Goal: Task Accomplishment & Management: Manage account settings

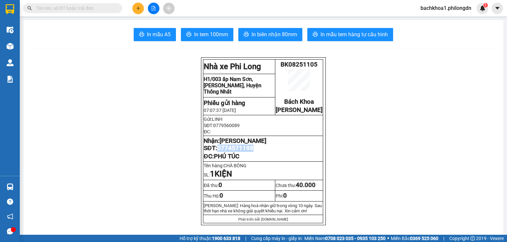
click at [138, 3] on button at bounding box center [138, 9] width 12 height 12
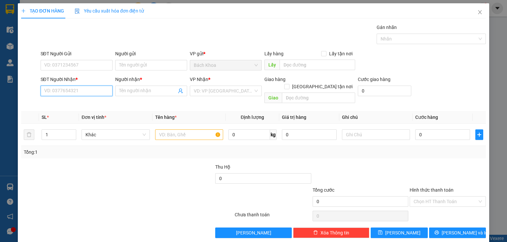
click at [83, 90] on input "SĐT Người Nhận *" at bounding box center [77, 91] width 72 height 11
click at [75, 106] on div "0964615194 - [PERSON_NAME]" at bounding box center [76, 103] width 65 height 7
type input "0964615194"
type input "[PERSON_NAME]"
type input "ĐỀN CHUI"
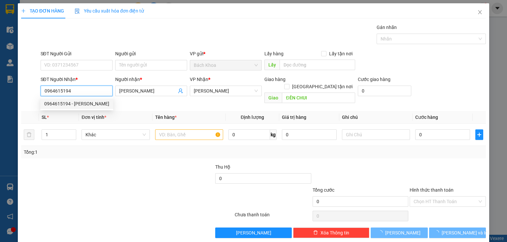
type input "30.000"
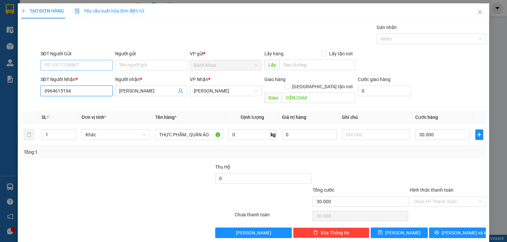
type input "0964615194"
click at [78, 63] on input "SĐT Người Gửi" at bounding box center [77, 65] width 72 height 11
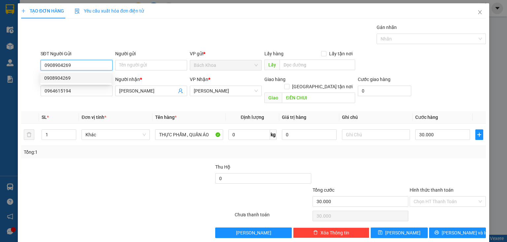
click at [77, 78] on div "0908904269" at bounding box center [75, 78] width 63 height 7
type input "0908904269"
click at [440, 133] on div "30.000" at bounding box center [442, 134] width 55 height 13
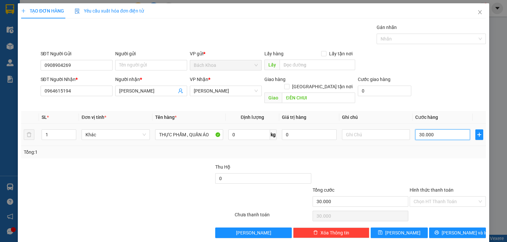
click at [439, 130] on input "30.000" at bounding box center [442, 135] width 55 height 11
type input "4"
type input "40"
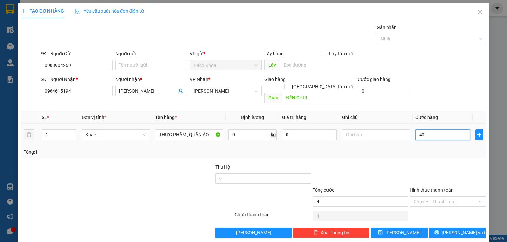
type input "40"
type input "400"
type input "4.000"
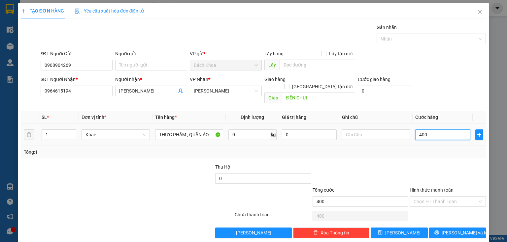
type input "4.000"
type input "40.000"
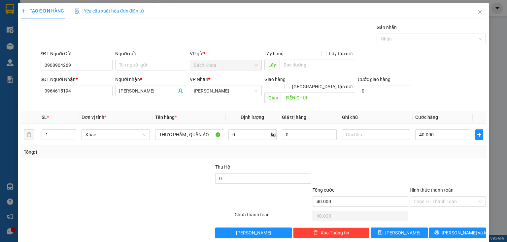
drag, startPoint x: 443, startPoint y: 195, endPoint x: 448, endPoint y: 203, distance: 9.0
click at [443, 197] on input "Hình thức thanh toán" at bounding box center [445, 202] width 64 height 10
drag, startPoint x: 441, startPoint y: 206, endPoint x: 444, endPoint y: 208, distance: 3.9
click at [440, 207] on div "Tại văn phòng" at bounding box center [444, 206] width 68 height 7
type input "0"
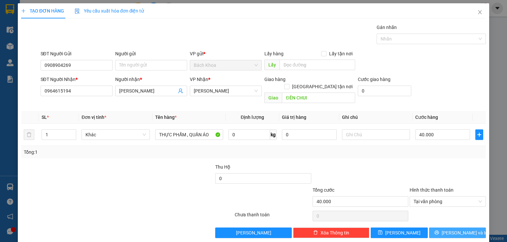
click at [438, 231] on icon "printer" at bounding box center [436, 233] width 4 height 4
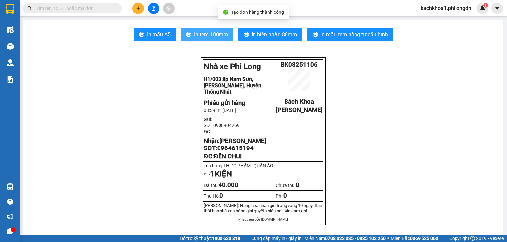
click at [203, 31] on span "In tem 100mm" at bounding box center [211, 34] width 34 height 8
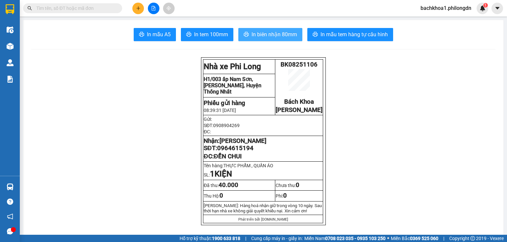
click at [276, 37] on span "In biên nhận 80mm" at bounding box center [274, 34] width 46 height 8
click at [238, 152] on span "0964615194" at bounding box center [235, 148] width 36 height 7
copy span "0964615194"
click at [134, 15] on div "Kết quả tìm kiếm ( 0 ) Bộ lọc No Data bachkhoa1.philongdn 1" at bounding box center [253, 8] width 507 height 16
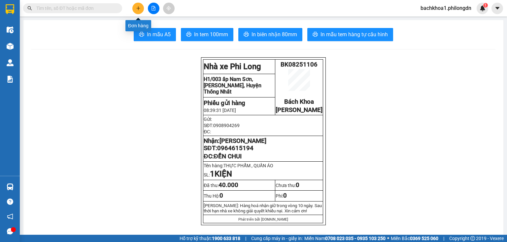
click at [135, 9] on button at bounding box center [138, 9] width 12 height 12
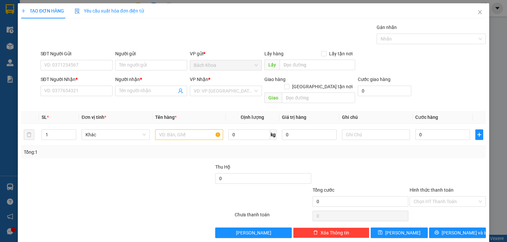
click at [63, 96] on div "SĐT Người Nhận * VD: 0377654321" at bounding box center [77, 87] width 72 height 23
click at [63, 93] on input "SĐT Người Nhận *" at bounding box center [77, 91] width 72 height 11
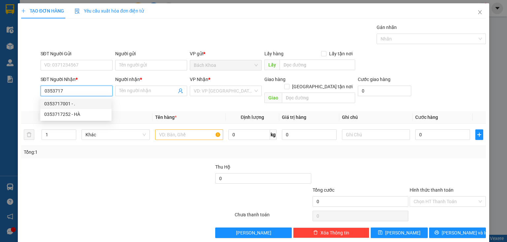
click at [72, 103] on div "0353717001 - ." at bounding box center [75, 103] width 63 height 7
type input "0353717001"
type input "."
type input "NHÀ XE"
type input "50.000"
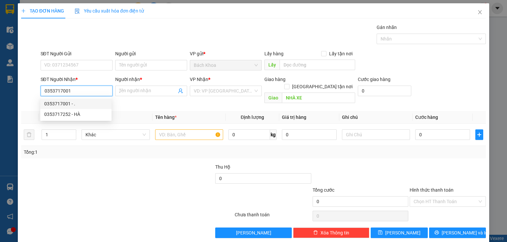
type input "50.000"
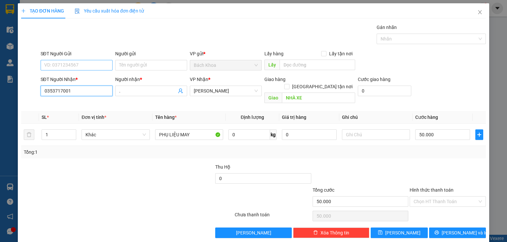
type input "0353717001"
click at [59, 64] on input "SĐT Người Gửi" at bounding box center [77, 65] width 72 height 11
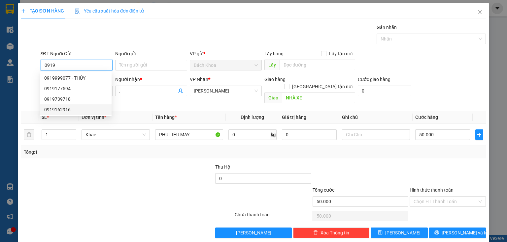
click at [69, 110] on div "0919162916" at bounding box center [75, 109] width 63 height 7
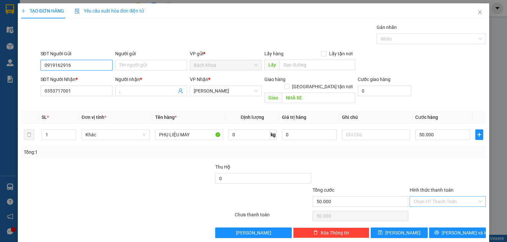
type input "0919162916"
click at [435, 197] on input "Hình thức thanh toán" at bounding box center [445, 202] width 64 height 10
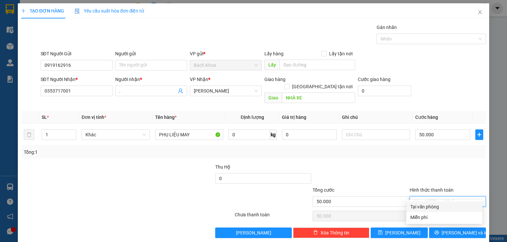
click at [431, 208] on div "Tại văn phòng" at bounding box center [444, 206] width 68 height 7
type input "0"
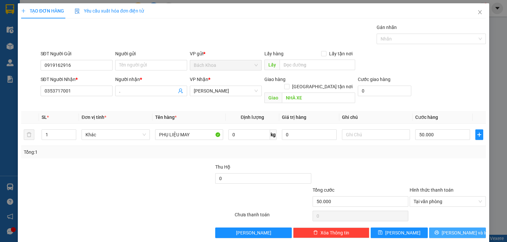
click at [441, 228] on button "[PERSON_NAME] và In" at bounding box center [457, 233] width 57 height 11
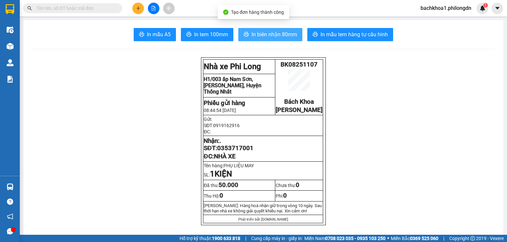
click at [262, 37] on span "In biên nhận 80mm" at bounding box center [274, 34] width 46 height 8
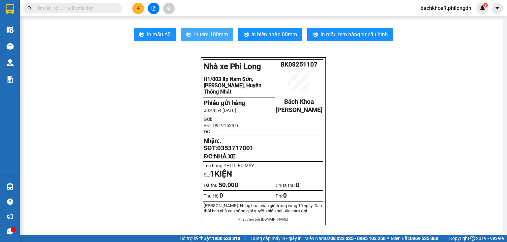
click at [210, 29] on button "In tem 100mm" at bounding box center [207, 34] width 52 height 13
click at [232, 152] on span "0353717001" at bounding box center [235, 148] width 36 height 7
copy span "0353717001"
click at [137, 7] on icon "plus" at bounding box center [138, 8] width 5 height 5
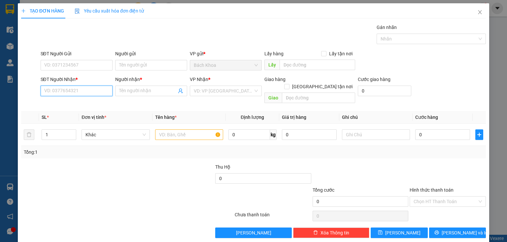
click at [49, 93] on input "SĐT Người Nhận *" at bounding box center [77, 91] width 72 height 11
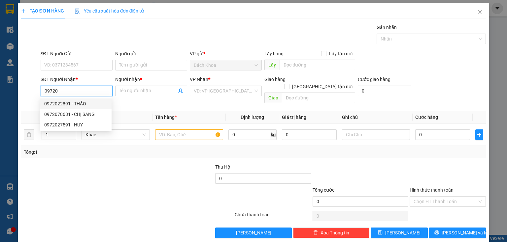
click at [85, 102] on div "0972022891 - THẢO" at bounding box center [75, 103] width 63 height 7
type input "0972022891"
type input "THẢO"
type input "PHÚC NHẠC"
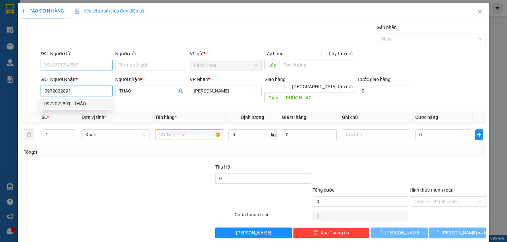
type input "50.000"
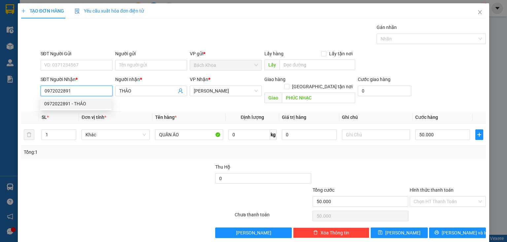
type input "0972022891"
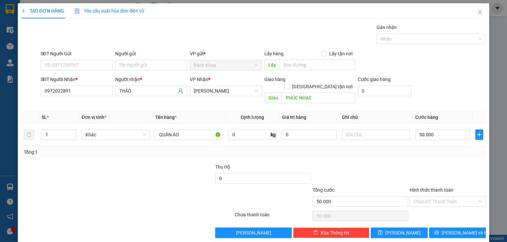
click at [91, 57] on div "SĐT Người Gửi" at bounding box center [77, 53] width 72 height 7
click at [91, 60] on input "SĐT Người Gửi" at bounding box center [77, 65] width 72 height 11
click at [89, 63] on input "SĐT Người Gửi" at bounding box center [77, 65] width 72 height 11
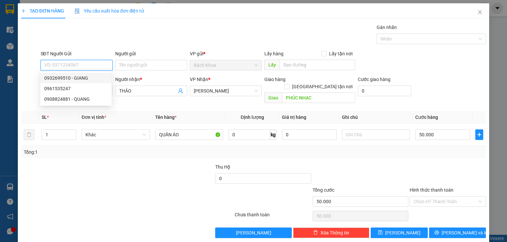
click at [89, 77] on div "0932699510 - GIANG" at bounding box center [75, 78] width 63 height 7
type input "0932699510"
type input "GIANG"
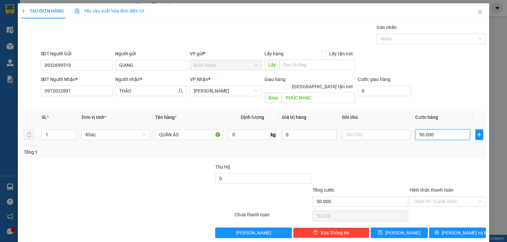
click at [437, 131] on input "50.000" at bounding box center [442, 135] width 55 height 11
type input "3"
type input "30"
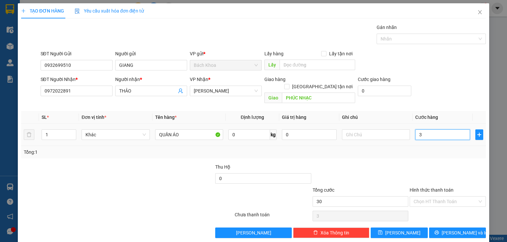
type input "30"
type input "300"
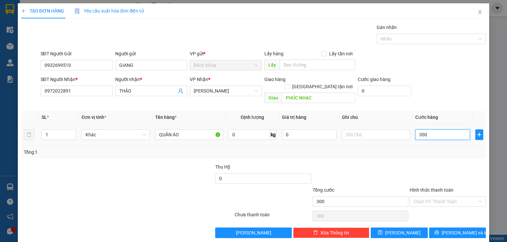
type input "3.000"
type input "30.000"
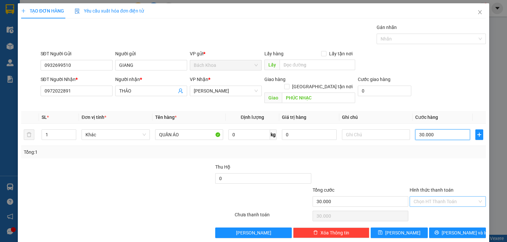
type input "30.000"
click at [433, 197] on input "Hình thức thanh toán" at bounding box center [445, 202] width 64 height 10
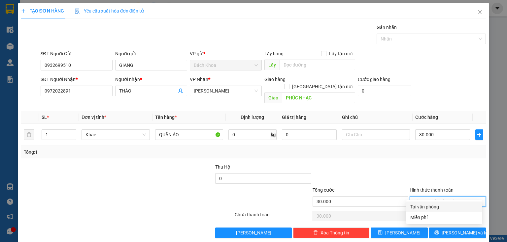
click at [436, 212] on div "Tại văn phòng" at bounding box center [444, 207] width 76 height 11
type input "0"
click at [458, 231] on div "TẠO ĐƠN HÀNG Yêu cầu xuất hóa đơn điện tử Transit Pickup Surcharge Ids Transit …" at bounding box center [253, 123] width 471 height 240
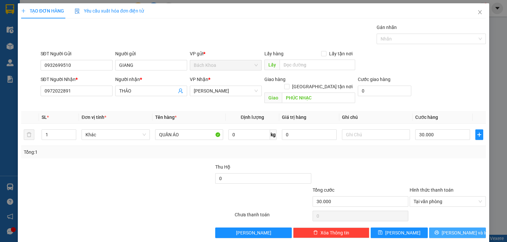
click at [458, 230] on span "[PERSON_NAME] và In" at bounding box center [464, 233] width 46 height 7
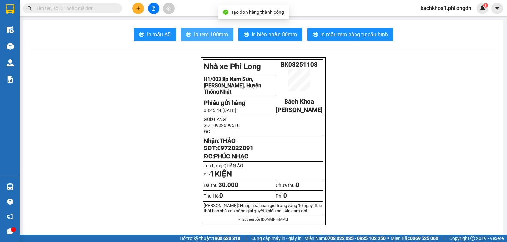
click at [230, 39] on button "In tem 100mm" at bounding box center [207, 34] width 52 height 13
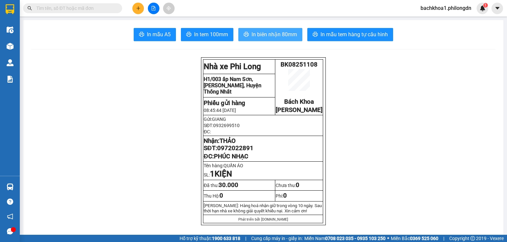
click at [266, 38] on span "In biên nhận 80mm" at bounding box center [274, 34] width 46 height 8
click at [235, 152] on span "0972022891" at bounding box center [235, 148] width 36 height 7
copy span "0972022891"
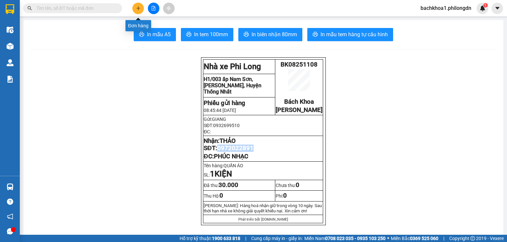
click at [143, 7] on button at bounding box center [138, 9] width 12 height 12
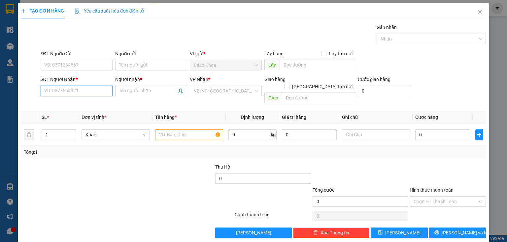
click at [57, 93] on input "SĐT Người Nhận *" at bounding box center [77, 91] width 72 height 11
click at [84, 107] on div "0374058969 - BÔNG" at bounding box center [76, 103] width 65 height 7
type input "0374058969"
type input "BÔNG"
type input "[PERSON_NAME] SEN PHÚ CƯỜNG"
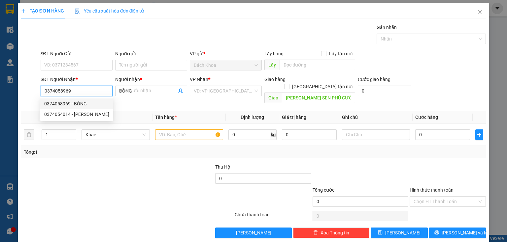
type input "100.000"
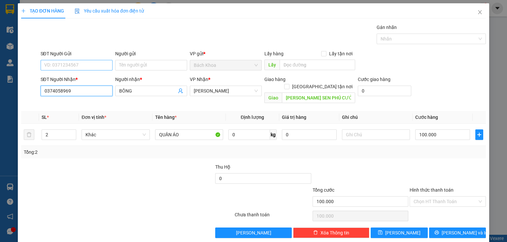
type input "0374058969"
click at [94, 67] on input "SĐT Người Gửi" at bounding box center [77, 65] width 72 height 11
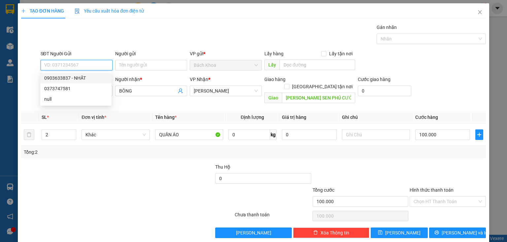
click at [90, 75] on div "0903633837 - NHẤT" at bounding box center [75, 78] width 63 height 7
type input "0903633837"
type input "NHẤT"
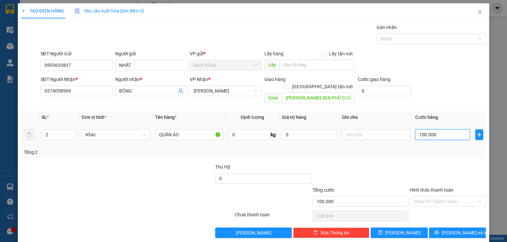
click at [443, 130] on input "100.000" at bounding box center [442, 135] width 55 height 11
type input "8"
type input "80"
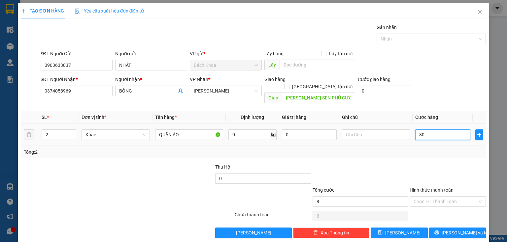
type input "80"
type input "800"
type input "8.000"
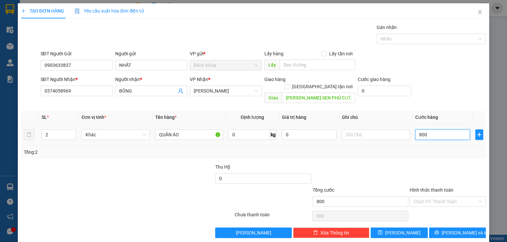
type input "8.000"
type input "80.000"
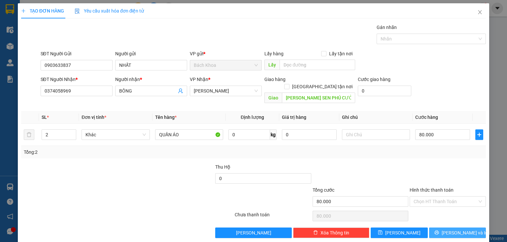
click at [447, 228] on button "[PERSON_NAME] và In" at bounding box center [457, 233] width 57 height 11
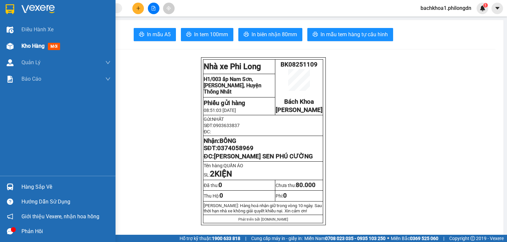
click at [35, 44] on span "Kho hàng" at bounding box center [32, 46] width 23 height 6
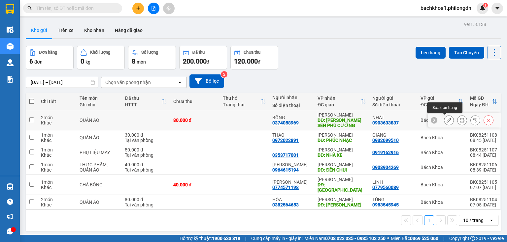
click at [446, 122] on icon at bounding box center [448, 120] width 5 height 5
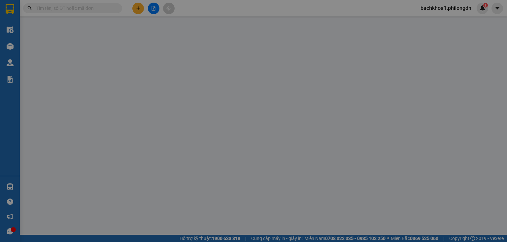
type input "0903633837"
type input "NHẤT"
type input "0374058969"
type input "BÔNG"
type input "[PERSON_NAME] SEN PHÚ CƯỜNG"
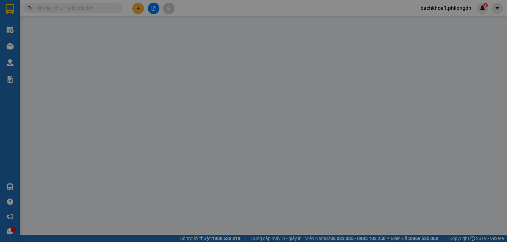
type input "80.000"
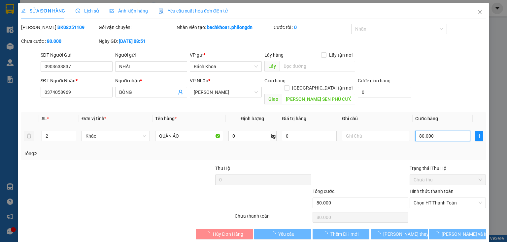
click at [449, 131] on input "80.000" at bounding box center [442, 136] width 55 height 11
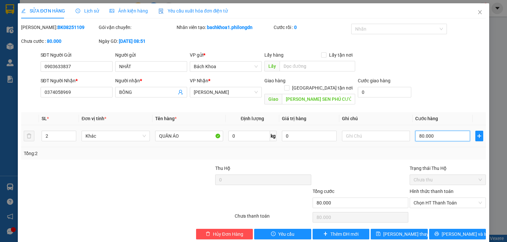
type input "1"
type input "10"
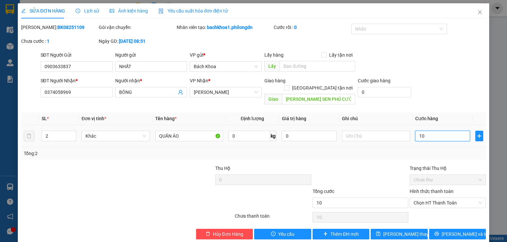
type input "100"
type input "1.000"
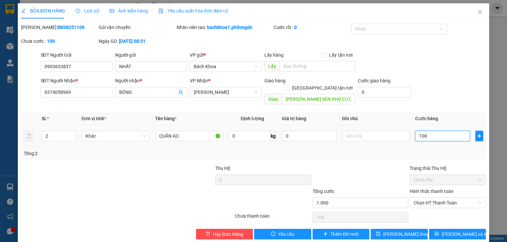
type input "1.000"
type input "10.000"
type input "100.000"
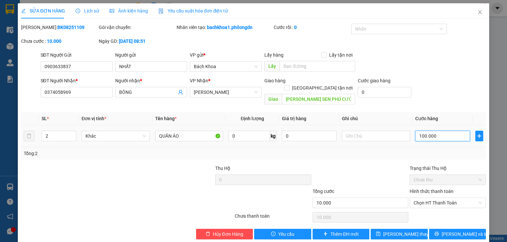
type input "100.000"
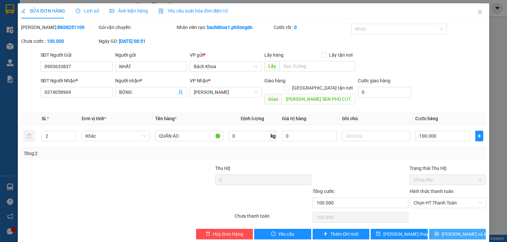
drag, startPoint x: 446, startPoint y: 216, endPoint x: 448, endPoint y: 223, distance: 7.5
click at [448, 223] on div "Total Paid Fee 0 Total UnPaid Fee 80.000 Cash Collection Total Fee Mã ĐH: BK082…" at bounding box center [253, 132] width 464 height 216
click at [448, 231] on span "[PERSON_NAME] và In" at bounding box center [464, 234] width 46 height 7
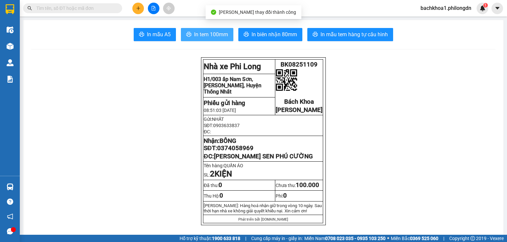
click at [208, 37] on span "In tem 100mm" at bounding box center [211, 34] width 34 height 8
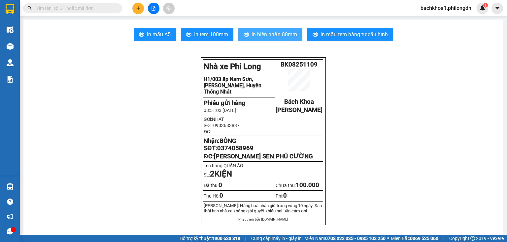
click at [278, 31] on span "In biên nhận 80mm" at bounding box center [274, 34] width 46 height 8
click at [273, 34] on span "In biên nhận 80mm" at bounding box center [274, 34] width 46 height 8
click at [239, 152] on span "0374058969" at bounding box center [235, 148] width 36 height 7
drag, startPoint x: 239, startPoint y: 152, endPoint x: 229, endPoint y: 154, distance: 10.6
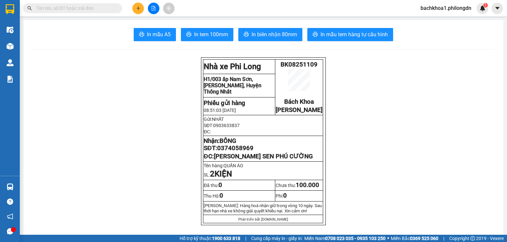
click at [229, 152] on span "0374058969" at bounding box center [235, 148] width 36 height 7
drag, startPoint x: 230, startPoint y: 154, endPoint x: 233, endPoint y: 154, distance: 3.6
copy span "0374058969"
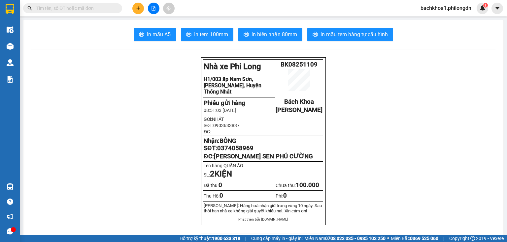
click at [134, 6] on button at bounding box center [138, 9] width 12 height 12
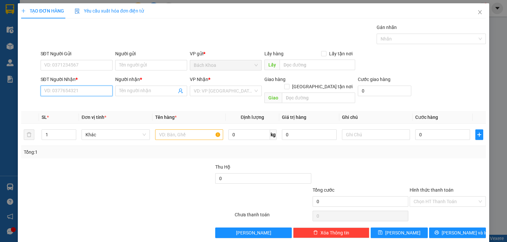
click at [107, 92] on input "SĐT Người Nhận *" at bounding box center [77, 91] width 72 height 11
click at [81, 103] on div "0985605457 - CÔ HÀ" at bounding box center [75, 103] width 63 height 7
type input "0985605457"
type input "CÔ HÀ"
type input "PHÚ TÚC"
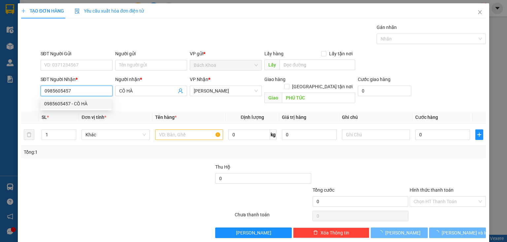
type input "30.000"
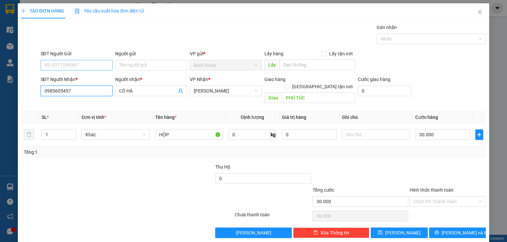
type input "0985605457"
click at [85, 63] on input "SĐT Người Gửi" at bounding box center [77, 65] width 72 height 11
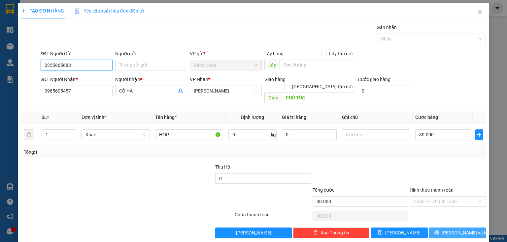
type input "0355665688"
drag, startPoint x: 459, startPoint y: 224, endPoint x: 455, endPoint y: 224, distance: 3.6
click at [458, 230] on span "[PERSON_NAME] và In" at bounding box center [464, 233] width 46 height 7
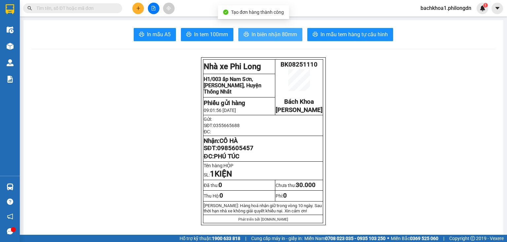
click at [272, 34] on span "In biên nhận 80mm" at bounding box center [274, 34] width 46 height 8
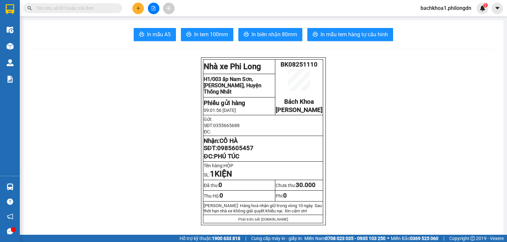
click at [243, 152] on span "0985605457" at bounding box center [235, 148] width 36 height 7
copy span "0985605457"
click at [228, 36] on button "In tem 100mm" at bounding box center [207, 34] width 52 height 13
click at [135, 4] on button at bounding box center [138, 9] width 12 height 12
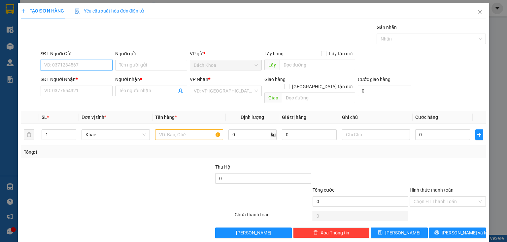
click at [61, 66] on input "SĐT Người Gửi" at bounding box center [77, 65] width 72 height 11
click at [67, 75] on div "0944906961 - [GEOGRAPHIC_DATA]" at bounding box center [81, 78] width 74 height 7
type input "0944906961"
type input "LAB DƯƠNG"
type input "0907300781"
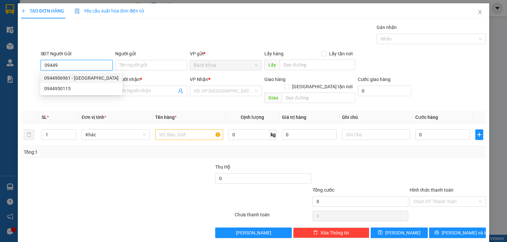
type input "NK TÂM ĐỨC"
type input "NINH PHÁT"
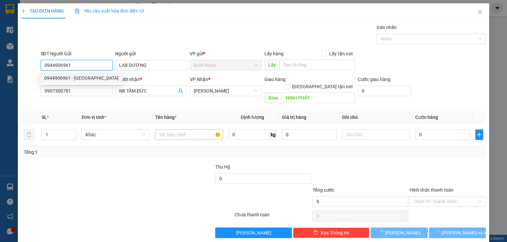
type input "30.000"
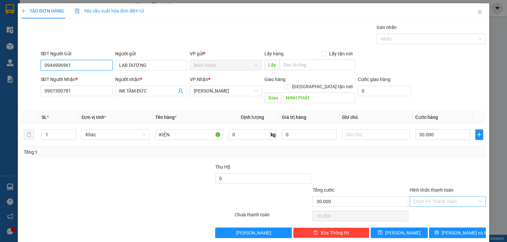
type input "0944906961"
click at [443, 197] on input "Hình thức thanh toán" at bounding box center [445, 202] width 64 height 10
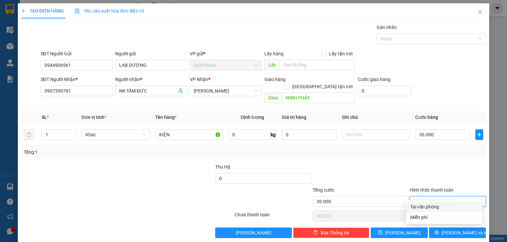
drag, startPoint x: 439, startPoint y: 209, endPoint x: 442, endPoint y: 215, distance: 7.2
click at [439, 212] on div "Tại văn phòng" at bounding box center [444, 207] width 76 height 11
type input "0"
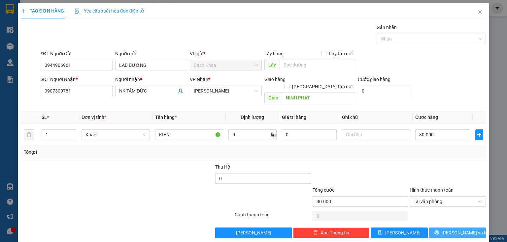
click at [448, 228] on button "[PERSON_NAME] và In" at bounding box center [457, 233] width 57 height 11
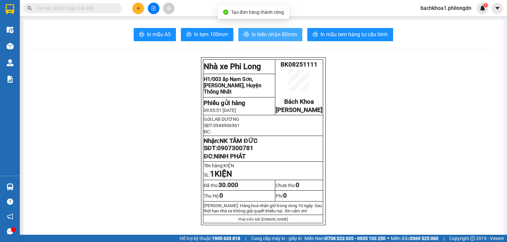
click at [272, 33] on span "In biên nhận 80mm" at bounding box center [274, 34] width 46 height 8
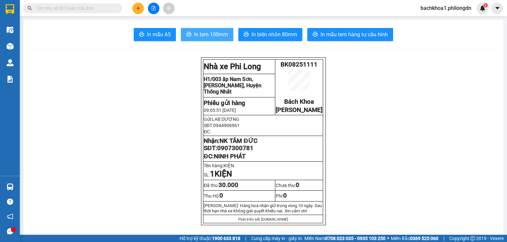
click at [199, 31] on span "In tem 100mm" at bounding box center [211, 34] width 34 height 8
click at [240, 152] on span "0907300781" at bounding box center [235, 148] width 36 height 7
copy span "0907300781"
click at [137, 8] on icon "plus" at bounding box center [138, 8] width 4 height 0
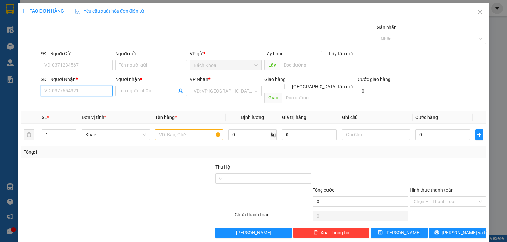
click at [71, 87] on input "SĐT Người Nhận *" at bounding box center [77, 91] width 72 height 11
click at [68, 100] on div "0968272586 - DUY" at bounding box center [75, 103] width 63 height 7
type input "0968272586"
type input "DUY"
type input "KIỆM TÂN"
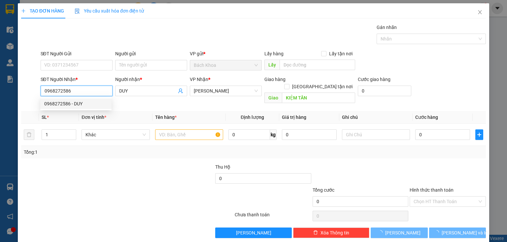
type input "40.000"
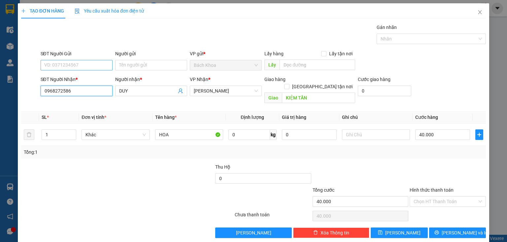
type input "0968272586"
click at [86, 64] on input "SĐT Người Gửi" at bounding box center [77, 65] width 72 height 11
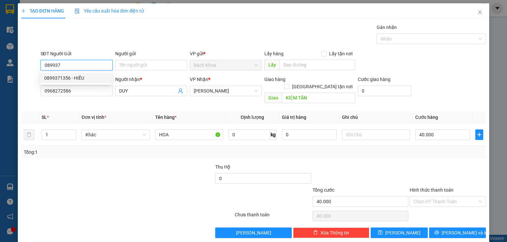
click at [86, 78] on div "0899371356 - HIẾU" at bounding box center [75, 78] width 63 height 7
type input "0899371356"
type input "HIẾU"
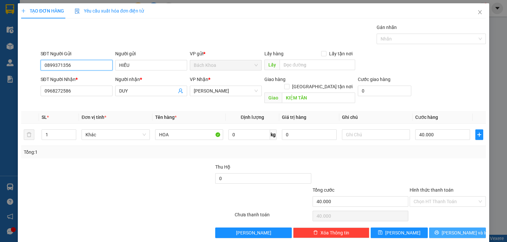
type input "0899371356"
click at [442, 228] on button "[PERSON_NAME] và In" at bounding box center [457, 233] width 57 height 11
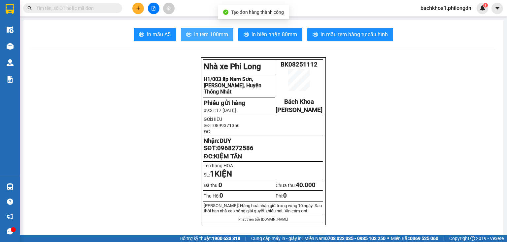
click at [208, 38] on span "In tem 100mm" at bounding box center [211, 34] width 34 height 8
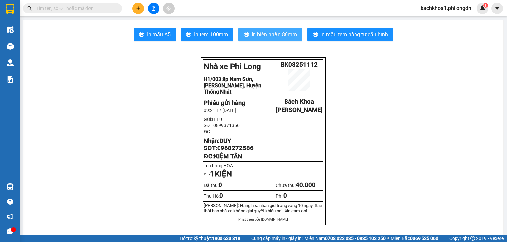
click at [282, 37] on span "In biên nhận 80mm" at bounding box center [274, 34] width 46 height 8
click at [232, 152] on span "0968272586" at bounding box center [235, 148] width 36 height 7
copy span "0968272586"
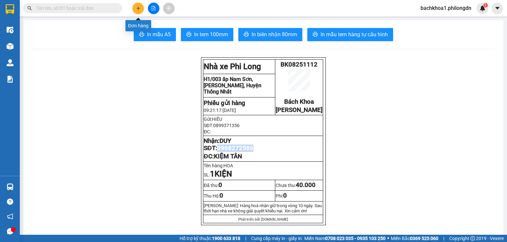
click at [137, 10] on icon "plus" at bounding box center [138, 8] width 5 height 5
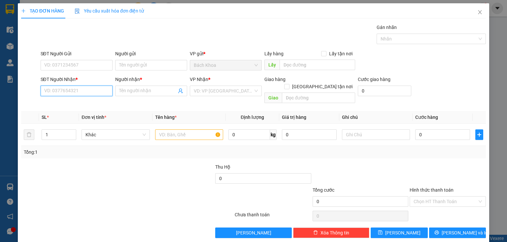
click at [84, 95] on input "SĐT Người Nhận *" at bounding box center [77, 91] width 72 height 11
click at [73, 104] on div "0972022891 - THẢO" at bounding box center [75, 103] width 63 height 7
type input "0972022891"
type input "THẢO"
type input "PHÚC NHẠC"
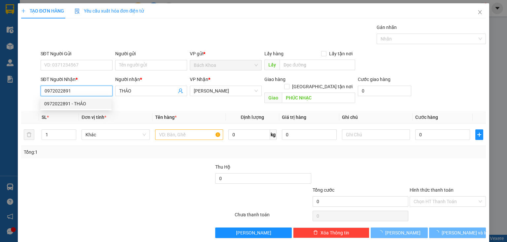
type input "30.000"
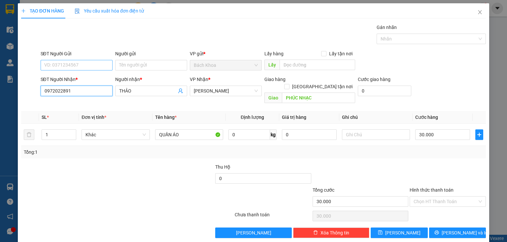
type input "0972022891"
click at [69, 63] on input "SĐT Người Gửi" at bounding box center [77, 65] width 72 height 11
click at [71, 76] on div "0932699510 - GIANG" at bounding box center [75, 78] width 63 height 7
type input "0932699510"
type input "GIANG"
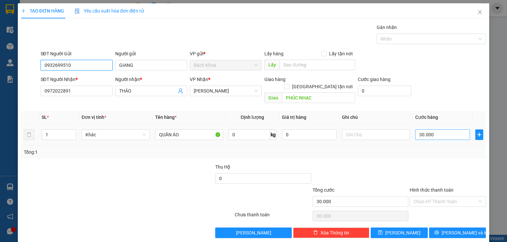
type input "0932699510"
click at [431, 130] on input "30.000" at bounding box center [442, 135] width 55 height 11
type input "5"
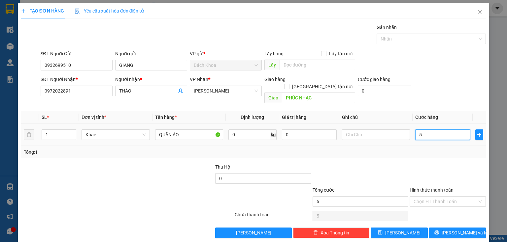
type input "50"
type input "500"
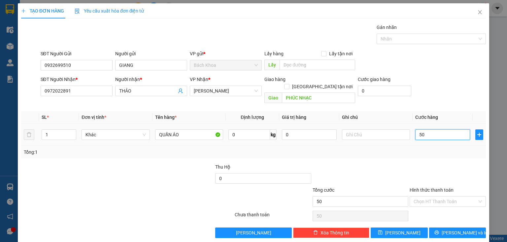
type input "500"
type input "5.000"
type input "50.000"
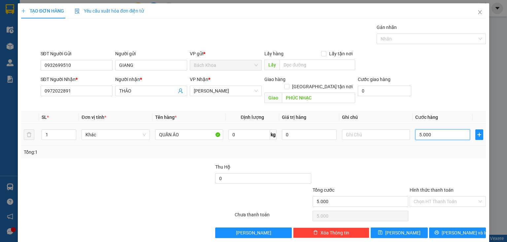
type input "50.000"
click at [458, 230] on span "[PERSON_NAME] và In" at bounding box center [464, 233] width 46 height 7
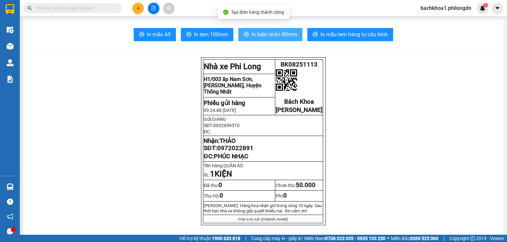
click at [279, 32] on span "In biên nhận 80mm" at bounding box center [274, 34] width 46 height 8
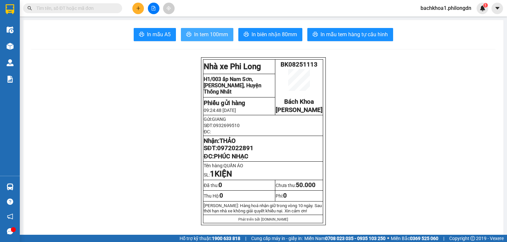
click at [203, 39] on button "In tem 100mm" at bounding box center [207, 34] width 52 height 13
click at [245, 152] on span "0972022891" at bounding box center [235, 148] width 36 height 7
copy span "0972022891"
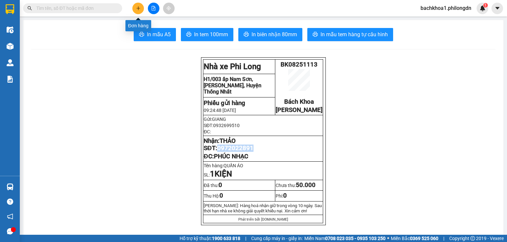
click at [136, 10] on icon "plus" at bounding box center [138, 8] width 5 height 5
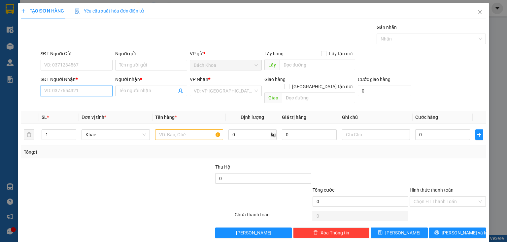
click at [63, 91] on input "SĐT Người Nhận *" at bounding box center [77, 91] width 72 height 11
click at [73, 105] on div "0938143236 - MẠNH" at bounding box center [75, 103] width 63 height 7
type input "0938143236"
type input "MẠNH"
type input "CƠM NIÊU NÚI CÚI"
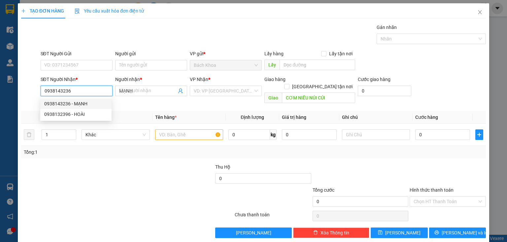
type input "40.000"
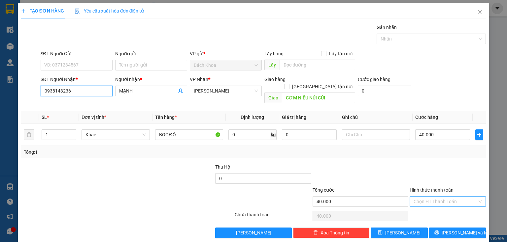
type input "0938143236"
click at [422, 197] on input "Hình thức thanh toán" at bounding box center [445, 202] width 64 height 10
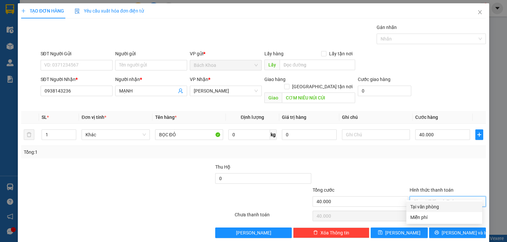
click at [432, 206] on div "Tại văn phòng" at bounding box center [444, 206] width 68 height 7
type input "0"
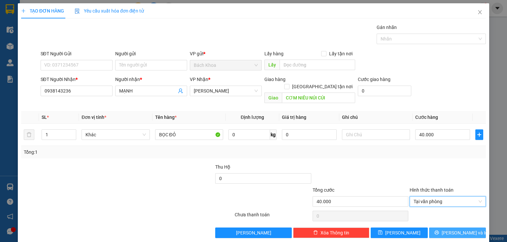
click at [462, 230] on span "[PERSON_NAME] và In" at bounding box center [464, 233] width 46 height 7
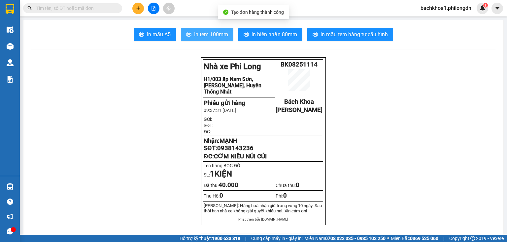
click at [203, 34] on span "In tem 100mm" at bounding box center [211, 34] width 34 height 8
click at [243, 152] on span "0938143236" at bounding box center [235, 148] width 36 height 7
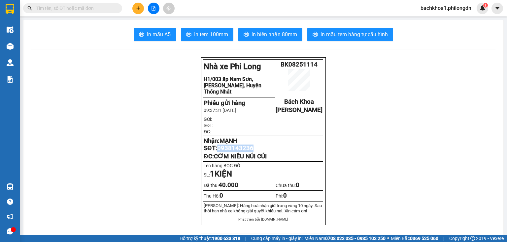
click at [243, 152] on span "0938143236" at bounding box center [235, 148] width 36 height 7
copy span "0938143236"
click at [144, 4] on div at bounding box center [153, 9] width 49 height 12
click at [139, 9] on icon "plus" at bounding box center [138, 8] width 5 height 5
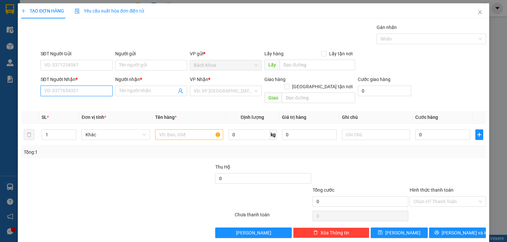
click at [90, 91] on input "SĐT Người Nhận *" at bounding box center [77, 91] width 72 height 11
type input "0839043333"
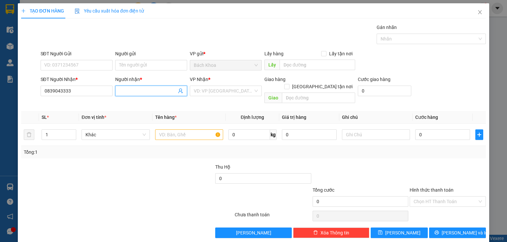
click at [147, 90] on input "Người nhận *" at bounding box center [147, 90] width 57 height 7
type input "THUẬN"
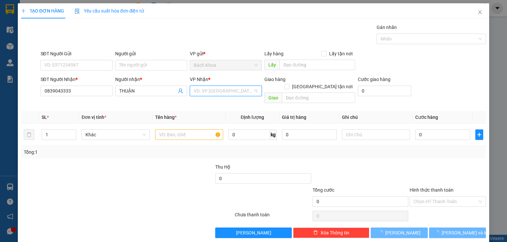
click at [219, 89] on input "search" at bounding box center [223, 91] width 59 height 10
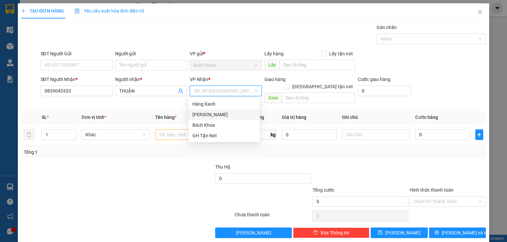
click at [203, 115] on div "[PERSON_NAME]" at bounding box center [223, 114] width 63 height 7
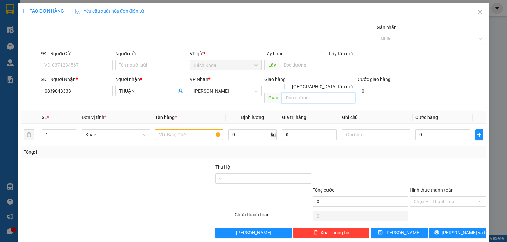
click at [324, 93] on input "text" at bounding box center [318, 98] width 73 height 11
type input "DỐC MƠ"
click at [187, 130] on input "text" at bounding box center [189, 135] width 68 height 11
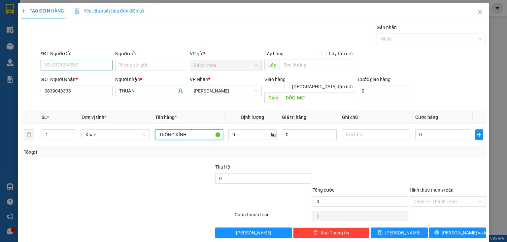
type input "TRÒNG KÍNH"
click at [79, 63] on input "SĐT Người Gửi" at bounding box center [77, 65] width 72 height 11
type input "0326089330"
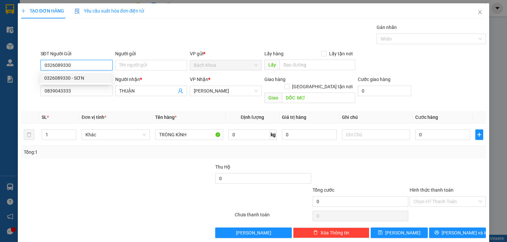
click at [80, 78] on div "0326089330 - SƠN" at bounding box center [75, 78] width 63 height 7
type input "SƠN"
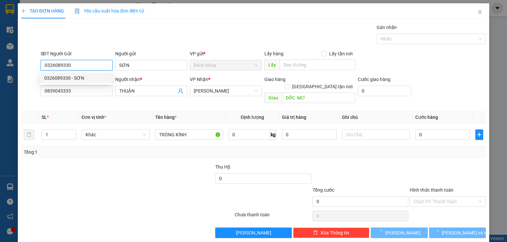
type input "30.000"
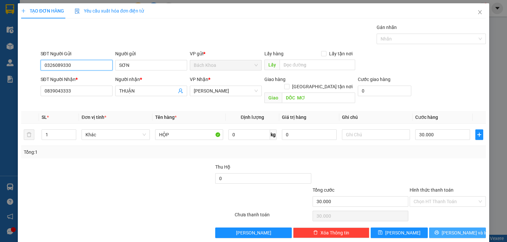
type input "0326089330"
click at [438, 231] on icon "printer" at bounding box center [436, 233] width 4 height 4
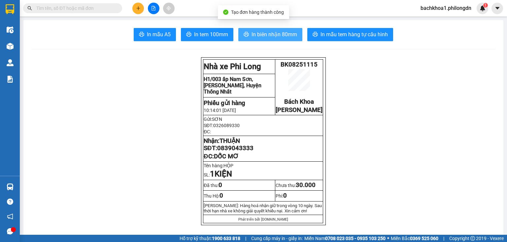
click at [290, 36] on span "In biên nhận 80mm" at bounding box center [274, 34] width 46 height 8
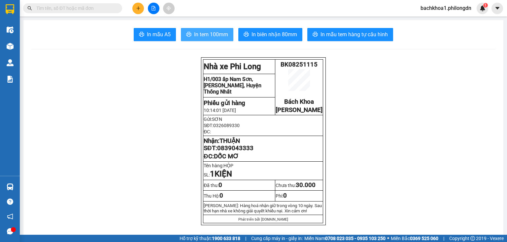
click at [216, 37] on span "In tem 100mm" at bounding box center [211, 34] width 34 height 8
click at [244, 152] on span "0839043333" at bounding box center [235, 148] width 36 height 7
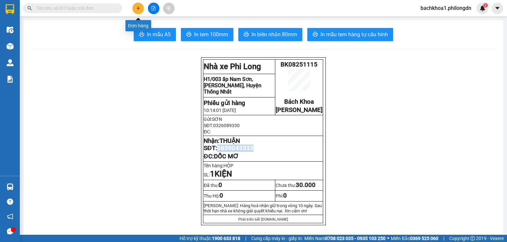
click at [141, 9] on button at bounding box center [138, 9] width 12 height 12
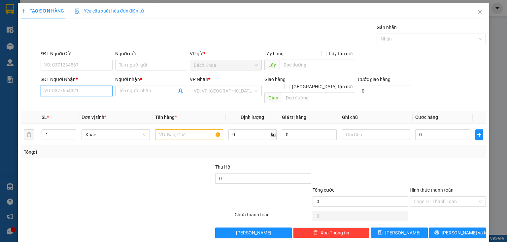
click at [82, 89] on input "SĐT Người Nhận *" at bounding box center [77, 91] width 72 height 11
type input "0"
click at [102, 67] on input "SĐT Người Gửi" at bounding box center [77, 65] width 72 height 11
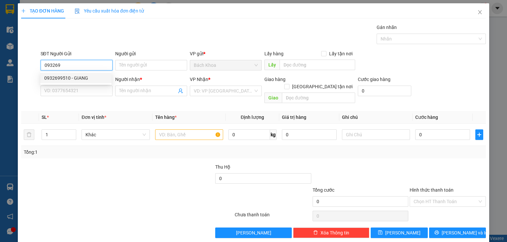
click at [82, 79] on div "0932699510 - GIANG" at bounding box center [75, 78] width 63 height 7
type input "0932699510"
type input "GIANG"
type input "0972022891"
type input "THẢO"
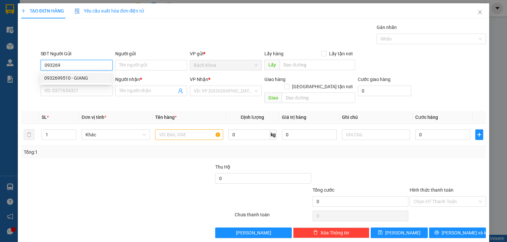
type input "PHÚC NHẠC"
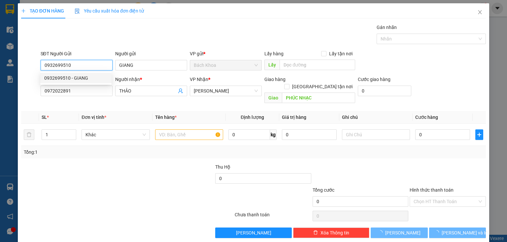
type input "50.000"
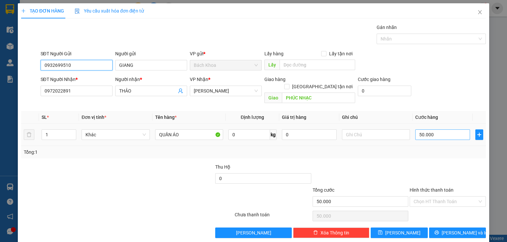
type input "0932699510"
click at [450, 130] on input "50.000" at bounding box center [442, 135] width 55 height 11
type input "4"
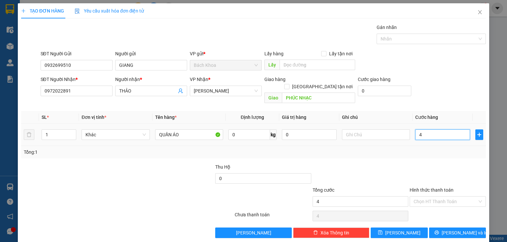
type input "40"
type input "400"
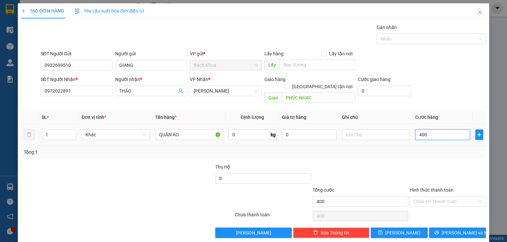
type input "4.000"
type input "40.000"
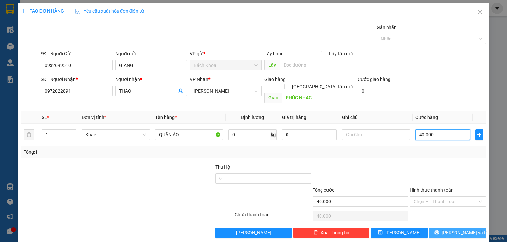
type input "40.000"
click at [463, 230] on span "[PERSON_NAME] và In" at bounding box center [464, 233] width 46 height 7
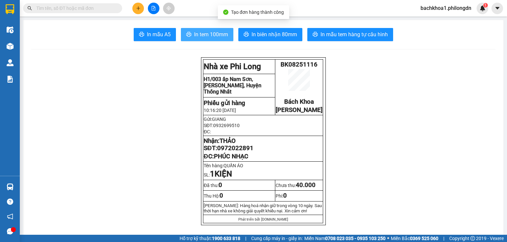
click at [195, 34] on span "In tem 100mm" at bounding box center [211, 34] width 34 height 8
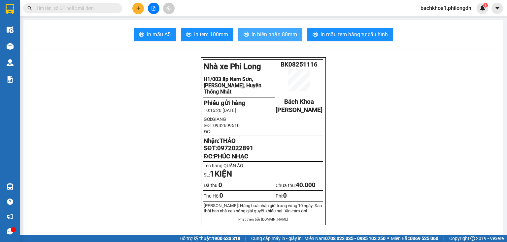
click at [273, 37] on span "In biên nhận 80mm" at bounding box center [274, 34] width 46 height 8
click at [236, 152] on span "0972022891" at bounding box center [235, 148] width 36 height 7
click at [137, 10] on icon "plus" at bounding box center [138, 8] width 5 height 5
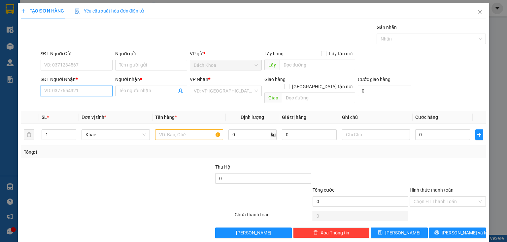
drag, startPoint x: 87, startPoint y: 86, endPoint x: 400, endPoint y: 7, distance: 322.4
click at [88, 85] on div "SĐT Người Nhận * VD: 0377654321" at bounding box center [77, 87] width 72 height 23
type input "0396173566"
drag, startPoint x: 87, startPoint y: 106, endPoint x: 99, endPoint y: 66, distance: 41.3
click at [88, 102] on div "0396173566 - KIỀU" at bounding box center [75, 103] width 63 height 7
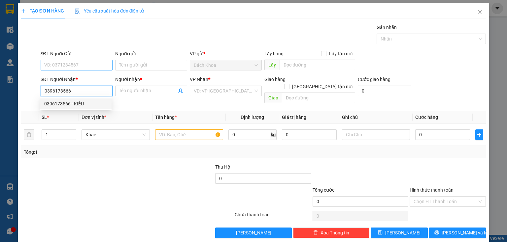
type input "KIỀU"
type input "KM 105"
type input "50.000"
type input "0396173566"
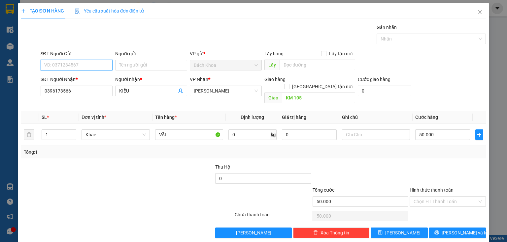
click at [99, 64] on input "SĐT Người Gửi" at bounding box center [77, 65] width 72 height 11
click at [96, 78] on div "0966766188" at bounding box center [75, 78] width 63 height 7
type input "0966766188"
click at [435, 130] on input "50.000" at bounding box center [442, 135] width 55 height 11
drag, startPoint x: 438, startPoint y: 190, endPoint x: 438, endPoint y: 197, distance: 6.9
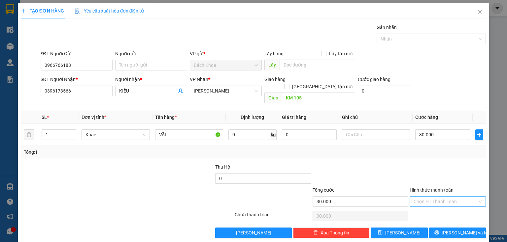
click at [438, 197] on input "Hình thức thanh toán" at bounding box center [445, 202] width 64 height 10
click at [434, 205] on div "Tại văn phòng" at bounding box center [444, 206] width 68 height 7
click at [434, 228] on button "[PERSON_NAME] và In" at bounding box center [457, 233] width 57 height 11
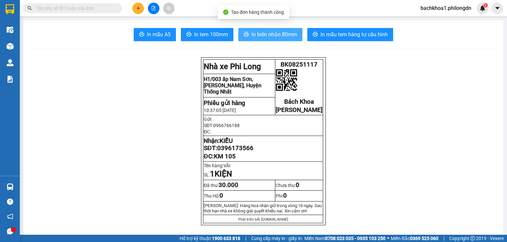
click at [269, 32] on span "In biên nhận 80mm" at bounding box center [274, 34] width 46 height 8
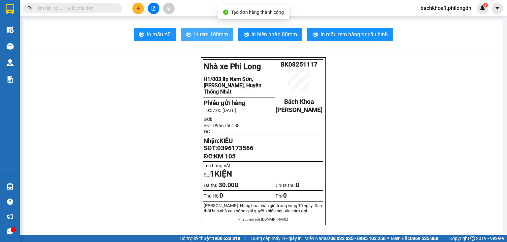
click at [208, 38] on span "In tem 100mm" at bounding box center [211, 34] width 34 height 8
click at [238, 152] on span "0396173566" at bounding box center [235, 148] width 36 height 7
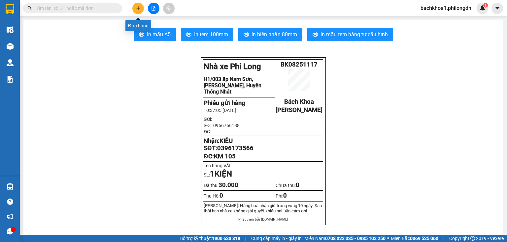
click at [141, 11] on button at bounding box center [138, 9] width 12 height 12
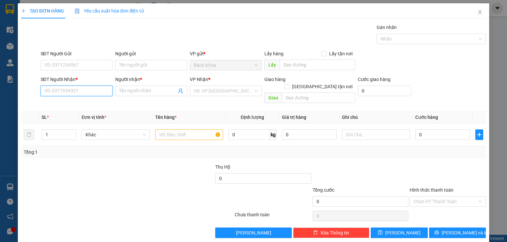
click at [59, 91] on input "SĐT Người Nhận *" at bounding box center [77, 91] width 72 height 11
click at [71, 105] on div "0813908439 - GIỮA" at bounding box center [75, 103] width 63 height 7
type input "0813908439"
type input "GIỮA"
type input "MATIN"
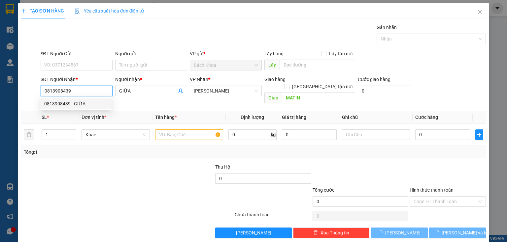
type input "80.000"
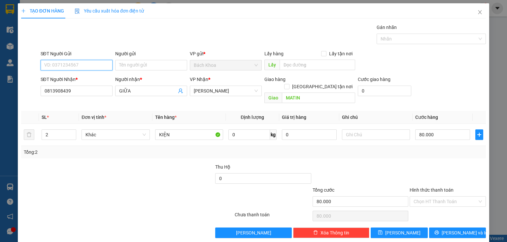
click at [68, 64] on input "SĐT Người Gửi" at bounding box center [77, 65] width 72 height 11
click at [48, 130] on input "2" at bounding box center [59, 135] width 34 height 10
click at [181, 131] on input "KIỆN" at bounding box center [189, 135] width 68 height 11
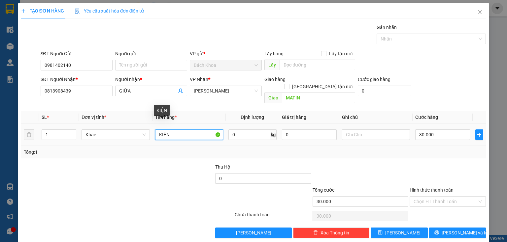
click at [181, 131] on input "KIỆN" at bounding box center [189, 135] width 68 height 11
click at [460, 232] on div "TẠO ĐƠN HÀNG Yêu cầu xuất hóa đơn điện tử Transit Pickup Surcharge Ids Transit …" at bounding box center [253, 123] width 471 height 240
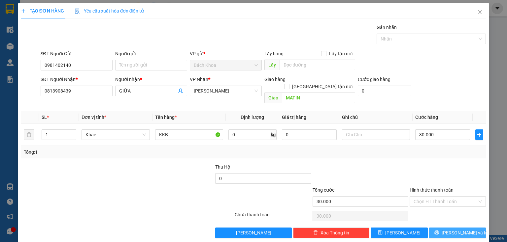
click at [457, 230] on span "[PERSON_NAME] và In" at bounding box center [464, 233] width 46 height 7
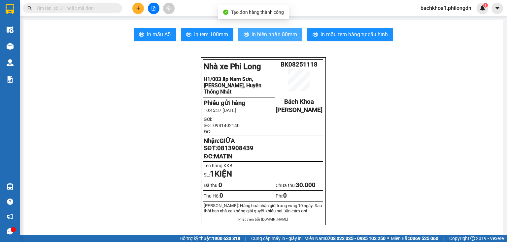
click at [251, 36] on span "In biên nhận 80mm" at bounding box center [274, 34] width 46 height 8
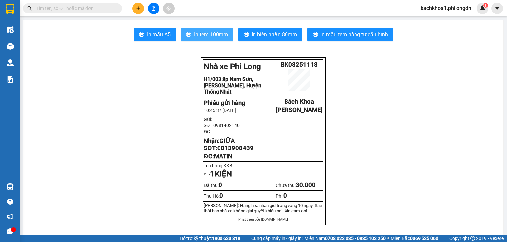
click at [211, 36] on span "In tem 100mm" at bounding box center [211, 34] width 34 height 8
click at [225, 152] on span "0813908439" at bounding box center [235, 148] width 36 height 7
click at [138, 5] on button at bounding box center [138, 9] width 12 height 12
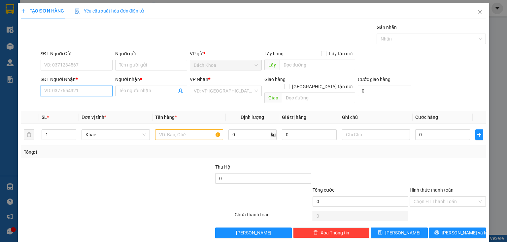
click at [103, 87] on input "SĐT Người Nhận *" at bounding box center [77, 91] width 72 height 11
click at [76, 105] on div "0374292292 - KHOA APPLE" at bounding box center [75, 103] width 63 height 7
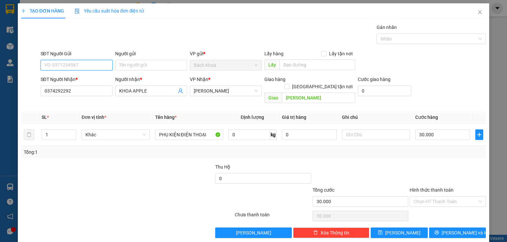
click at [93, 63] on input "SĐT Người Gửi" at bounding box center [77, 65] width 72 height 11
click at [78, 81] on div "0358888850" at bounding box center [75, 78] width 63 height 7
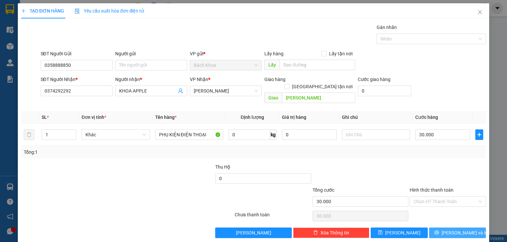
click at [456, 230] on span "[PERSON_NAME] và In" at bounding box center [464, 233] width 46 height 7
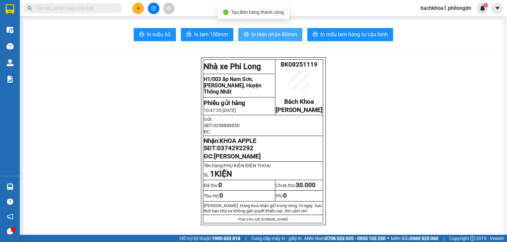
click at [257, 37] on span "In biên nhận 80mm" at bounding box center [274, 34] width 46 height 8
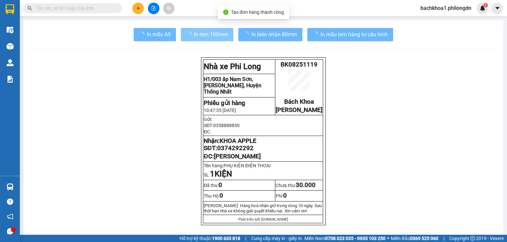
click at [194, 32] on span "In tem 100mm" at bounding box center [211, 34] width 34 height 8
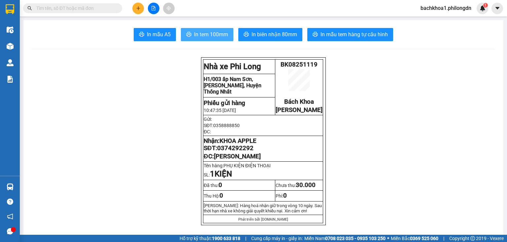
click at [194, 32] on span "In tem 100mm" at bounding box center [211, 34] width 34 height 8
click at [239, 152] on span "0374292292" at bounding box center [235, 148] width 36 height 7
click at [141, 8] on button at bounding box center [138, 9] width 12 height 12
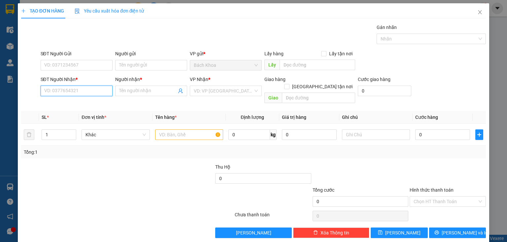
click at [74, 88] on input "SĐT Người Nhận *" at bounding box center [77, 91] width 72 height 11
click at [87, 105] on div "0972867929 - CƠM NIÊU QT" at bounding box center [75, 103] width 63 height 7
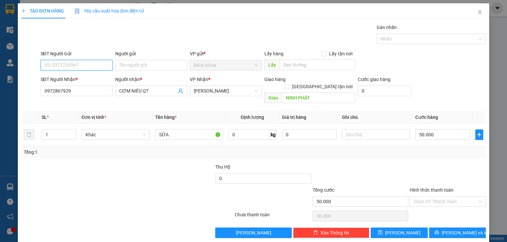
click at [83, 62] on input "SĐT Người Gửi" at bounding box center [77, 65] width 72 height 11
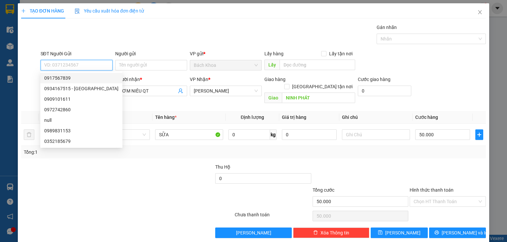
click at [82, 87] on div "0934167515 - [GEOGRAPHIC_DATA]" at bounding box center [81, 88] width 74 height 7
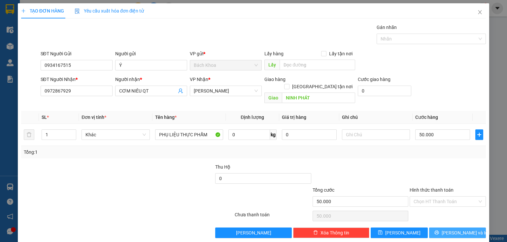
click at [466, 228] on button "[PERSON_NAME] và In" at bounding box center [457, 233] width 57 height 11
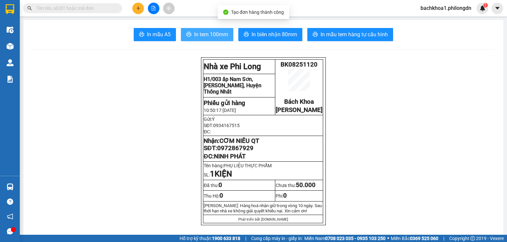
click at [197, 35] on span "In tem 100mm" at bounding box center [211, 34] width 34 height 8
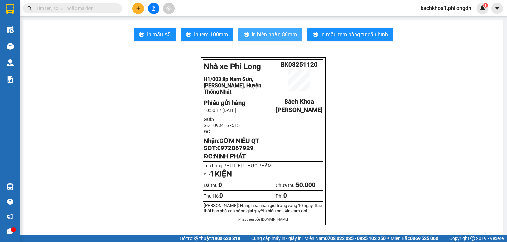
click at [257, 32] on span "In biên nhận 80mm" at bounding box center [274, 34] width 46 height 8
click at [236, 152] on span "0972867929" at bounding box center [235, 148] width 36 height 7
click at [144, 4] on div at bounding box center [153, 9] width 49 height 12
click at [138, 5] on button at bounding box center [138, 9] width 12 height 12
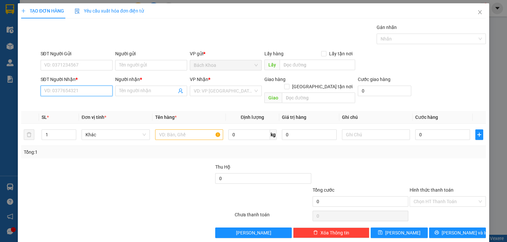
click at [101, 87] on input "SĐT Người Nhận *" at bounding box center [77, 91] width 72 height 11
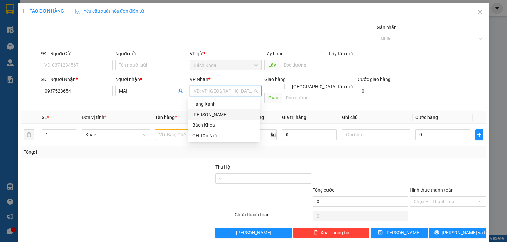
click at [208, 113] on div "[PERSON_NAME]" at bounding box center [223, 114] width 63 height 7
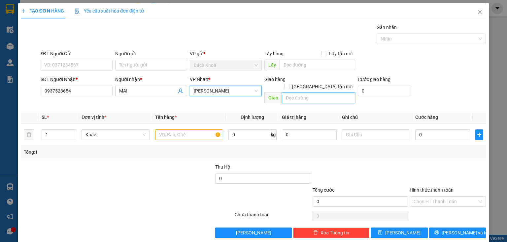
click at [314, 93] on input "text" at bounding box center [318, 98] width 73 height 11
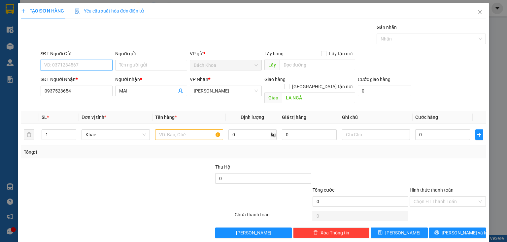
click at [67, 64] on input "SĐT Người Gửi" at bounding box center [77, 65] width 72 height 11
click at [72, 132] on icon "up" at bounding box center [73, 133] width 2 height 2
click at [182, 130] on input "text" at bounding box center [189, 135] width 68 height 11
click at [480, 11] on span "Close" at bounding box center [479, 12] width 18 height 18
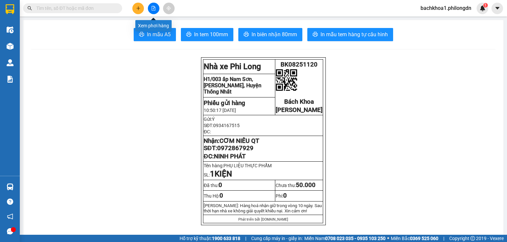
click at [141, 9] on button at bounding box center [138, 9] width 12 height 12
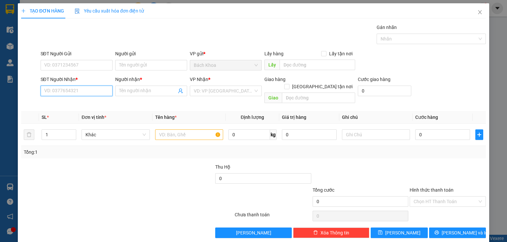
click at [72, 92] on input "SĐT Người Nhận *" at bounding box center [77, 91] width 72 height 11
click at [78, 102] on div "0938392707 - [GEOGRAPHIC_DATA]" at bounding box center [81, 103] width 74 height 7
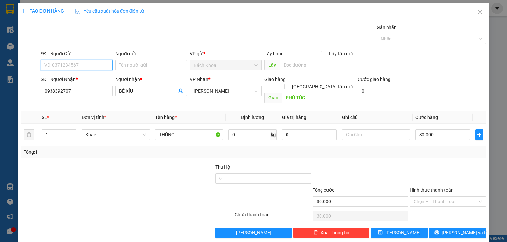
click at [90, 64] on input "SĐT Người Gửi" at bounding box center [77, 65] width 72 height 11
click at [85, 79] on div "0967020246" at bounding box center [75, 78] width 63 height 7
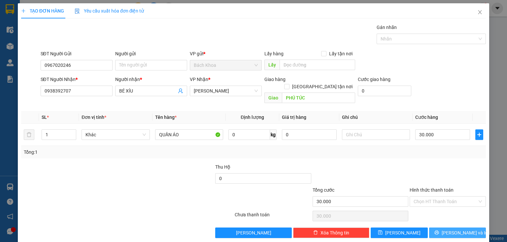
click at [430, 228] on button "[PERSON_NAME] và In" at bounding box center [457, 233] width 57 height 11
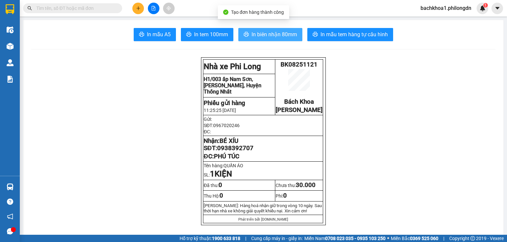
click at [263, 36] on span "In biên nhận 80mm" at bounding box center [274, 34] width 46 height 8
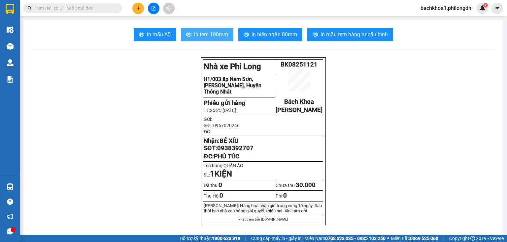
click at [202, 40] on button "In tem 100mm" at bounding box center [207, 34] width 52 height 13
click at [224, 152] on span "0938392707" at bounding box center [235, 148] width 36 height 7
click at [135, 9] on button at bounding box center [138, 9] width 12 height 12
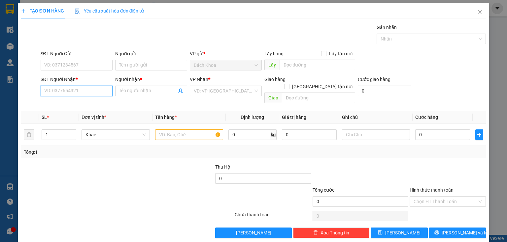
click at [88, 88] on input "SĐT Người Nhận *" at bounding box center [77, 91] width 72 height 11
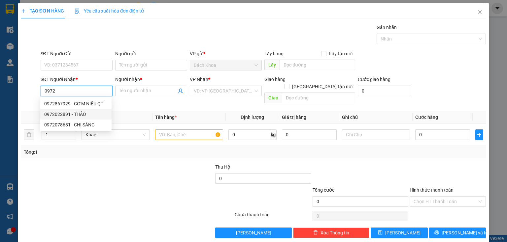
click at [77, 112] on div "0972022891 - THẢO" at bounding box center [75, 114] width 63 height 7
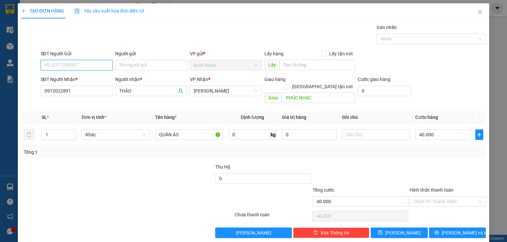
click at [85, 66] on input "SĐT Người Gửi" at bounding box center [77, 65] width 72 height 11
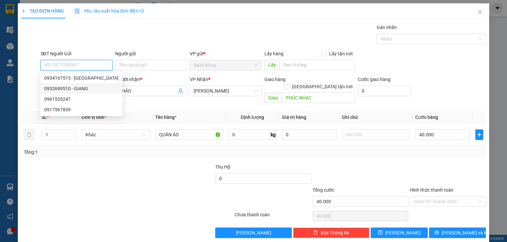
click at [79, 87] on div "0932699510 - GIANG" at bounding box center [81, 88] width 74 height 7
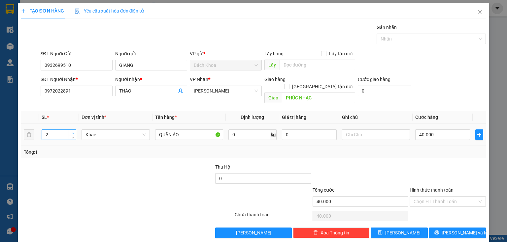
click at [70, 130] on span "Increase Value" at bounding box center [72, 133] width 7 height 6
click at [444, 130] on input "40.000" at bounding box center [442, 135] width 55 height 11
click at [468, 228] on button "[PERSON_NAME] và In" at bounding box center [457, 233] width 57 height 11
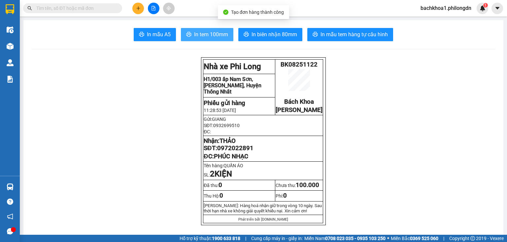
click at [208, 35] on span "In tem 100mm" at bounding box center [211, 34] width 34 height 8
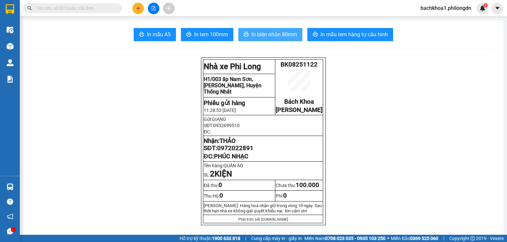
click at [261, 37] on span "In biên nhận 80mm" at bounding box center [274, 34] width 46 height 8
click at [236, 152] on span "0972022891" at bounding box center [235, 148] width 36 height 7
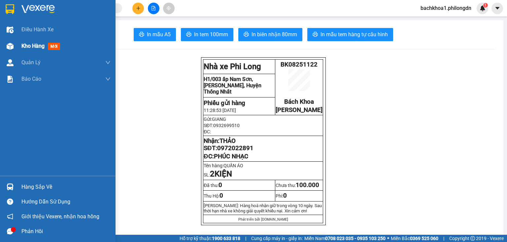
click at [28, 44] on span "Kho hàng" at bounding box center [32, 46] width 23 height 6
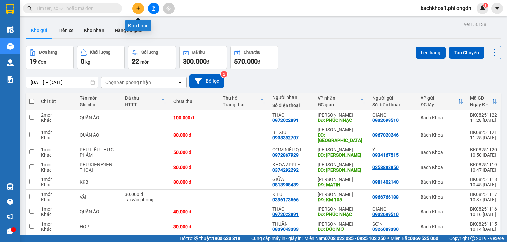
click at [138, 8] on icon "plus" at bounding box center [138, 8] width 0 height 4
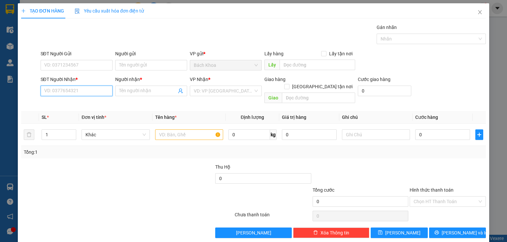
click at [50, 91] on input "SĐT Người Nhận *" at bounding box center [77, 91] width 72 height 11
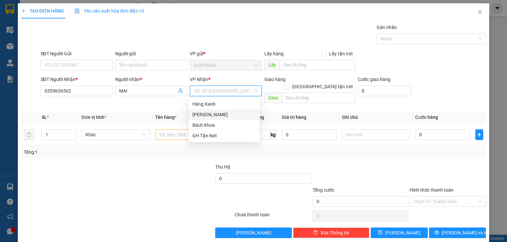
click at [209, 118] on div "[PERSON_NAME]" at bounding box center [223, 114] width 63 height 7
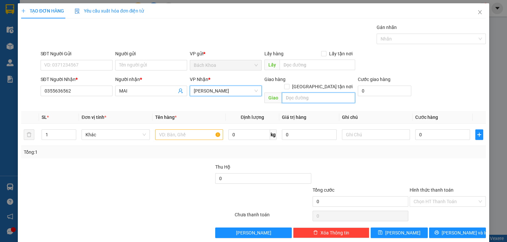
click at [301, 94] on input "text" at bounding box center [318, 98] width 73 height 11
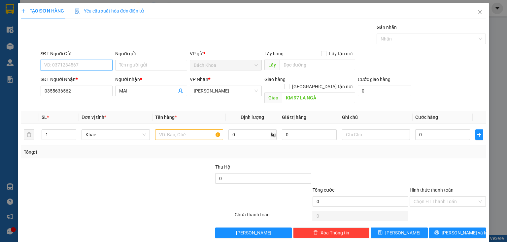
click at [85, 67] on input "SĐT Người Gửi" at bounding box center [77, 65] width 72 height 11
click at [71, 130] on span "Increase Value" at bounding box center [72, 133] width 7 height 6
click at [185, 130] on input "text" at bounding box center [189, 135] width 68 height 11
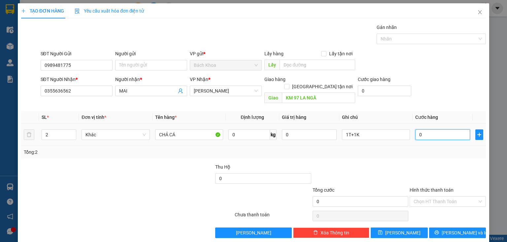
click at [441, 132] on input "0" at bounding box center [442, 135] width 55 height 11
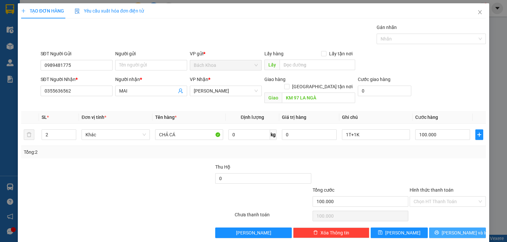
click at [450, 230] on span "[PERSON_NAME] và In" at bounding box center [464, 233] width 46 height 7
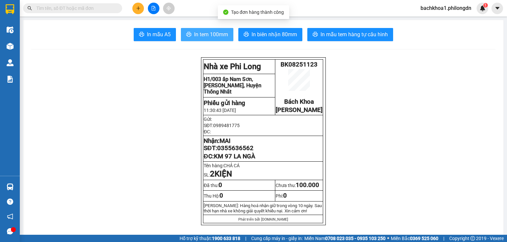
click at [219, 33] on span "In tem 100mm" at bounding box center [211, 34] width 34 height 8
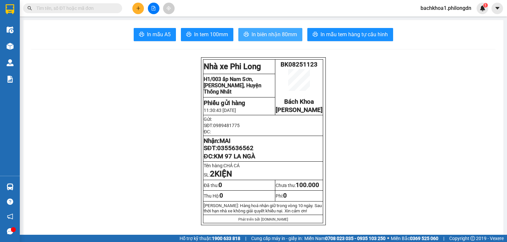
click at [272, 38] on span "In biên nhận 80mm" at bounding box center [274, 34] width 46 height 8
click at [228, 152] on span "0355636562" at bounding box center [235, 148] width 36 height 7
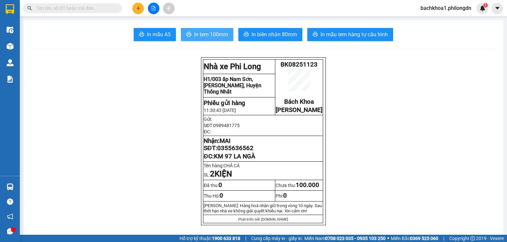
click at [204, 33] on span "In tem 100mm" at bounding box center [211, 34] width 34 height 8
click at [140, 8] on icon "plus" at bounding box center [138, 8] width 4 height 0
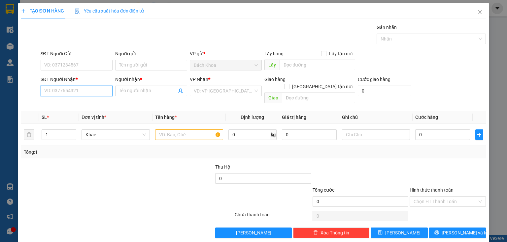
click at [92, 88] on input "SĐT Người Nhận *" at bounding box center [77, 91] width 72 height 11
click at [88, 105] on div "0967500440 - [GEOGRAPHIC_DATA]" at bounding box center [81, 103] width 74 height 7
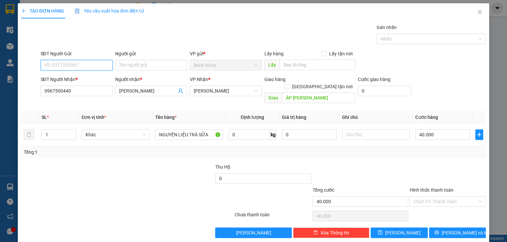
click at [96, 62] on input "SĐT Người Gửi" at bounding box center [77, 65] width 72 height 11
click at [101, 78] on div "0977743233" at bounding box center [75, 78] width 63 height 7
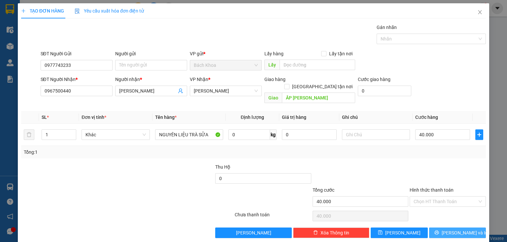
click at [468, 228] on button "[PERSON_NAME] và In" at bounding box center [457, 233] width 57 height 11
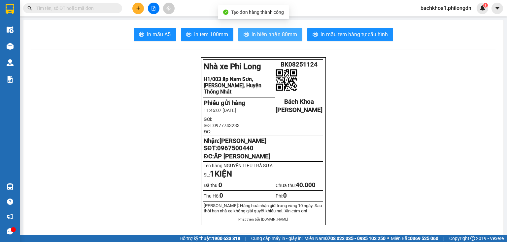
click at [257, 38] on span "In biên nhận 80mm" at bounding box center [274, 34] width 46 height 8
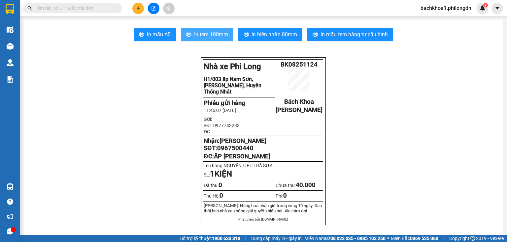
click at [228, 38] on button "In tem 100mm" at bounding box center [207, 34] width 52 height 13
click at [243, 152] on span "0967500440" at bounding box center [235, 148] width 36 height 7
click at [139, 12] on button at bounding box center [138, 9] width 12 height 12
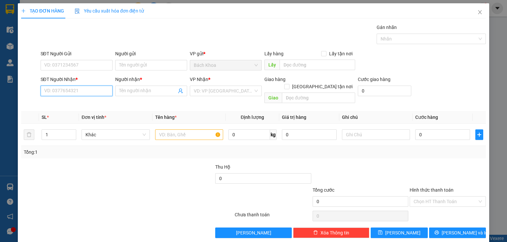
click at [73, 94] on input "SĐT Người Nhận *" at bounding box center [77, 91] width 72 height 11
click at [63, 103] on div "0972867929 - CƠM NIÊU QT" at bounding box center [75, 103] width 63 height 7
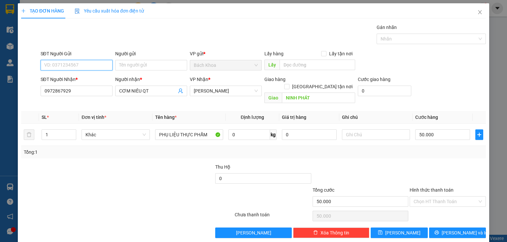
click at [80, 65] on input "SĐT Người Gửi" at bounding box center [77, 65] width 72 height 11
click at [86, 78] on div "0903936056" at bounding box center [75, 78] width 63 height 7
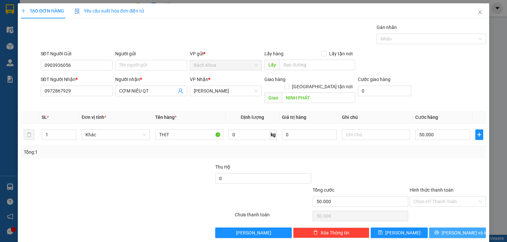
click at [451, 230] on span "[PERSON_NAME] và In" at bounding box center [464, 233] width 46 height 7
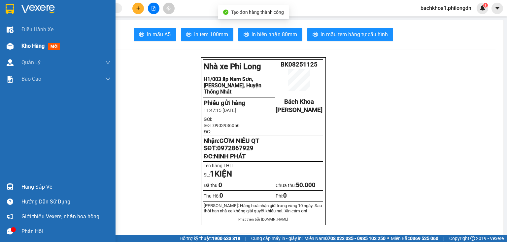
click at [54, 45] on span "mới" at bounding box center [54, 46] width 12 height 7
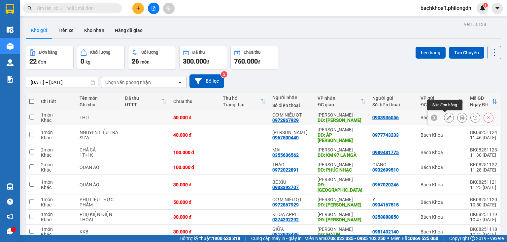
click at [445, 114] on button at bounding box center [448, 118] width 9 height 12
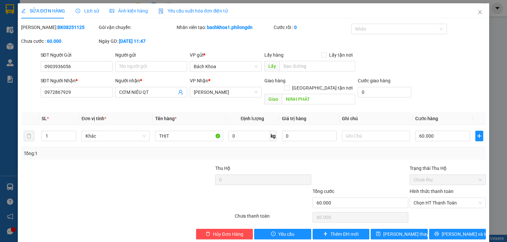
click at [455, 232] on div "SỬA ĐƠN HÀNG Lịch sử Ảnh kiện hàng Yêu cầu xuất hóa đơn điện tử Total Paid Fee …" at bounding box center [253, 123] width 471 height 241
click at [456, 231] on span "[PERSON_NAME] và In" at bounding box center [464, 234] width 46 height 7
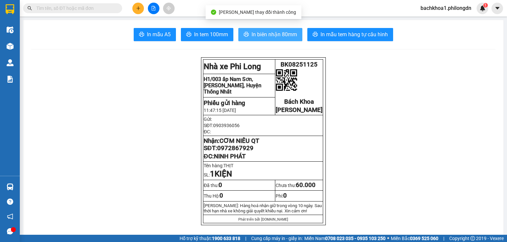
click at [284, 41] on button "In biên nhận 80mm" at bounding box center [270, 34] width 64 height 13
click at [284, 34] on span "In biên nhận 80mm" at bounding box center [274, 34] width 46 height 8
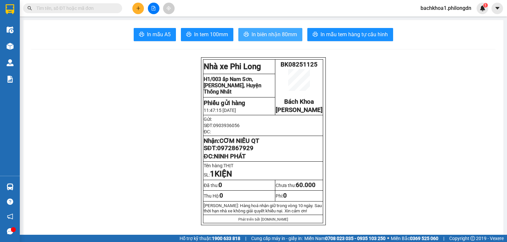
click at [265, 34] on span "In biên nhận 80mm" at bounding box center [274, 34] width 46 height 8
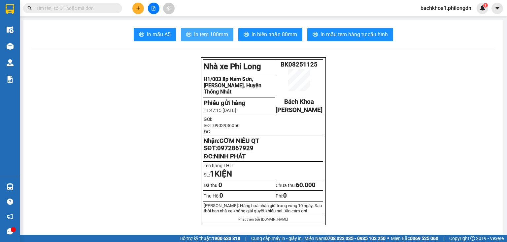
click at [224, 34] on span "In tem 100mm" at bounding box center [211, 34] width 34 height 8
click at [201, 32] on span "In tem 100mm" at bounding box center [211, 34] width 34 height 8
click at [237, 152] on span "0972867929" at bounding box center [235, 148] width 36 height 7
click at [139, 9] on icon "plus" at bounding box center [138, 8] width 5 height 5
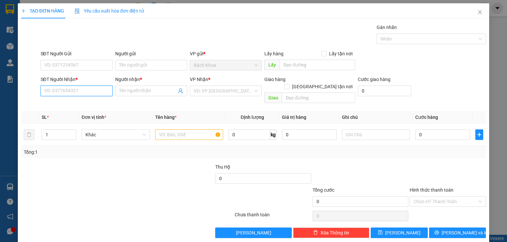
click at [82, 90] on input "SĐT Người Nhận *" at bounding box center [77, 91] width 72 height 11
click at [89, 101] on div "0937825982 - DŨNG" at bounding box center [75, 103] width 63 height 7
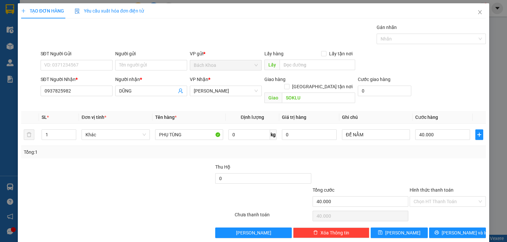
click at [91, 59] on div "SĐT Người Gửi" at bounding box center [77, 55] width 72 height 10
click at [94, 66] on input "SĐT Người Gửi" at bounding box center [77, 65] width 72 height 11
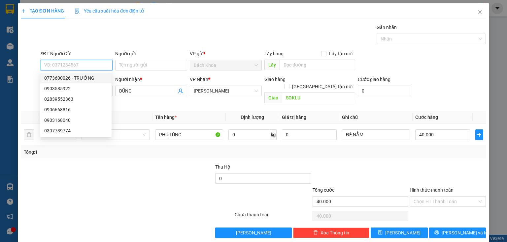
click at [100, 76] on div "0773600026 - TRƯỜNG" at bounding box center [75, 78] width 63 height 7
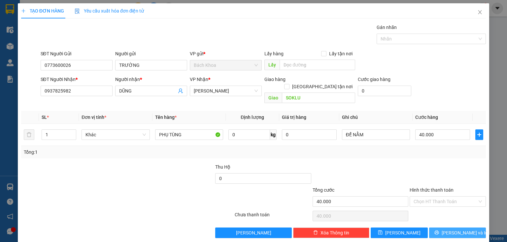
drag, startPoint x: 447, startPoint y: 210, endPoint x: 451, endPoint y: 229, distance: 19.0
click at [448, 219] on div "Transit Pickup Surcharge Ids Transit Deliver Surcharge Ids Transit Deliver Surc…" at bounding box center [253, 131] width 464 height 215
click at [453, 230] on span "[PERSON_NAME] và In" at bounding box center [464, 233] width 46 height 7
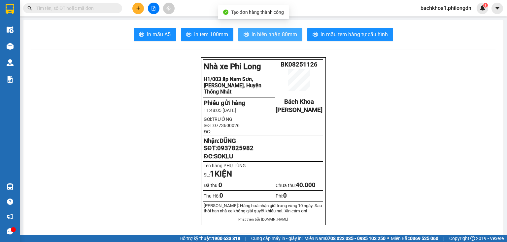
click at [284, 35] on span "In biên nhận 80mm" at bounding box center [274, 34] width 46 height 8
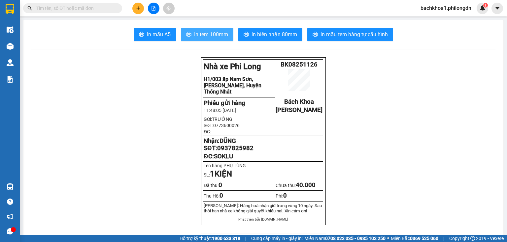
click at [197, 37] on span "In tem 100mm" at bounding box center [211, 34] width 34 height 8
click at [244, 152] on span "0937825982" at bounding box center [235, 148] width 36 height 7
click at [140, 8] on icon "plus" at bounding box center [138, 8] width 5 height 5
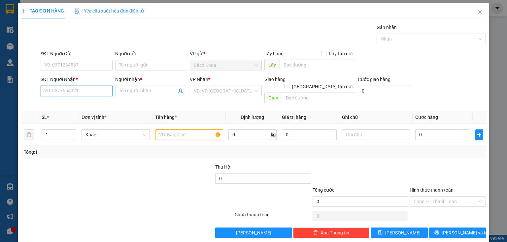
click at [92, 87] on input "SĐT Người Nhận *" at bounding box center [77, 91] width 72 height 11
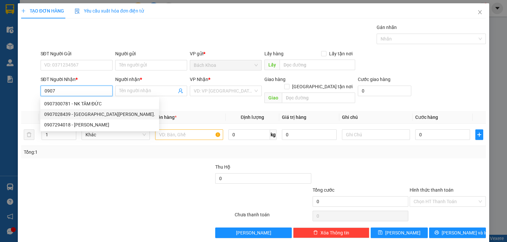
click at [90, 112] on div "0907028439 - [GEOGRAPHIC_DATA][PERSON_NAME]." at bounding box center [99, 114] width 111 height 7
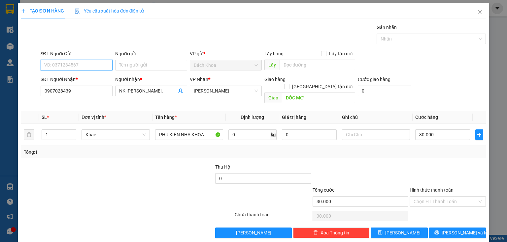
click at [96, 65] on input "SĐT Người Gửi" at bounding box center [77, 65] width 72 height 11
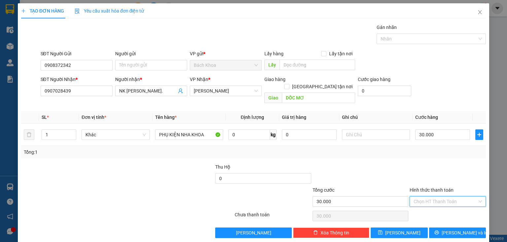
click at [446, 197] on input "Hình thức thanh toán" at bounding box center [445, 202] width 64 height 10
click at [437, 204] on div "Tại văn phòng" at bounding box center [444, 206] width 68 height 7
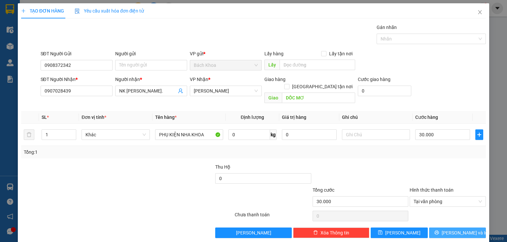
click at [434, 228] on button "[PERSON_NAME] và In" at bounding box center [457, 233] width 57 height 11
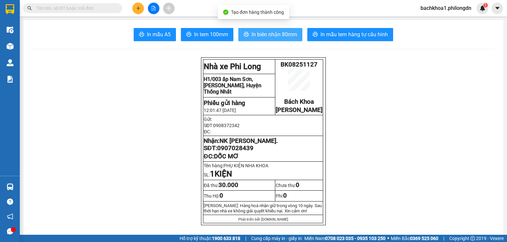
click at [267, 31] on span "In biên nhận 80mm" at bounding box center [274, 34] width 46 height 8
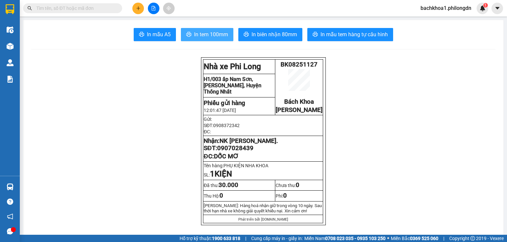
click at [195, 34] on span "In tem 100mm" at bounding box center [211, 34] width 34 height 8
click at [224, 152] on span "0907028439" at bounding box center [235, 148] width 36 height 7
click at [136, 9] on icon "plus" at bounding box center [138, 8] width 5 height 5
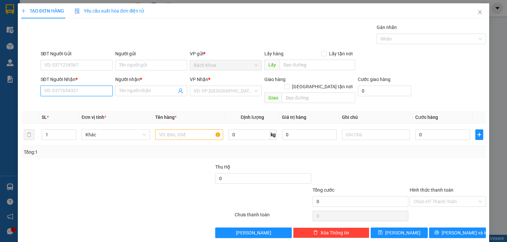
click at [100, 92] on input "SĐT Người Nhận *" at bounding box center [77, 91] width 72 height 11
click at [94, 103] on div "0906255941 - TÝ GK" at bounding box center [75, 103] width 63 height 7
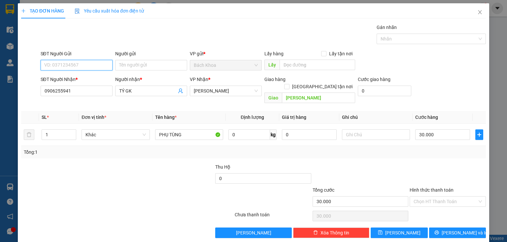
click at [96, 63] on input "SĐT Người Gửi" at bounding box center [77, 65] width 72 height 11
click at [89, 78] on div "0918436767 - SÁNG" at bounding box center [75, 78] width 63 height 7
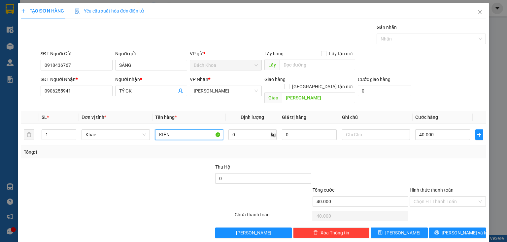
drag, startPoint x: 186, startPoint y: 129, endPoint x: 90, endPoint y: 112, distance: 97.7
click at [90, 112] on table "SL * Đơn vị tính * Tên hàng * Định lượng Giá trị hàng Ghi chú Cước hàng 1 Khác …" at bounding box center [253, 128] width 464 height 35
click at [166, 130] on input "PHỤTUNGF XE" at bounding box center [189, 135] width 68 height 11
click at [183, 130] on input "PHỤ TUNGF XE" at bounding box center [189, 135] width 68 height 11
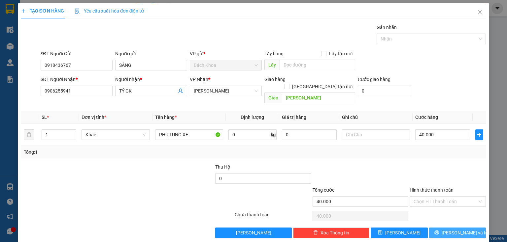
click at [464, 230] on span "[PERSON_NAME] và In" at bounding box center [464, 233] width 46 height 7
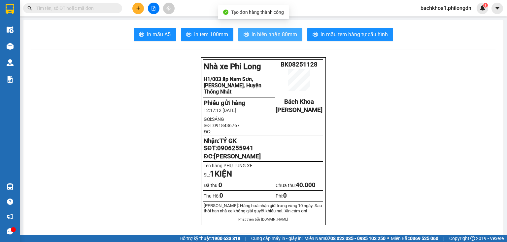
click at [281, 39] on button "In biên nhận 80mm" at bounding box center [270, 34] width 64 height 13
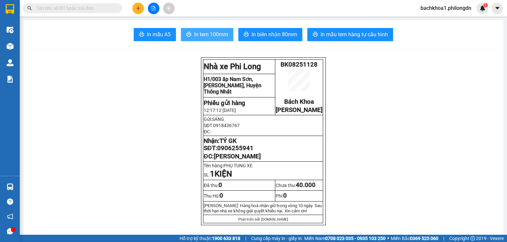
click at [198, 33] on span "In tem 100mm" at bounding box center [211, 34] width 34 height 8
click at [236, 152] on span "0906255941" at bounding box center [235, 148] width 36 height 7
click at [134, 6] on button at bounding box center [138, 9] width 12 height 12
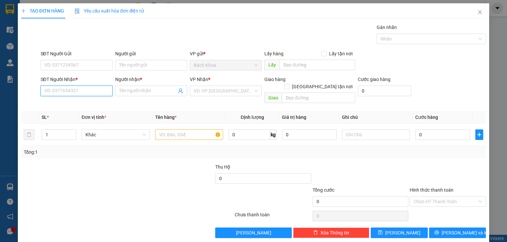
click at [100, 92] on input "SĐT Người Nhận *" at bounding box center [77, 91] width 72 height 11
click at [99, 105] on div "0972391978 - SHOP 35K" at bounding box center [75, 103] width 63 height 7
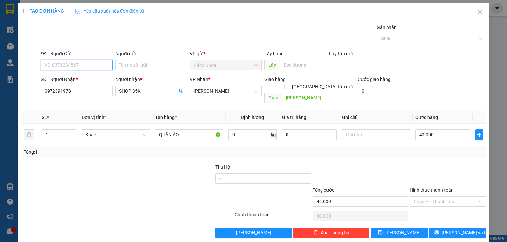
click at [105, 66] on input "SĐT Người Gửi" at bounding box center [77, 65] width 72 height 11
click at [82, 79] on div "0796286299" at bounding box center [75, 78] width 63 height 7
click at [420, 130] on input "40.000" at bounding box center [442, 135] width 55 height 11
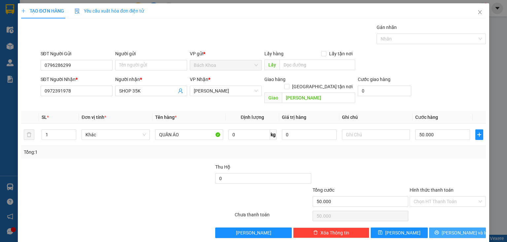
click at [459, 230] on span "[PERSON_NAME] và In" at bounding box center [464, 233] width 46 height 7
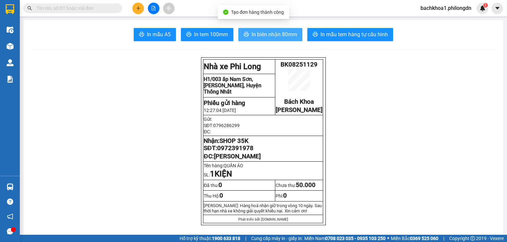
click at [291, 33] on span "In biên nhận 80mm" at bounding box center [274, 34] width 46 height 8
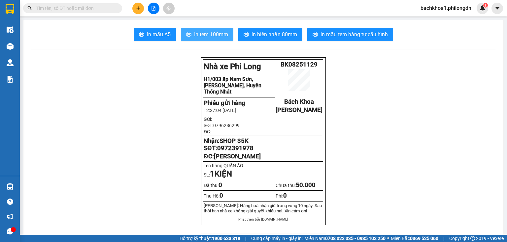
click at [218, 37] on span "In tem 100mm" at bounding box center [211, 34] width 34 height 8
click at [227, 152] on span "0972391978" at bounding box center [235, 148] width 36 height 7
click at [138, 5] on button at bounding box center [138, 9] width 12 height 12
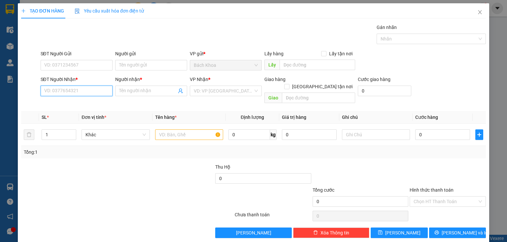
click at [83, 95] on input "SĐT Người Nhận *" at bounding box center [77, 91] width 72 height 11
click at [84, 95] on input "0251" at bounding box center [77, 91] width 72 height 11
click at [92, 102] on div "02513779868 - NK TÂM PHÚC" at bounding box center [75, 103] width 63 height 7
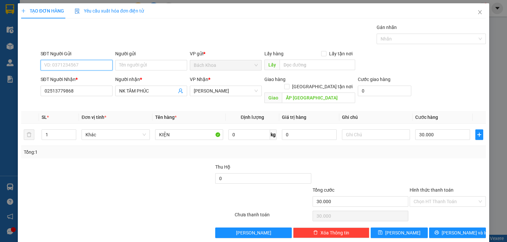
click at [101, 60] on input "SĐT Người Gửi" at bounding box center [77, 65] width 72 height 11
drag, startPoint x: 105, startPoint y: 74, endPoint x: 81, endPoint y: 78, distance: 24.3
click at [105, 74] on div "0982402441 - LAB AN NHIÊN" at bounding box center [81, 78] width 82 height 11
click at [438, 198] on input "Hình thức thanh toán" at bounding box center [445, 202] width 64 height 10
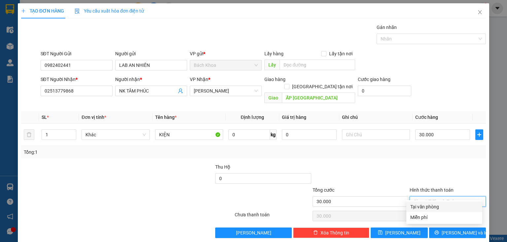
click at [439, 207] on div "Tại văn phòng" at bounding box center [444, 206] width 68 height 7
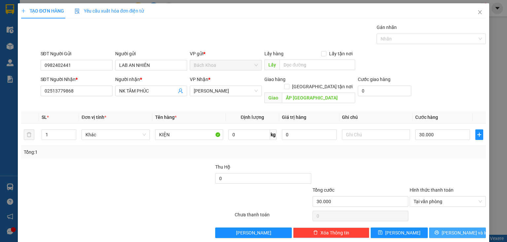
click at [447, 228] on button "[PERSON_NAME] và In" at bounding box center [457, 233] width 57 height 11
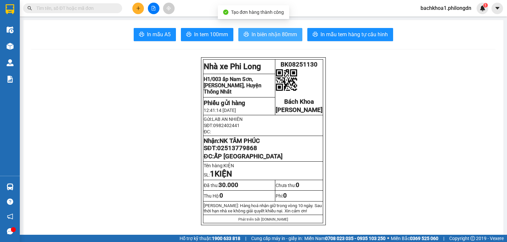
click at [270, 35] on span "In biên nhận 80mm" at bounding box center [274, 34] width 46 height 8
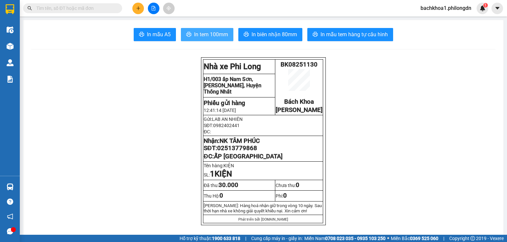
click at [218, 36] on span "In tem 100mm" at bounding box center [211, 34] width 34 height 8
click at [232, 152] on span "02513779868" at bounding box center [237, 148] width 40 height 7
click at [139, 6] on icon "plus" at bounding box center [138, 8] width 5 height 5
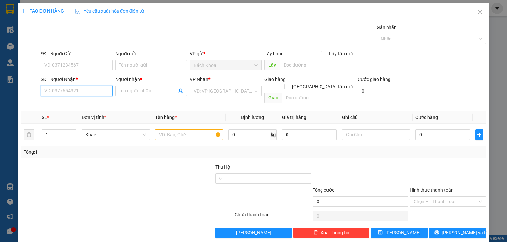
click at [97, 92] on input "SĐT Người Nhận *" at bounding box center [77, 91] width 72 height 11
click at [67, 103] on div "0938310066 - MAI" at bounding box center [75, 103] width 63 height 7
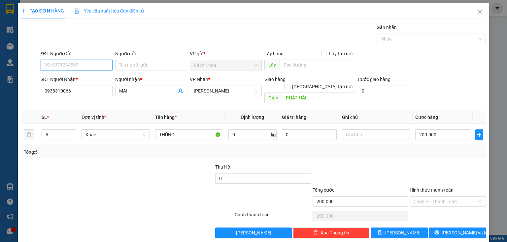
click at [74, 67] on input "SĐT Người Gửi" at bounding box center [77, 65] width 72 height 11
click at [85, 76] on div "0937111222 - TIÊN" at bounding box center [75, 78] width 63 height 7
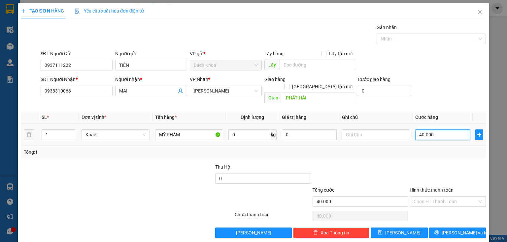
click at [436, 132] on input "40.000" at bounding box center [442, 135] width 55 height 11
click at [438, 231] on icon "printer" at bounding box center [436, 233] width 4 height 4
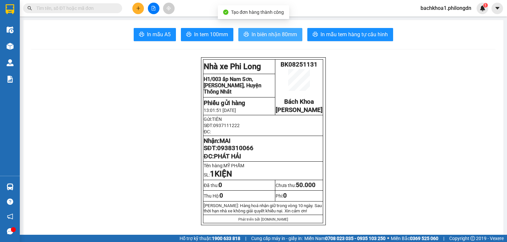
click at [275, 34] on span "In biên nhận 80mm" at bounding box center [274, 34] width 46 height 8
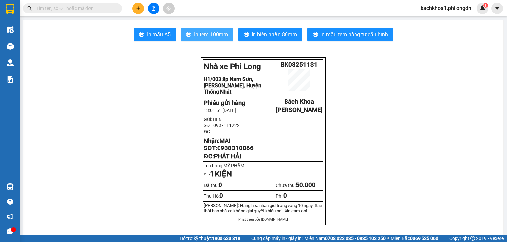
click at [201, 33] on span "In tem 100mm" at bounding box center [211, 34] width 34 height 8
click at [239, 152] on span "0938310066" at bounding box center [235, 148] width 36 height 7
click at [240, 152] on span "0938310066" at bounding box center [235, 148] width 36 height 7
click at [135, 4] on button at bounding box center [138, 9] width 12 height 12
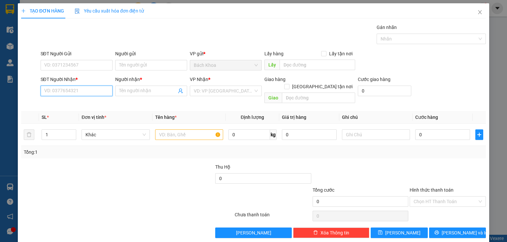
click at [76, 89] on input "SĐT Người Nhận *" at bounding box center [77, 91] width 72 height 11
click at [70, 104] on div "0395793979 - PHƯỚC" at bounding box center [75, 103] width 63 height 7
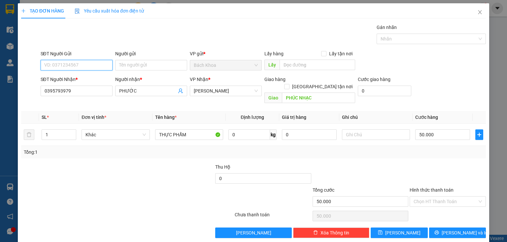
click at [57, 66] on input "SĐT Người Gửi" at bounding box center [77, 65] width 72 height 11
click at [60, 78] on div "0866964136" at bounding box center [75, 78] width 63 height 7
click at [70, 130] on span "Increase Value" at bounding box center [72, 133] width 7 height 6
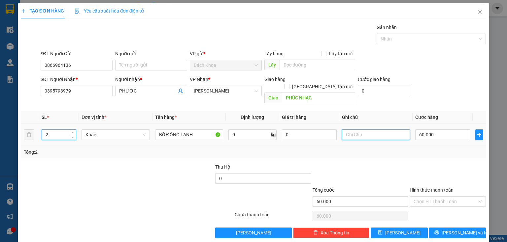
click at [375, 130] on input "text" at bounding box center [376, 135] width 68 height 11
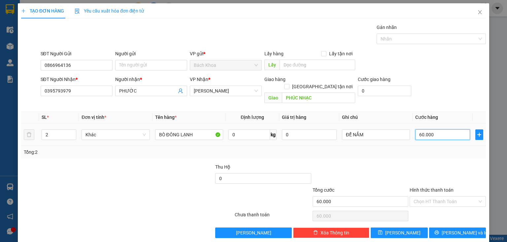
click at [442, 131] on input "60.000" at bounding box center [442, 135] width 55 height 11
click at [446, 228] on button "[PERSON_NAME] và In" at bounding box center [457, 233] width 57 height 11
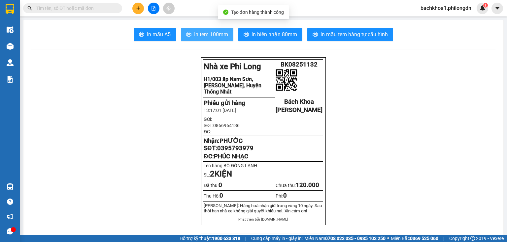
click at [202, 31] on span "In tem 100mm" at bounding box center [211, 34] width 34 height 8
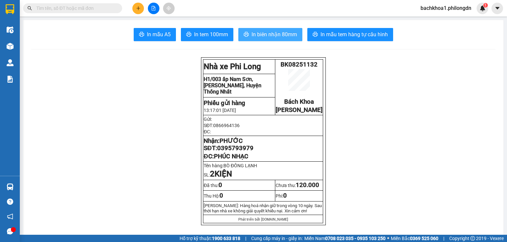
click at [268, 35] on span "In biên nhận 80mm" at bounding box center [274, 34] width 46 height 8
click at [139, 10] on icon "plus" at bounding box center [138, 8] width 5 height 5
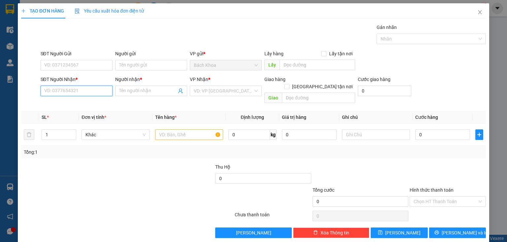
drag, startPoint x: 84, startPoint y: 91, endPoint x: 84, endPoint y: 84, distance: 7.6
click at [84, 90] on input "SĐT Người Nhận *" at bounding box center [77, 91] width 72 height 11
click at [90, 101] on div "0393466168 - ĐẠT" at bounding box center [75, 103] width 63 height 7
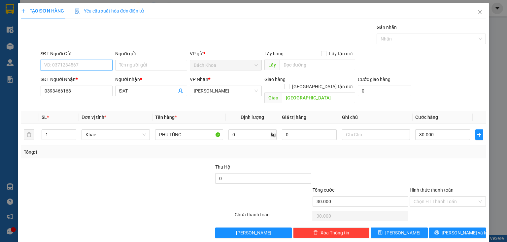
click at [93, 63] on input "SĐT Người Gửi" at bounding box center [77, 65] width 72 height 11
click at [78, 78] on div "0368696723 - ." at bounding box center [75, 78] width 63 height 7
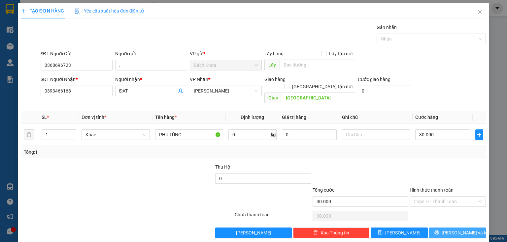
click at [455, 230] on span "[PERSON_NAME] và In" at bounding box center [464, 233] width 46 height 7
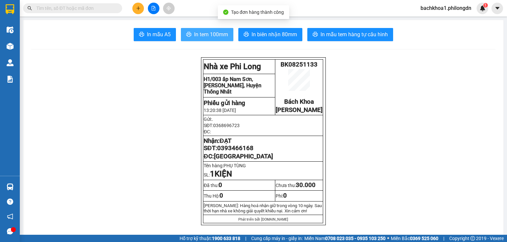
click at [211, 34] on span "In tem 100mm" at bounding box center [211, 34] width 34 height 8
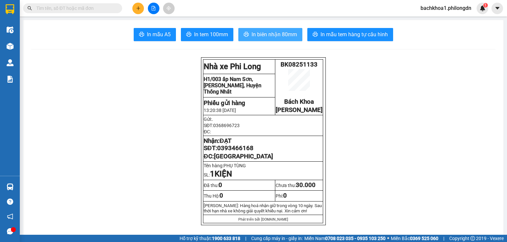
click at [283, 38] on span "In biên nhận 80mm" at bounding box center [274, 34] width 46 height 8
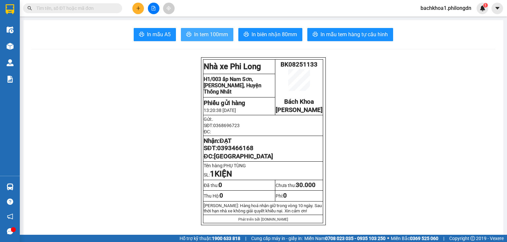
drag, startPoint x: 194, startPoint y: 33, endPoint x: 204, endPoint y: 42, distance: 14.3
click at [194, 33] on span "In tem 100mm" at bounding box center [211, 34] width 34 height 8
click at [242, 152] on span "0393466168" at bounding box center [235, 148] width 36 height 7
click at [139, 10] on icon "plus" at bounding box center [138, 8] width 5 height 5
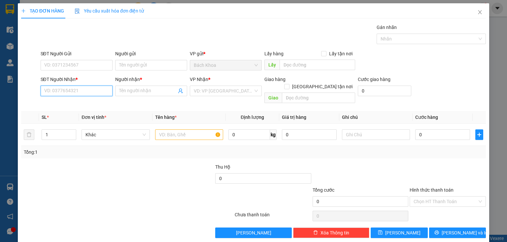
click at [66, 91] on input "SĐT Người Nhận *" at bounding box center [77, 91] width 72 height 11
click at [83, 104] on div "0336323386 - BÍCH HUYỀN" at bounding box center [75, 103] width 63 height 7
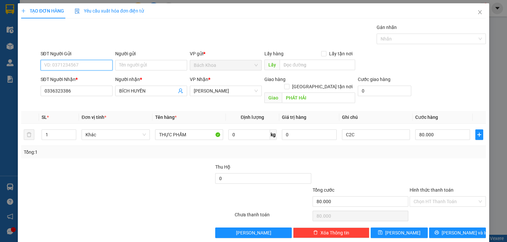
click at [67, 64] on input "SĐT Người Gửi" at bounding box center [77, 65] width 72 height 11
click at [82, 79] on div "0798880825 - ĐẠT" at bounding box center [75, 78] width 63 height 7
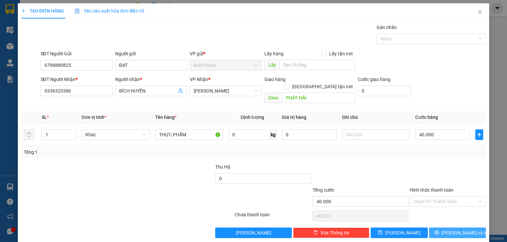
click at [470, 230] on button "[PERSON_NAME] và In" at bounding box center [457, 233] width 57 height 11
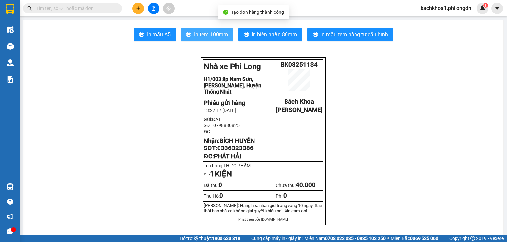
click at [212, 34] on span "In tem 100mm" at bounding box center [211, 34] width 34 height 8
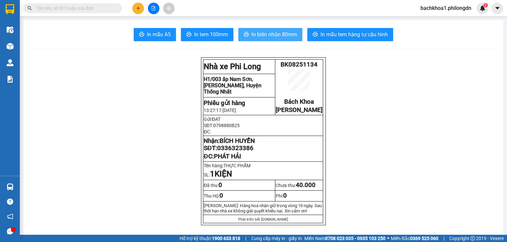
click at [281, 33] on span "In biên nhận 80mm" at bounding box center [274, 34] width 46 height 8
click at [243, 152] on span "0336323386" at bounding box center [235, 148] width 36 height 7
click at [136, 8] on icon "plus" at bounding box center [138, 8] width 5 height 5
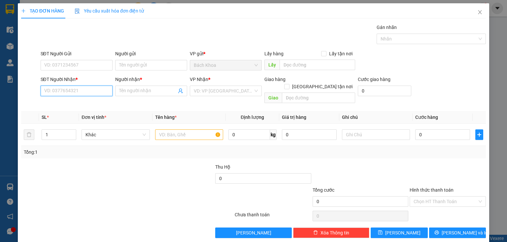
click at [75, 92] on input "SĐT Người Nhận *" at bounding box center [77, 91] width 72 height 11
click at [80, 106] on div "0355734885 - LINH" at bounding box center [75, 103] width 63 height 7
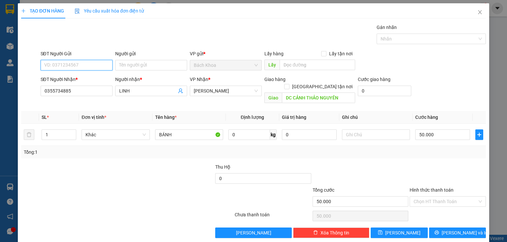
click at [80, 62] on input "SĐT Người Gửi" at bounding box center [77, 65] width 72 height 11
click at [74, 78] on div "0772557989" at bounding box center [75, 78] width 63 height 7
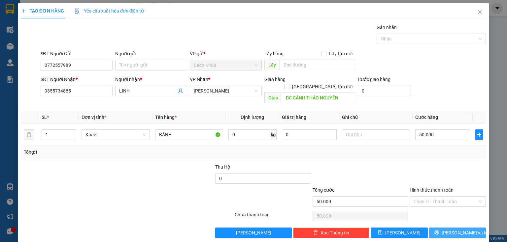
click at [464, 230] on span "[PERSON_NAME] và In" at bounding box center [464, 233] width 46 height 7
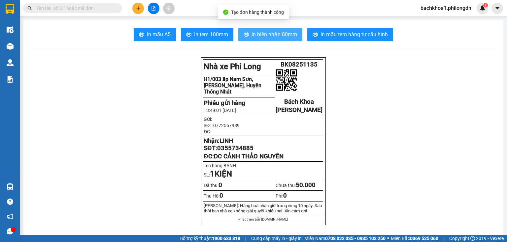
click at [266, 34] on span "In biên nhận 80mm" at bounding box center [274, 34] width 46 height 8
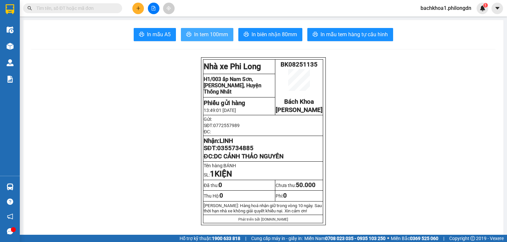
click at [221, 37] on span "In tem 100mm" at bounding box center [211, 34] width 34 height 8
click at [239, 152] on span "0355734885" at bounding box center [235, 148] width 36 height 7
click at [133, 7] on button at bounding box center [138, 9] width 12 height 12
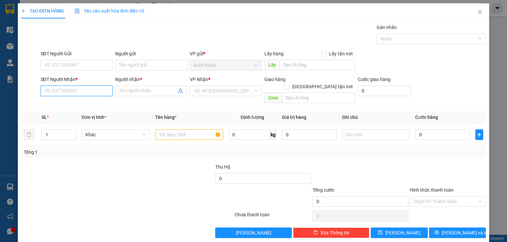
click at [70, 89] on input "SĐT Người Nhận *" at bounding box center [77, 91] width 72 height 11
click at [71, 100] on div "0972022891 - THẢO" at bounding box center [75, 103] width 63 height 7
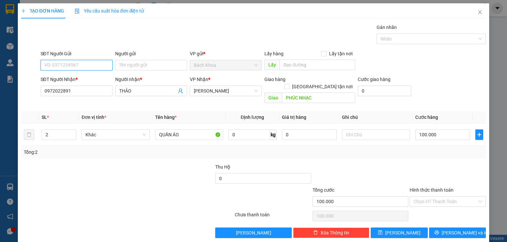
click at [76, 64] on input "SĐT Người Gửi" at bounding box center [77, 65] width 72 height 11
click at [85, 77] on div "0932699510 - GIANG" at bounding box center [75, 78] width 63 height 7
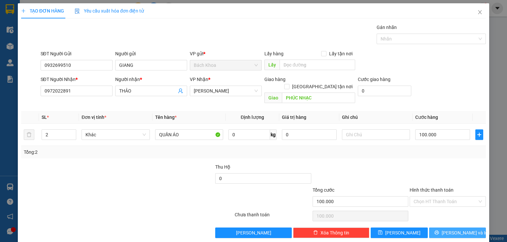
click at [459, 230] on span "[PERSON_NAME] và In" at bounding box center [464, 233] width 46 height 7
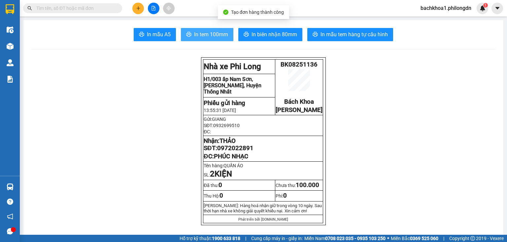
click at [188, 34] on icon "printer" at bounding box center [188, 34] width 5 height 5
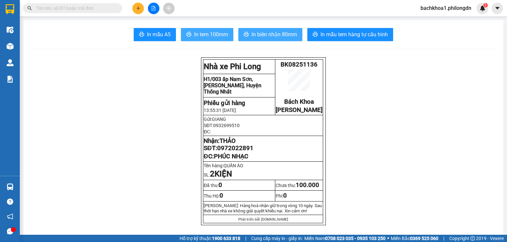
click at [265, 33] on span "In biên nhận 80mm" at bounding box center [274, 34] width 46 height 8
click at [237, 152] on span "0972022891" at bounding box center [235, 148] width 36 height 7
click at [139, 5] on button at bounding box center [138, 9] width 12 height 12
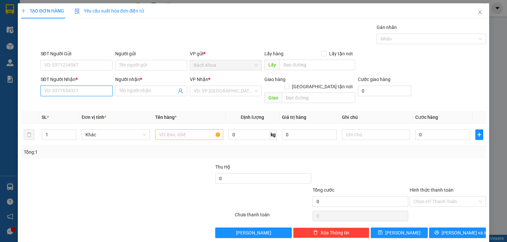
click at [57, 92] on input "SĐT Người Nhận *" at bounding box center [77, 91] width 72 height 11
click at [96, 103] on div "0397842218 - SƯ CÔ DIỆU THẢO" at bounding box center [78, 103] width 68 height 7
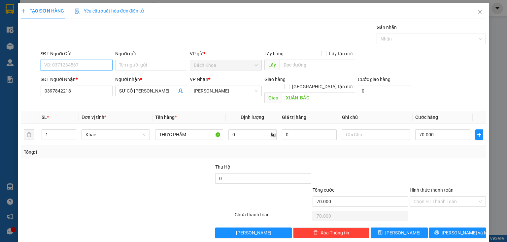
click at [82, 63] on input "SĐT Người Gửi" at bounding box center [77, 65] width 72 height 11
click at [83, 78] on div "0903651118 - [GEOGRAPHIC_DATA]" at bounding box center [81, 78] width 74 height 7
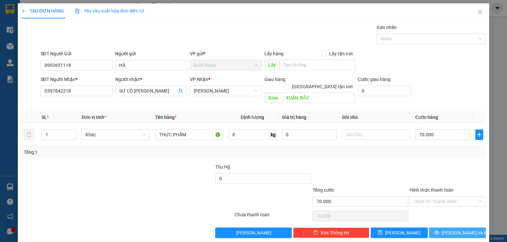
click at [455, 230] on span "[PERSON_NAME] và In" at bounding box center [464, 233] width 46 height 7
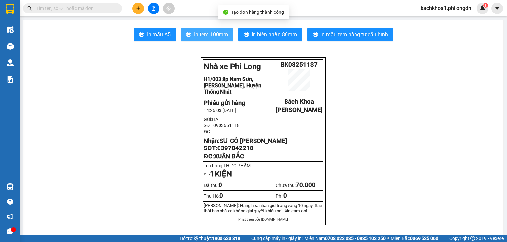
click at [186, 34] on icon "printer" at bounding box center [188, 34] width 5 height 5
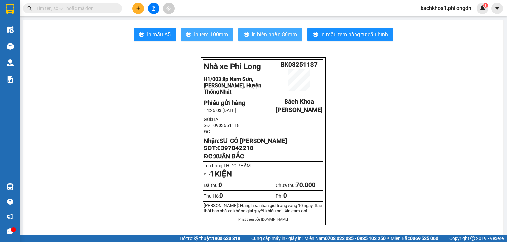
click at [274, 36] on span "In biên nhận 80mm" at bounding box center [274, 34] width 46 height 8
click at [225, 152] on span "0397842218" at bounding box center [235, 148] width 36 height 7
click at [137, 7] on icon "plus" at bounding box center [138, 8] width 5 height 5
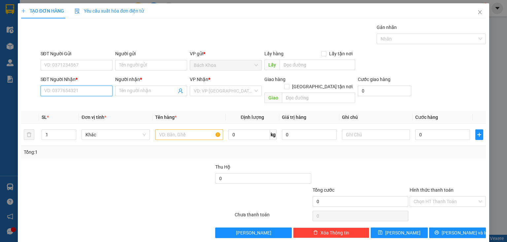
click at [53, 94] on input "SĐT Người Nhận *" at bounding box center [77, 91] width 72 height 11
click at [67, 103] on div "0784304503 - DIỂM" at bounding box center [75, 103] width 63 height 7
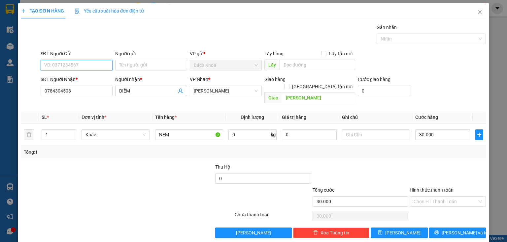
click at [73, 66] on input "SĐT Người Gửi" at bounding box center [77, 65] width 72 height 11
click at [90, 79] on div "0792164767 - KHANG" at bounding box center [75, 78] width 63 height 7
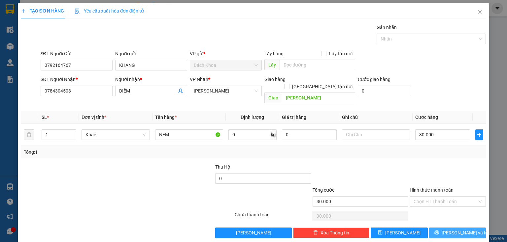
click at [442, 228] on button "[PERSON_NAME] và In" at bounding box center [457, 233] width 57 height 11
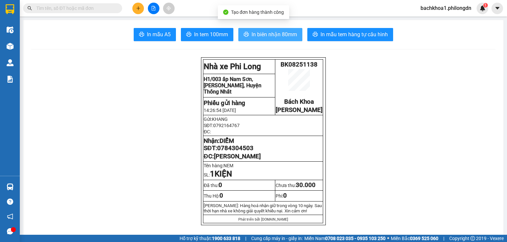
click at [255, 34] on span "In biên nhận 80mm" at bounding box center [274, 34] width 46 height 8
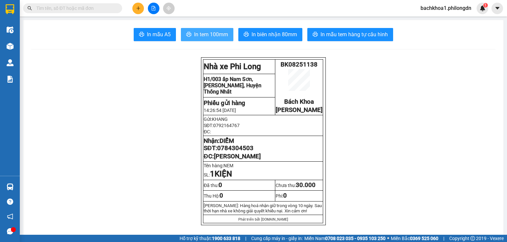
click at [207, 37] on span "In tem 100mm" at bounding box center [211, 34] width 34 height 8
click at [230, 152] on span "0784304503" at bounding box center [235, 148] width 36 height 7
click at [139, 6] on icon "plus" at bounding box center [138, 8] width 5 height 5
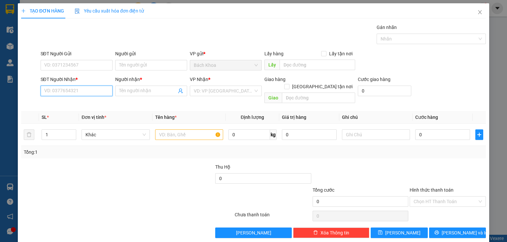
click at [53, 89] on input "SĐT Người Nhận *" at bounding box center [77, 91] width 72 height 11
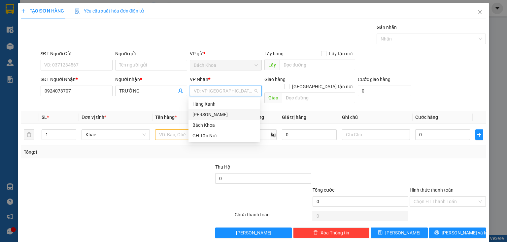
click at [211, 116] on div "[PERSON_NAME]" at bounding box center [223, 114] width 63 height 7
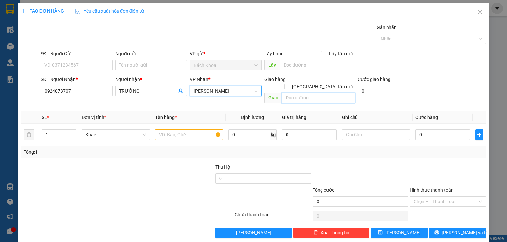
click at [315, 93] on input "text" at bounding box center [318, 98] width 73 height 11
click at [306, 93] on input "NHÀ" at bounding box center [318, 98] width 73 height 11
click at [307, 93] on input "NHÀ" at bounding box center [318, 98] width 73 height 11
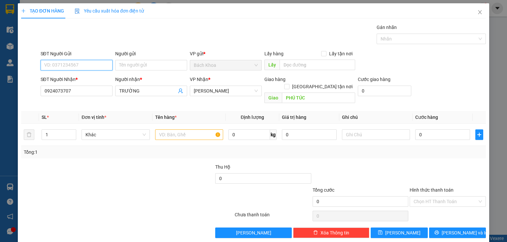
click at [101, 62] on input "SĐT Người Gửi" at bounding box center [77, 65] width 72 height 11
click at [83, 76] on div "0567566789" at bounding box center [75, 78] width 63 height 7
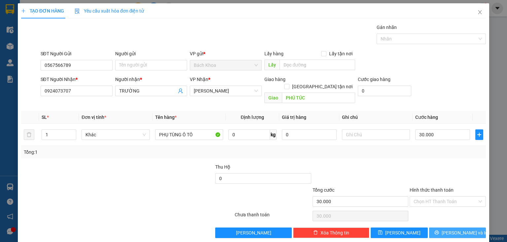
click at [459, 230] on span "[PERSON_NAME] và In" at bounding box center [464, 233] width 46 height 7
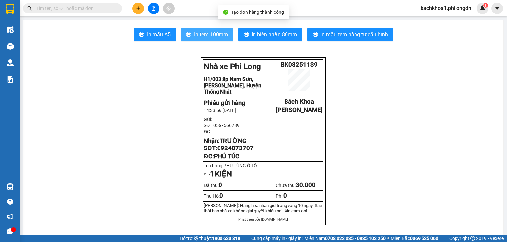
click at [199, 33] on span "In tem 100mm" at bounding box center [211, 34] width 34 height 8
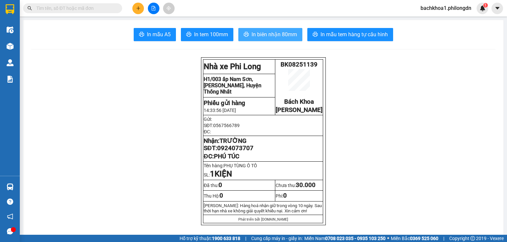
click at [256, 31] on span "In biên nhận 80mm" at bounding box center [274, 34] width 46 height 8
click at [229, 152] on span "0924073707" at bounding box center [235, 148] width 36 height 7
click at [230, 152] on span "0924073707" at bounding box center [235, 148] width 36 height 7
drag, startPoint x: 404, startPoint y: 104, endPoint x: 245, endPoint y: 162, distance: 169.0
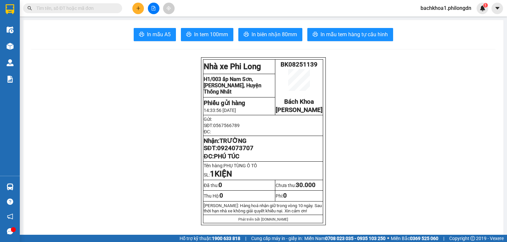
click at [141, 6] on button at bounding box center [138, 9] width 12 height 12
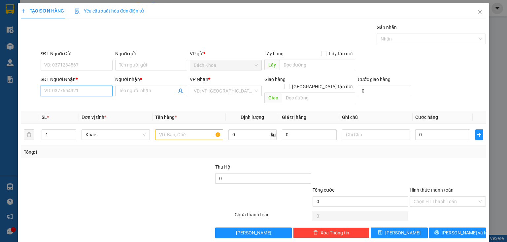
click at [55, 90] on input "SĐT Người Nhận *" at bounding box center [77, 91] width 72 height 11
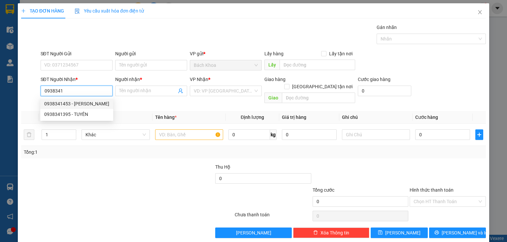
click at [92, 104] on div "0938341453 - [PERSON_NAME]" at bounding box center [76, 103] width 65 height 7
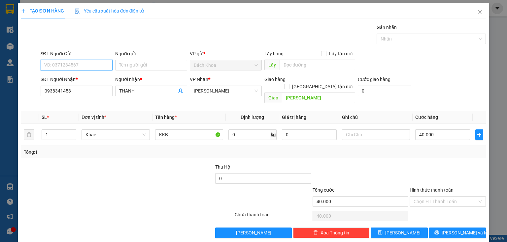
click at [71, 64] on input "SĐT Người Gửi" at bounding box center [77, 65] width 72 height 11
click at [180, 130] on input "KKB" at bounding box center [189, 135] width 68 height 11
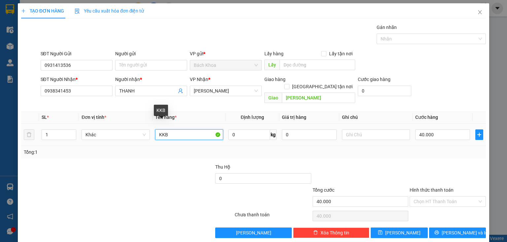
click at [180, 130] on input "KKB" at bounding box center [189, 135] width 68 height 11
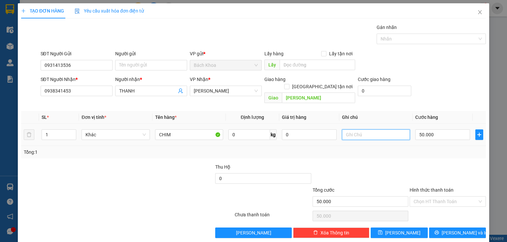
click at [361, 130] on input "text" at bounding box center [376, 135] width 68 height 11
click at [440, 228] on button "[PERSON_NAME] và In" at bounding box center [457, 233] width 57 height 11
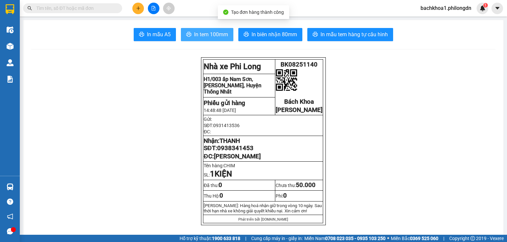
click at [221, 35] on span "In tem 100mm" at bounding box center [211, 34] width 34 height 8
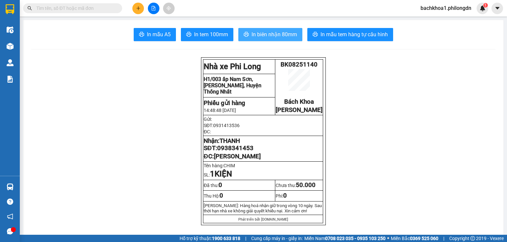
click at [264, 31] on span "In biên nhận 80mm" at bounding box center [274, 34] width 46 height 8
click at [242, 152] on span "0938341453" at bounding box center [235, 148] width 36 height 7
click at [139, 11] on button at bounding box center [138, 9] width 12 height 12
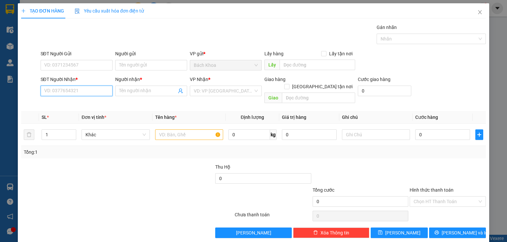
click at [78, 92] on input "SĐT Người Nhận *" at bounding box center [77, 91] width 72 height 11
click at [84, 105] on div "0962058079 - NGÂN" at bounding box center [75, 103] width 63 height 7
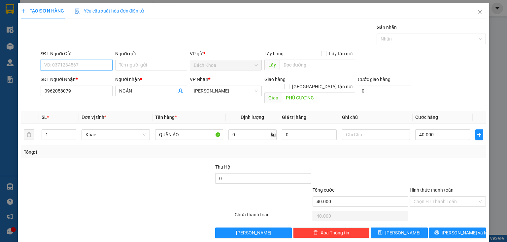
click at [74, 63] on input "SĐT Người Gửi" at bounding box center [77, 65] width 72 height 11
click at [95, 78] on div "0934677774 - HẠNH" at bounding box center [75, 78] width 63 height 7
click at [438, 130] on input "40.000" at bounding box center [442, 135] width 55 height 11
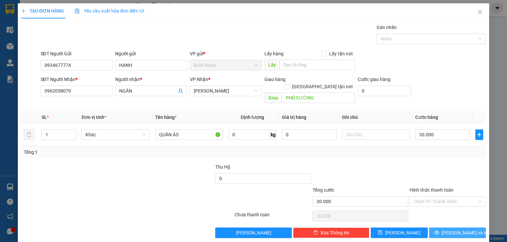
click at [458, 230] on span "[PERSON_NAME] và In" at bounding box center [464, 233] width 46 height 7
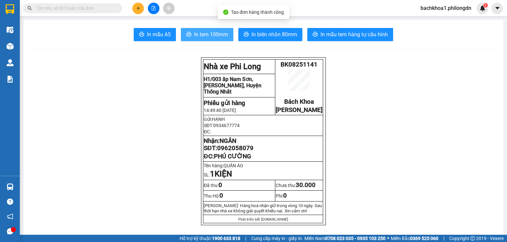
click at [212, 41] on button "In tem 100mm" at bounding box center [207, 34] width 52 height 13
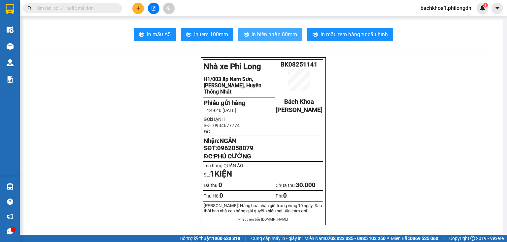
click at [274, 36] on span "In biên nhận 80mm" at bounding box center [274, 34] width 46 height 8
click at [239, 152] on span "0962058079" at bounding box center [235, 148] width 36 height 7
click at [143, 9] on button at bounding box center [138, 9] width 12 height 12
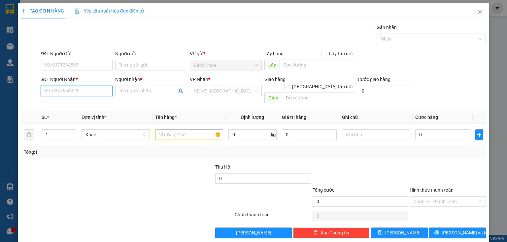
click at [70, 92] on input "SĐT Người Nhận *" at bounding box center [77, 91] width 72 height 11
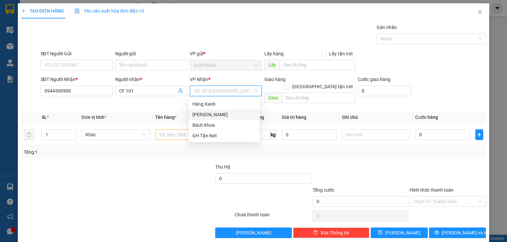
click at [206, 116] on div "[PERSON_NAME]" at bounding box center [223, 114] width 63 height 7
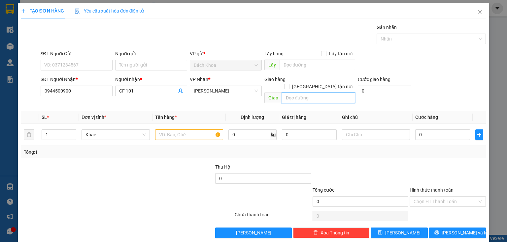
click at [310, 93] on input "text" at bounding box center [318, 98] width 73 height 11
click at [187, 130] on input "text" at bounding box center [189, 135] width 68 height 11
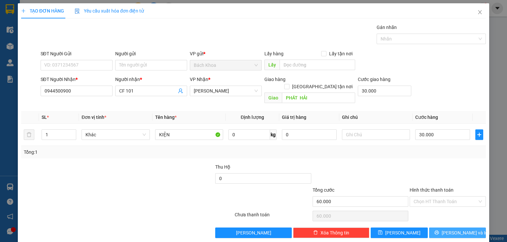
click at [469, 228] on button "[PERSON_NAME] và In" at bounding box center [457, 233] width 57 height 11
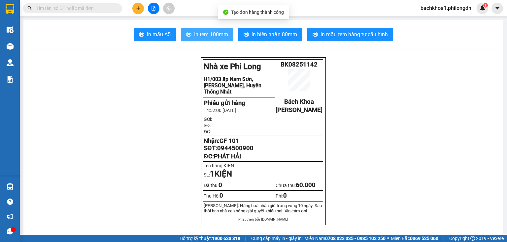
click at [204, 33] on span "In tem 100mm" at bounding box center [211, 34] width 34 height 8
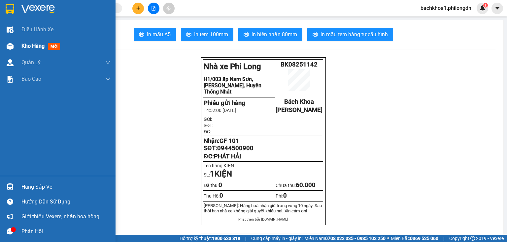
click at [34, 45] on span "Kho hàng" at bounding box center [32, 46] width 23 height 6
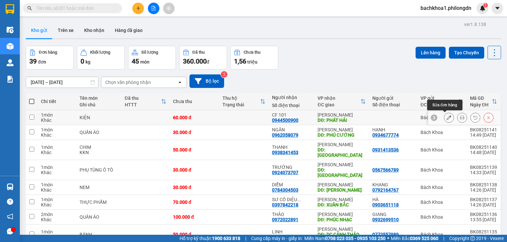
click at [446, 118] on icon at bounding box center [448, 117] width 5 height 5
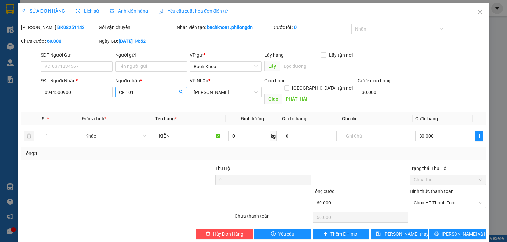
click at [146, 89] on input "CF 101" at bounding box center [147, 92] width 57 height 7
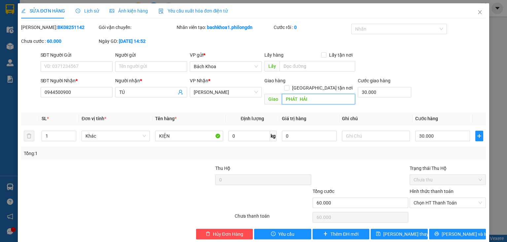
click at [322, 96] on input "PHÁT HẢI" at bounding box center [318, 99] width 73 height 11
click at [446, 229] on button "[PERSON_NAME] và In" at bounding box center [457, 234] width 57 height 11
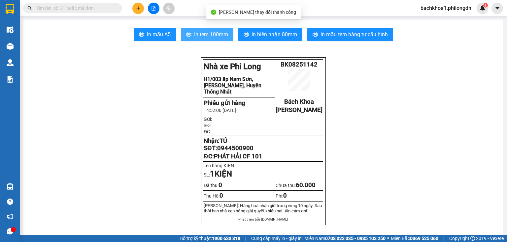
click at [202, 33] on span "In tem 100mm" at bounding box center [211, 34] width 34 height 8
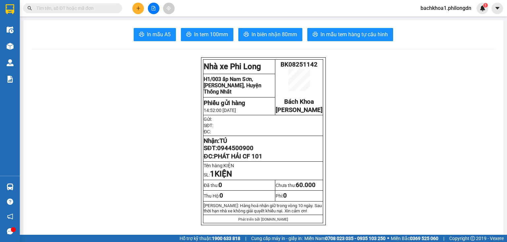
click at [238, 152] on span "0944500900" at bounding box center [235, 148] width 36 height 7
click at [140, 8] on icon "plus" at bounding box center [138, 8] width 4 height 0
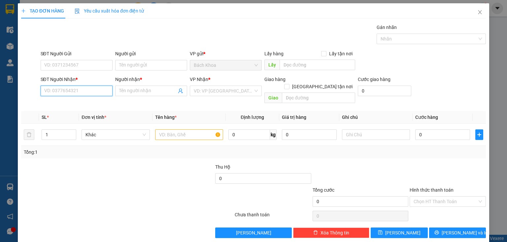
click at [41, 90] on input "SĐT Người Nhận *" at bounding box center [77, 91] width 72 height 11
click at [66, 106] on div "0967697270 - HIỀN" at bounding box center [75, 103] width 63 height 7
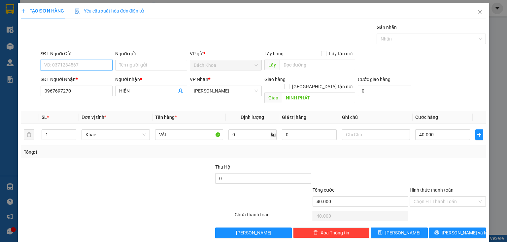
click at [91, 62] on input "SĐT Người Gửi" at bounding box center [77, 65] width 72 height 11
click at [71, 78] on div "0384868098" at bounding box center [75, 78] width 63 height 7
click at [451, 130] on input "40.000" at bounding box center [442, 135] width 55 height 11
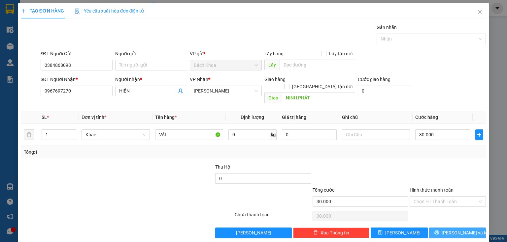
click at [475, 228] on button "[PERSON_NAME] và In" at bounding box center [457, 233] width 57 height 11
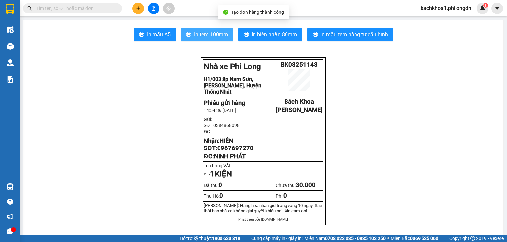
click at [219, 38] on span "In tem 100mm" at bounding box center [211, 34] width 34 height 8
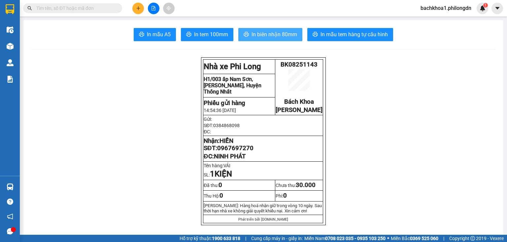
click at [274, 33] on span "In biên nhận 80mm" at bounding box center [274, 34] width 46 height 8
click at [235, 152] on span "0967697270" at bounding box center [235, 148] width 36 height 7
click at [139, 7] on icon "plus" at bounding box center [138, 8] width 5 height 5
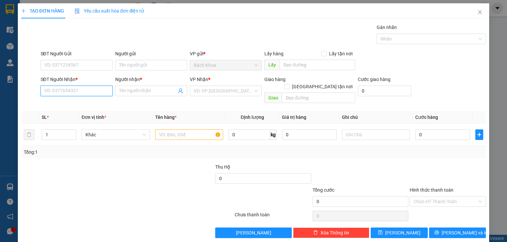
click at [81, 91] on input "SĐT Người Nhận *" at bounding box center [77, 91] width 72 height 11
click at [132, 89] on input "Người nhận *" at bounding box center [147, 90] width 57 height 7
click at [213, 96] on span at bounding box center [223, 91] width 59 height 10
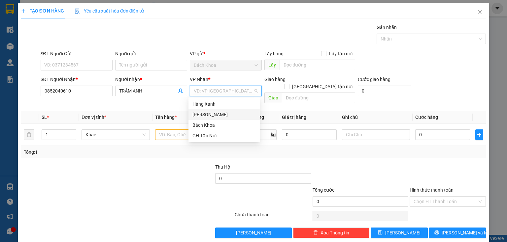
drag, startPoint x: 209, startPoint y: 113, endPoint x: 219, endPoint y: 114, distance: 9.9
click at [209, 113] on div "[PERSON_NAME]" at bounding box center [223, 114] width 63 height 7
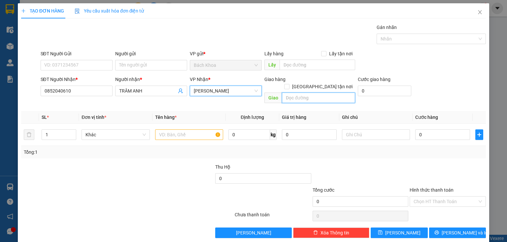
click at [303, 93] on input "text" at bounding box center [318, 98] width 73 height 11
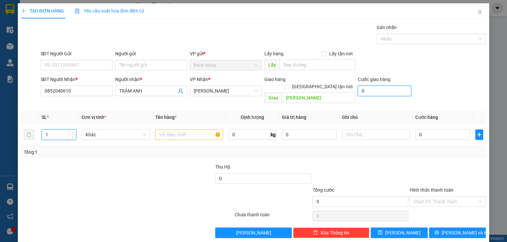
click at [396, 94] on input "0" at bounding box center [384, 91] width 53 height 11
click at [167, 132] on input "text" at bounding box center [189, 135] width 68 height 11
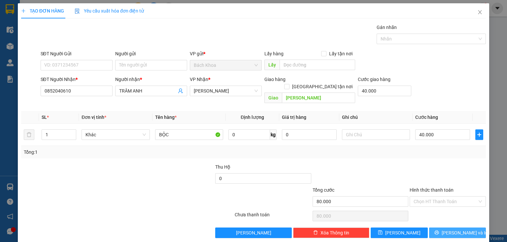
click at [453, 228] on button "[PERSON_NAME] và In" at bounding box center [457, 233] width 57 height 11
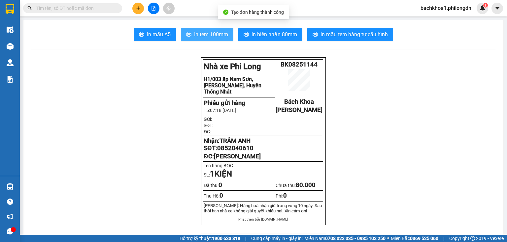
click at [199, 28] on button "In tem 100mm" at bounding box center [207, 34] width 52 height 13
click at [228, 145] on span "TRÂM ANH" at bounding box center [234, 141] width 31 height 7
click at [231, 151] on span "0852040610" at bounding box center [235, 148] width 36 height 7
click at [234, 152] on span "0852040610" at bounding box center [235, 148] width 36 height 7
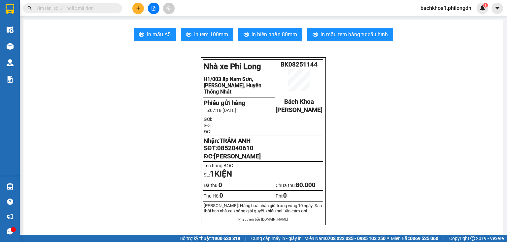
click at [234, 152] on span "0852040610" at bounding box center [235, 148] width 36 height 7
click at [136, 10] on icon "plus" at bounding box center [138, 8] width 5 height 5
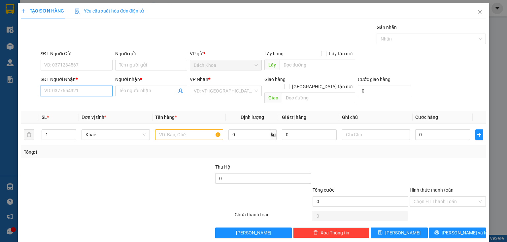
click at [61, 89] on input "SĐT Người Nhận *" at bounding box center [77, 91] width 72 height 11
click at [79, 102] on div "0966667937 - HÂN NGÔ" at bounding box center [75, 103] width 63 height 7
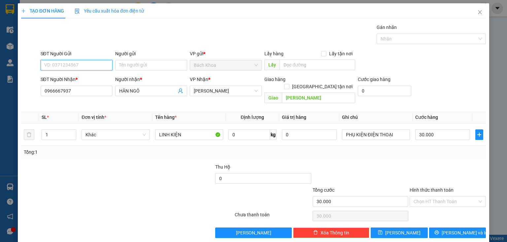
click at [98, 64] on input "SĐT Người Gửi" at bounding box center [77, 65] width 72 height 11
click at [92, 78] on div "0983767976" at bounding box center [75, 78] width 63 height 7
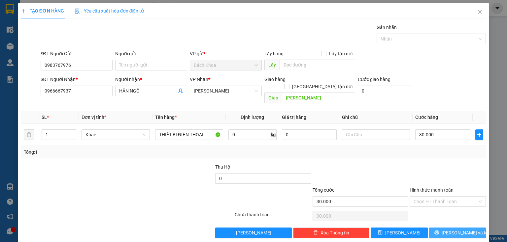
click at [467, 228] on button "[PERSON_NAME] và In" at bounding box center [457, 233] width 57 height 11
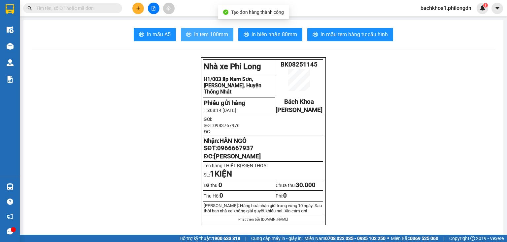
click at [203, 29] on button "In tem 100mm" at bounding box center [207, 34] width 52 height 13
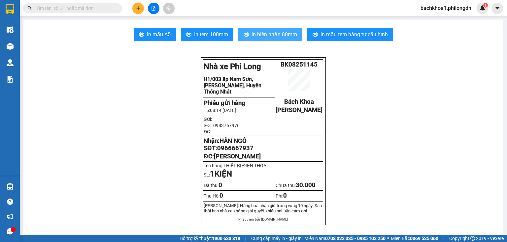
click at [268, 36] on span "In biên nhận 80mm" at bounding box center [274, 34] width 46 height 8
click at [233, 152] on span "0966667937" at bounding box center [235, 148] width 36 height 7
click at [141, 9] on button at bounding box center [138, 9] width 12 height 12
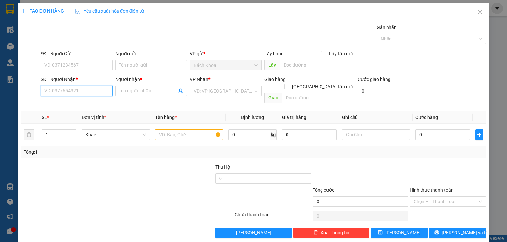
click at [77, 92] on input "SĐT Người Nhận *" at bounding box center [77, 91] width 72 height 11
click at [74, 106] on div "0981678118 - LONG" at bounding box center [75, 103] width 63 height 7
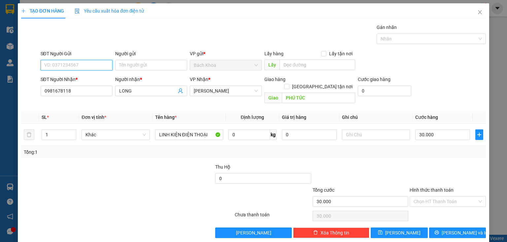
click at [79, 64] on input "SĐT Người Gửi" at bounding box center [77, 65] width 72 height 11
click at [88, 80] on div "0789666665" at bounding box center [75, 78] width 63 height 7
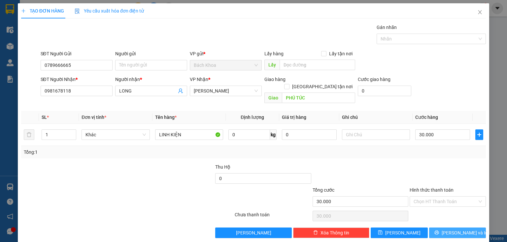
click at [459, 230] on span "[PERSON_NAME] và In" at bounding box center [464, 233] width 46 height 7
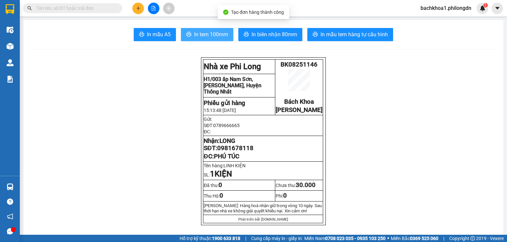
click at [211, 30] on button "In tem 100mm" at bounding box center [207, 34] width 52 height 13
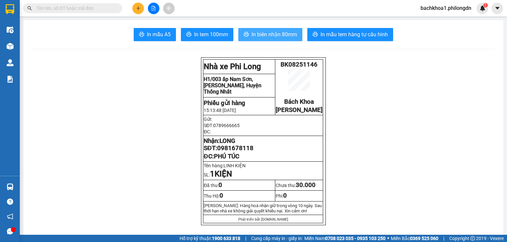
click at [263, 33] on span "In biên nhận 80mm" at bounding box center [274, 34] width 46 height 8
click at [233, 152] on span "0981678118" at bounding box center [235, 148] width 36 height 7
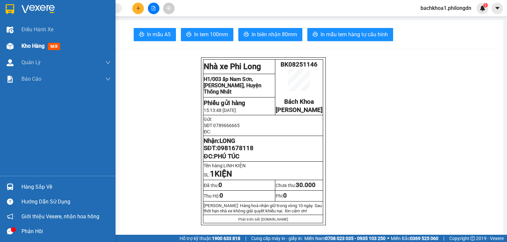
click at [30, 44] on span "Kho hàng" at bounding box center [32, 46] width 23 height 6
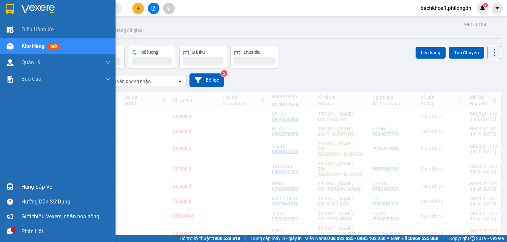
click at [35, 46] on span "Kho hàng" at bounding box center [32, 46] width 23 height 6
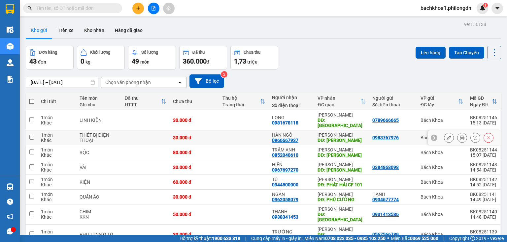
click at [459, 136] on icon at bounding box center [461, 138] width 5 height 5
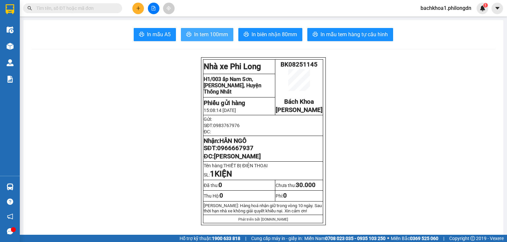
click at [219, 36] on span "In tem 100mm" at bounding box center [211, 34] width 34 height 8
click at [138, 7] on icon "plus" at bounding box center [138, 8] width 0 height 4
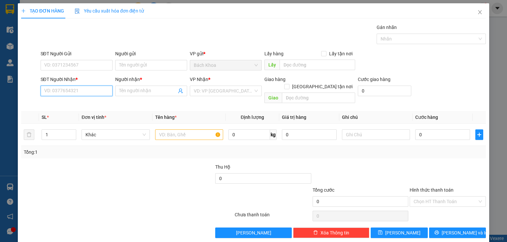
click at [81, 93] on input "SĐT Người Nhận *" at bounding box center [77, 91] width 72 height 11
click at [84, 105] on div "0938922038 - XƯƠNG MAY" at bounding box center [75, 103] width 63 height 7
type input "0938922038"
type input "XƯƠNG MAY"
type input "DỐC MƠ"
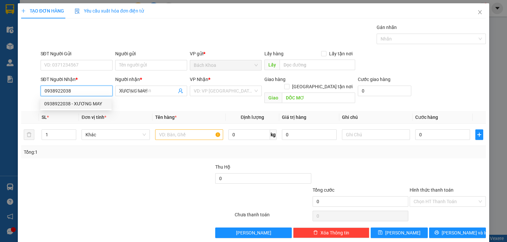
type input "50.000"
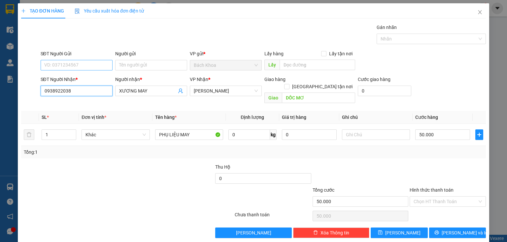
type input "0938922038"
click at [79, 64] on input "SĐT Người Gửi" at bounding box center [77, 65] width 72 height 11
click at [80, 79] on div "0908059927" at bounding box center [75, 78] width 63 height 7
type input "0908059927"
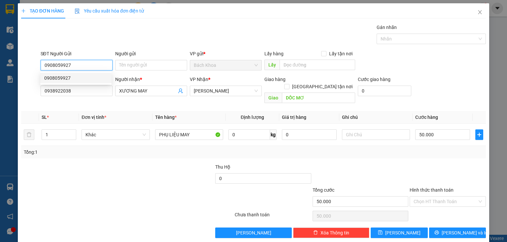
type input "40.000"
type input "0908059927"
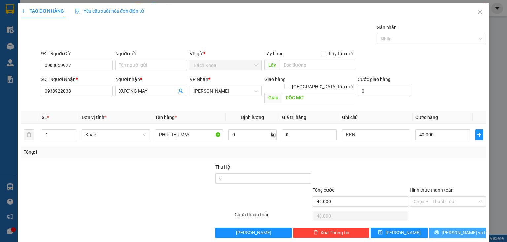
click at [453, 230] on span "[PERSON_NAME] và In" at bounding box center [464, 233] width 46 height 7
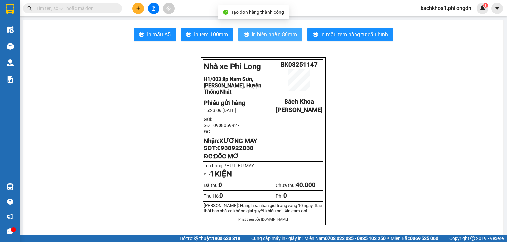
click at [280, 36] on span "In biên nhận 80mm" at bounding box center [274, 34] width 46 height 8
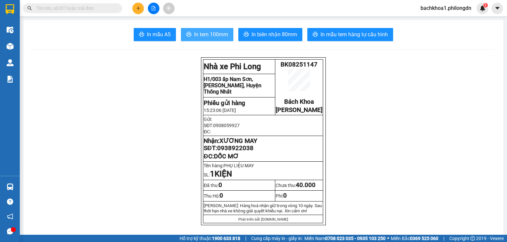
click at [214, 32] on span "In tem 100mm" at bounding box center [211, 34] width 34 height 8
click at [236, 152] on span "0938922038" at bounding box center [235, 148] width 36 height 7
copy span "0938922038"
click at [135, 6] on button at bounding box center [138, 9] width 12 height 12
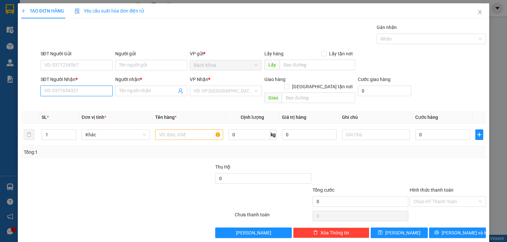
click at [81, 95] on input "SĐT Người Nhận *" at bounding box center [77, 91] width 72 height 11
click at [84, 102] on div "0931301310 - ƯỚC APPLE" at bounding box center [75, 103] width 63 height 7
type input "0931301310"
type input "ƯỚC APPLE"
type input "[PERSON_NAME]"
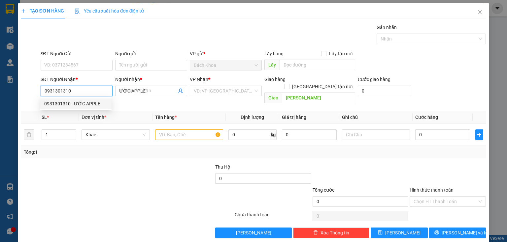
type input "30.000"
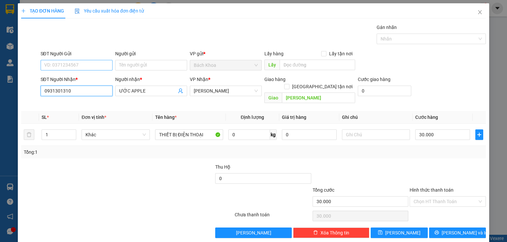
type input "0931301310"
click at [89, 66] on input "SĐT Người Gửi" at bounding box center [77, 65] width 72 height 11
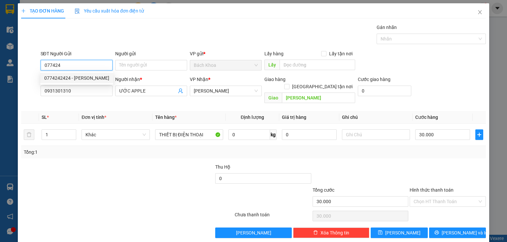
click at [82, 80] on div "0774242424 - KHÁNH" at bounding box center [76, 78] width 65 height 7
type input "0774242424"
type input "KHÁNH"
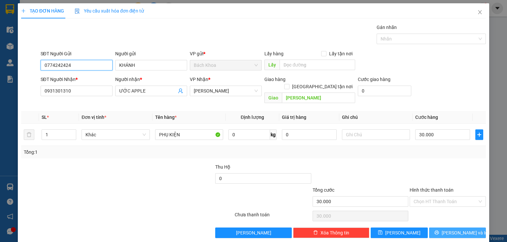
type input "0774242424"
click at [468, 228] on button "[PERSON_NAME] và In" at bounding box center [457, 233] width 57 height 11
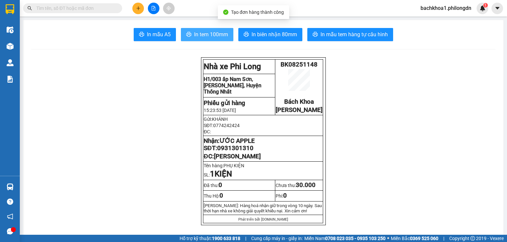
click at [214, 34] on span "In tem 100mm" at bounding box center [211, 34] width 34 height 8
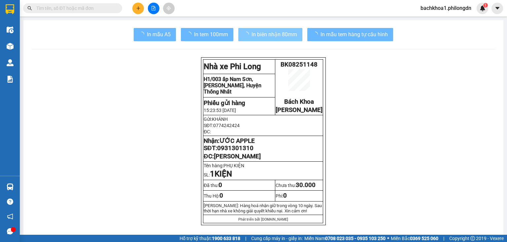
click at [265, 34] on span "In biên nhận 80mm" at bounding box center [274, 34] width 46 height 8
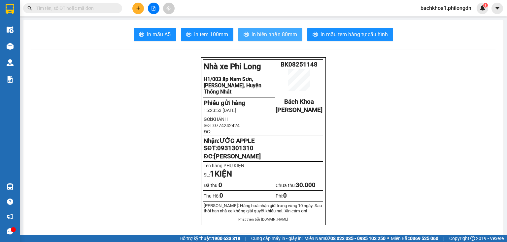
click at [265, 34] on span "In biên nhận 80mm" at bounding box center [274, 34] width 46 height 8
click at [231, 152] on span "0931301310" at bounding box center [235, 148] width 36 height 7
copy span "0931301310"
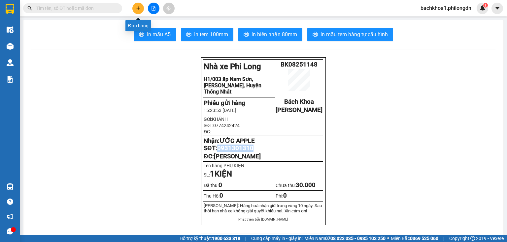
click at [138, 9] on icon "plus" at bounding box center [138, 8] width 5 height 5
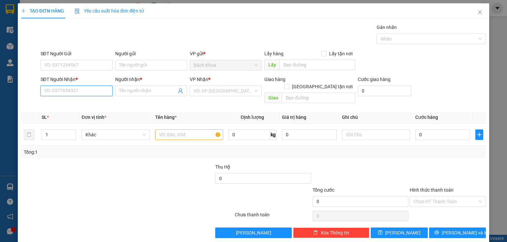
click at [63, 92] on input "SĐT Người Nhận *" at bounding box center [77, 91] width 72 height 11
type input "0987017179"
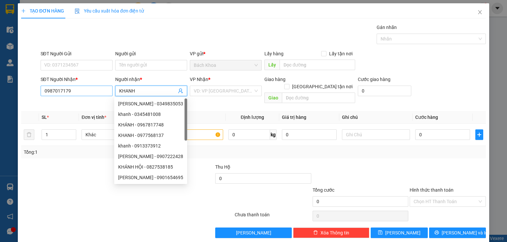
type input "KHANH"
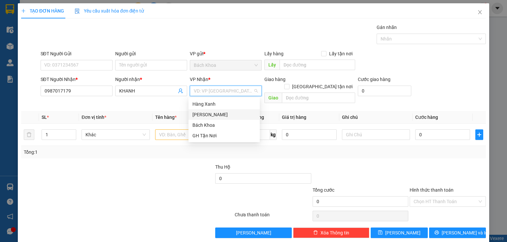
click at [216, 113] on div "[PERSON_NAME]" at bounding box center [223, 114] width 63 height 7
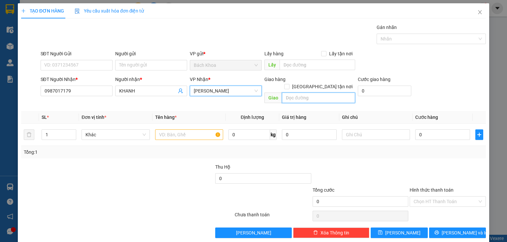
click at [297, 93] on input "text" at bounding box center [318, 98] width 73 height 11
type input "NÚI CÚI"
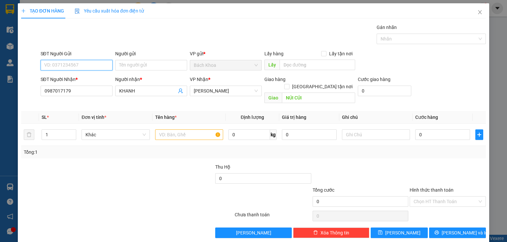
click at [61, 69] on input "SĐT Người Gửi" at bounding box center [77, 65] width 72 height 11
type input "0982240131"
click at [167, 130] on input "text" at bounding box center [189, 135] width 68 height 11
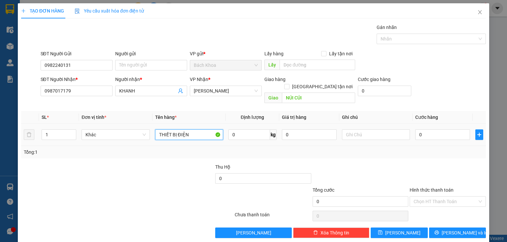
type input "THIẾT BỊ ĐIỆN"
type input "4"
type input "40"
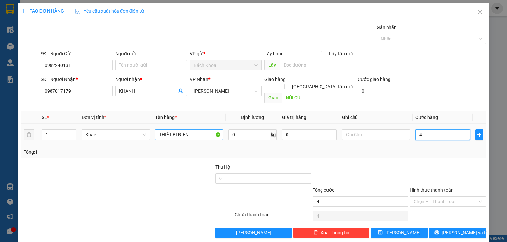
type input "40"
type input "400"
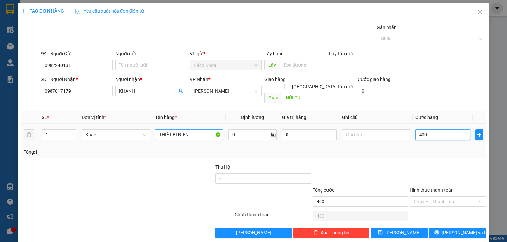
type input "4.000"
type input "40.000"
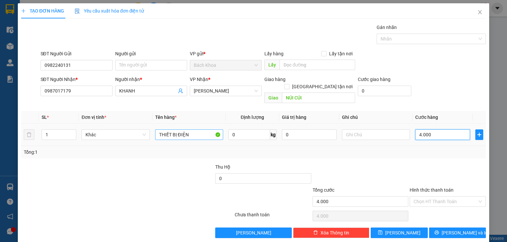
type input "40.000"
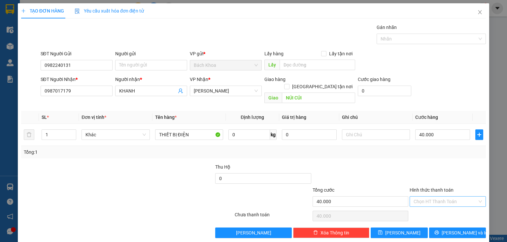
click at [441, 197] on input "Hình thức thanh toán" at bounding box center [445, 202] width 64 height 10
click at [423, 209] on div "Tại văn phòng" at bounding box center [444, 206] width 68 height 7
type input "0"
click at [439, 231] on icon "printer" at bounding box center [436, 233] width 5 height 5
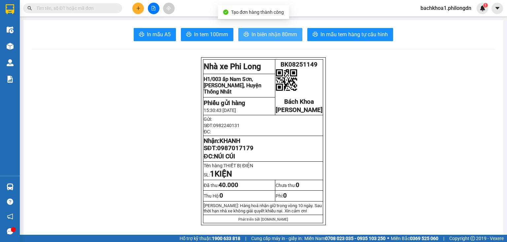
click at [285, 36] on span "In biên nhận 80mm" at bounding box center [274, 34] width 46 height 8
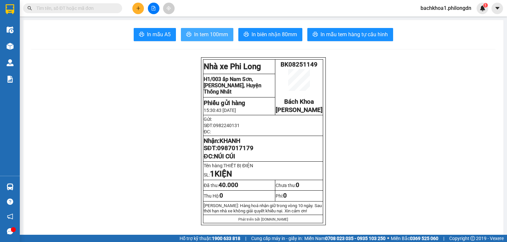
click at [214, 38] on span "In tem 100mm" at bounding box center [211, 34] width 34 height 8
click at [241, 152] on span "0987017179" at bounding box center [235, 148] width 36 height 7
copy span "0987017179"
click at [138, 6] on icon "plus" at bounding box center [138, 8] width 5 height 5
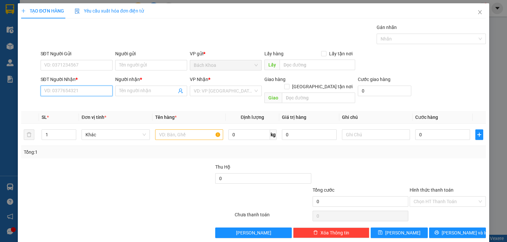
click at [76, 92] on input "SĐT Người Nhận *" at bounding box center [77, 91] width 72 height 11
click at [74, 105] on div "0933745547 - HUY" at bounding box center [75, 103] width 63 height 7
type input "0933745547"
type input "HUY"
type input "SUỐI NHO"
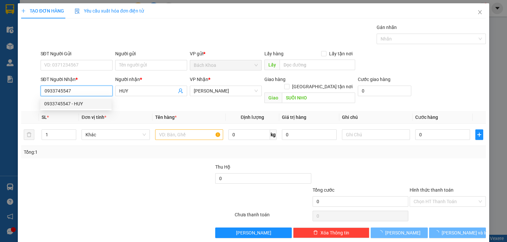
type input "40.000"
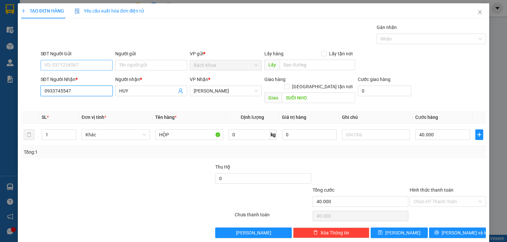
type input "0933745547"
click at [65, 63] on input "SĐT Người Gửi" at bounding box center [77, 65] width 72 height 11
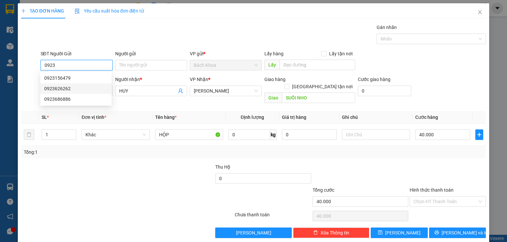
click at [80, 93] on div "0923626262" at bounding box center [75, 88] width 71 height 11
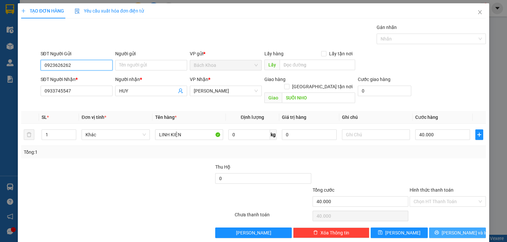
type input "0923626262"
click at [449, 230] on span "[PERSON_NAME] và In" at bounding box center [464, 233] width 46 height 7
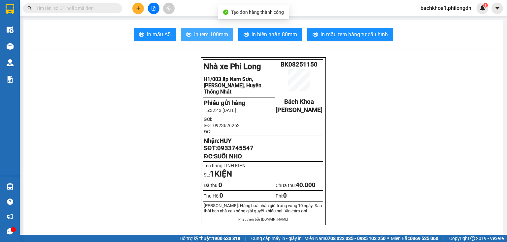
click at [194, 37] on span "In tem 100mm" at bounding box center [211, 34] width 34 height 8
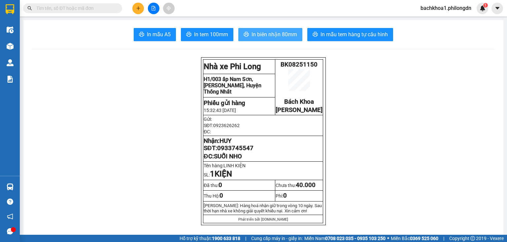
click at [251, 34] on span "In biên nhận 80mm" at bounding box center [274, 34] width 46 height 8
click at [247, 152] on span "0933745547" at bounding box center [235, 148] width 36 height 7
copy span "0933745547"
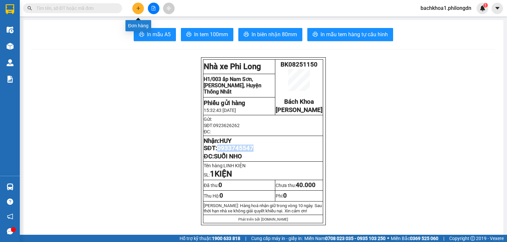
click at [137, 5] on button at bounding box center [138, 9] width 12 height 12
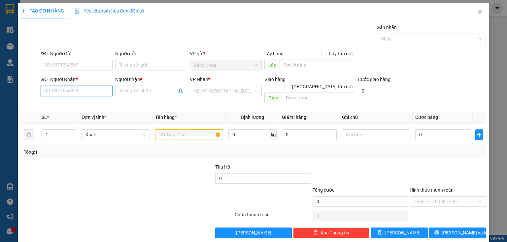
click at [98, 93] on input "SĐT Người Nhận *" at bounding box center [77, 91] width 72 height 11
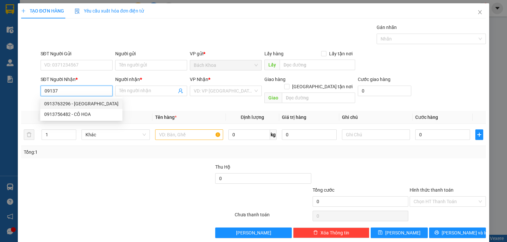
click at [84, 104] on div "0913763296 - VĨNH LONG" at bounding box center [81, 103] width 74 height 7
type input "0913763296"
type input "VĨNH LONG"
type input "DỐC MƠ"
type input "70.000"
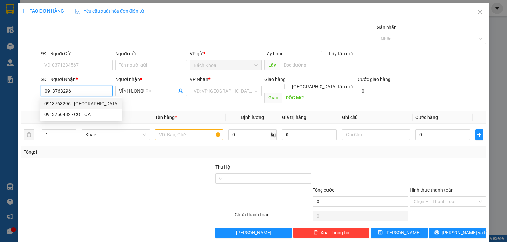
type input "70.000"
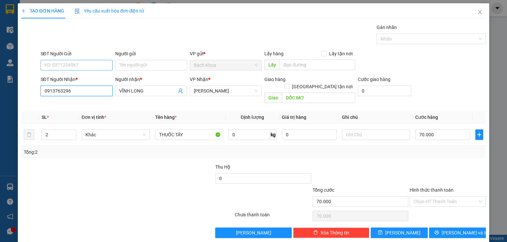
type input "0913763296"
click at [93, 63] on input "SĐT Người Gửi" at bounding box center [77, 65] width 72 height 11
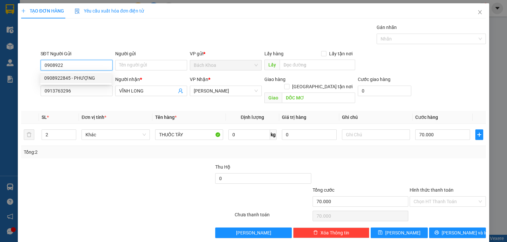
click at [90, 75] on div "0908922845 - PHƯỢNG" at bounding box center [75, 78] width 63 height 7
type input "0908922845"
type input "PHƯỢNG"
type input "0908922845"
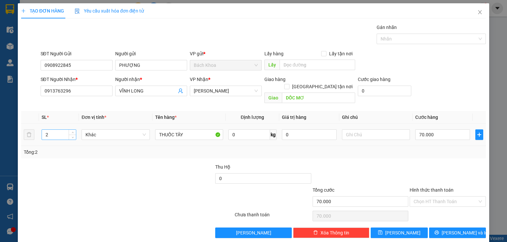
click at [47, 130] on input "2" at bounding box center [59, 135] width 34 height 10
click at [46, 130] on input "2" at bounding box center [59, 135] width 34 height 10
type input "1"
click at [427, 130] on input "70.000" at bounding box center [442, 135] width 55 height 11
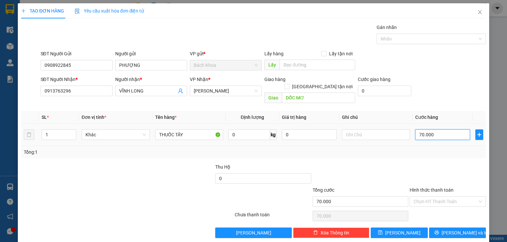
type input "5"
type input "50"
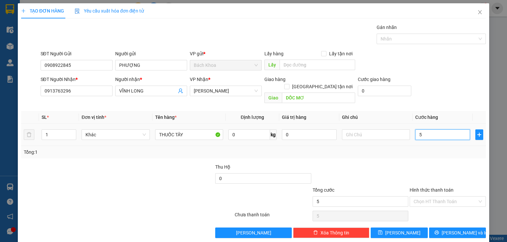
type input "50"
type input "500"
type input "5.000"
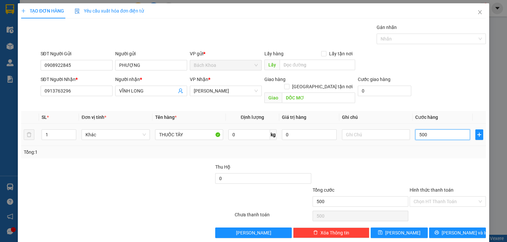
type input "5.000"
type input "50.000"
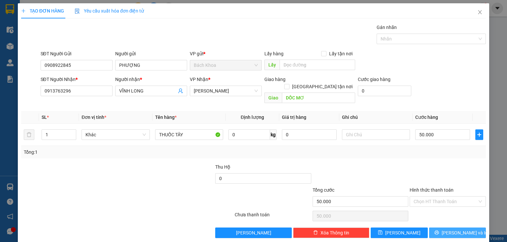
click at [456, 230] on span "[PERSON_NAME] và In" at bounding box center [464, 233] width 46 height 7
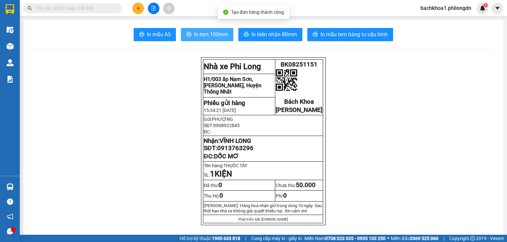
click at [205, 32] on span "In tem 100mm" at bounding box center [211, 34] width 34 height 8
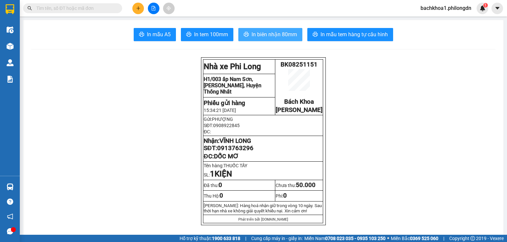
click at [260, 28] on button "In biên nhận 80mm" at bounding box center [270, 34] width 64 height 13
click at [247, 33] on button "In biên nhận 80mm" at bounding box center [270, 34] width 64 height 13
click at [238, 152] on span "0913763296" at bounding box center [235, 148] width 36 height 7
copy span "0913763296"
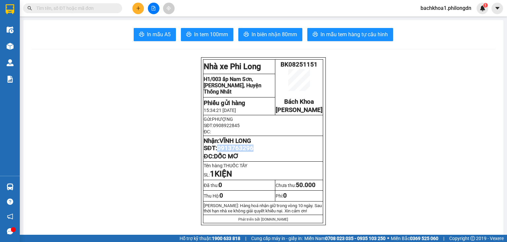
click at [137, 7] on icon "plus" at bounding box center [138, 8] width 5 height 5
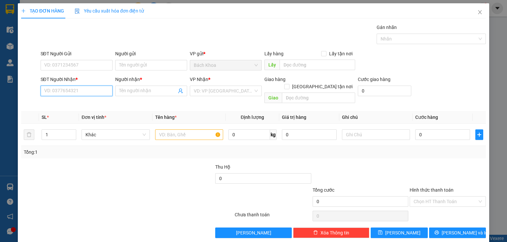
click at [65, 91] on input "SĐT Người Nhận *" at bounding box center [77, 91] width 72 height 11
click at [91, 103] on div "0858139179 - BẢO" at bounding box center [75, 103] width 63 height 7
type input "0858139179"
type input "BẢO"
type input "ĐỨC LONG"
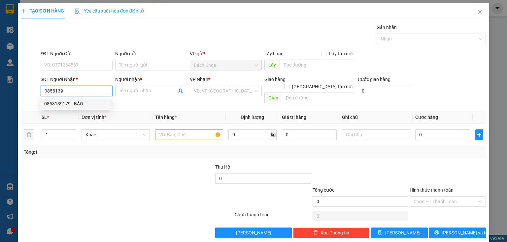
type input "20.000"
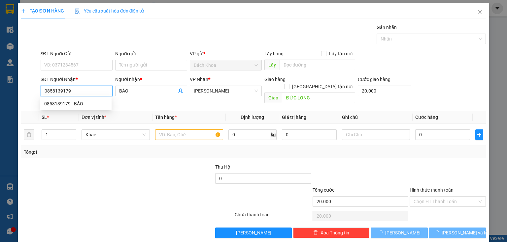
type input "50.000"
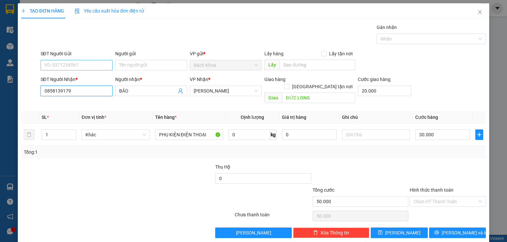
type input "0858139179"
click at [68, 67] on input "SĐT Người Gửi" at bounding box center [77, 65] width 72 height 11
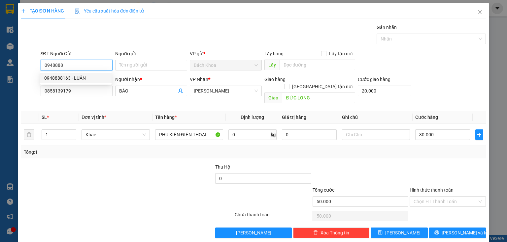
click at [76, 76] on div "0948888163 - LUÂN" at bounding box center [75, 78] width 63 height 7
type input "0948888163"
type input "LUÂN"
type input "0948888163"
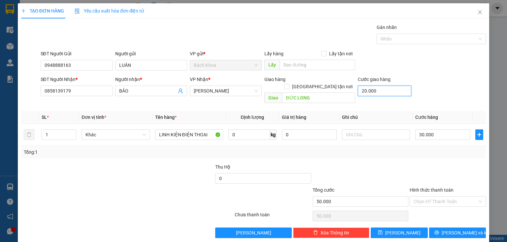
click at [382, 90] on input "20.000" at bounding box center [384, 91] width 53 height 11
type input "0"
type input "30.000"
type input "0"
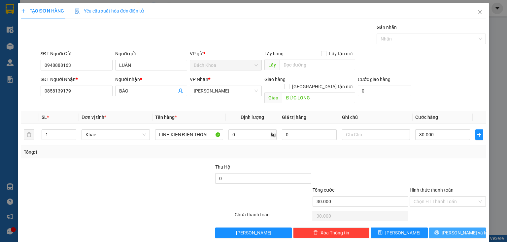
click at [460, 230] on span "[PERSON_NAME] và In" at bounding box center [464, 233] width 46 height 7
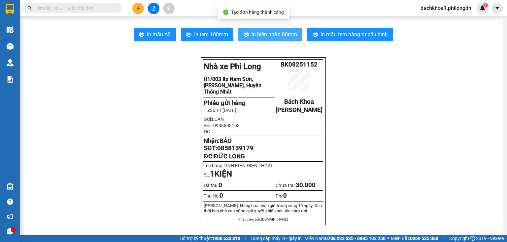
click at [261, 40] on button "In biên nhận 80mm" at bounding box center [270, 34] width 64 height 13
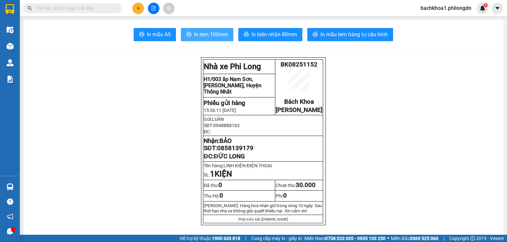
click at [207, 32] on span "In tem 100mm" at bounding box center [211, 34] width 34 height 8
click at [238, 152] on span "0858139179" at bounding box center [235, 148] width 36 height 7
copy span "0858139179"
click at [134, 8] on button at bounding box center [138, 9] width 12 height 12
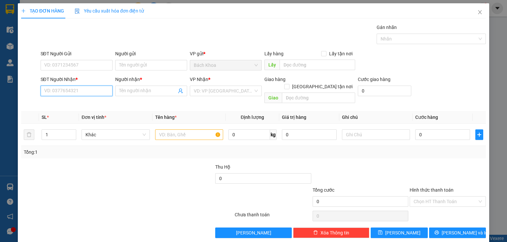
click at [70, 90] on input "SĐT Người Nhận *" at bounding box center [77, 91] width 72 height 11
type input "0933290"
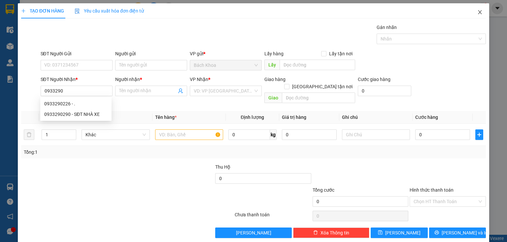
click at [477, 12] on icon "close" at bounding box center [479, 12] width 5 height 5
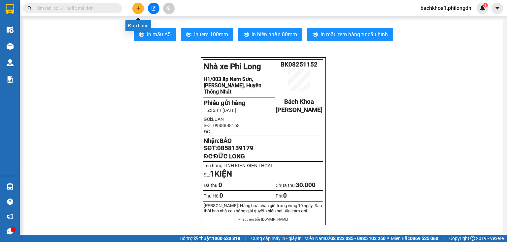
click at [139, 8] on icon "plus" at bounding box center [138, 8] width 5 height 5
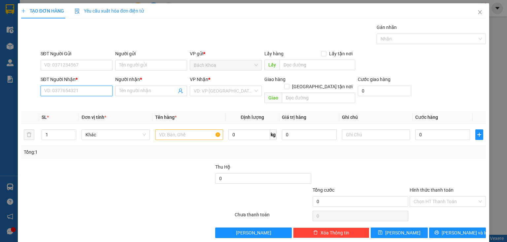
click at [85, 94] on input "SĐT Người Nhận *" at bounding box center [77, 91] width 72 height 11
type input "0978511399"
type input "LIÊN"
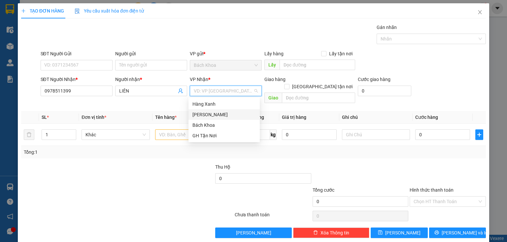
click at [208, 112] on div "[PERSON_NAME]" at bounding box center [223, 114] width 63 height 7
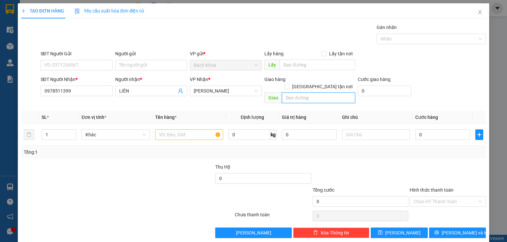
click at [315, 93] on input "text" at bounding box center [318, 98] width 73 height 11
type input "NAM SƠN"
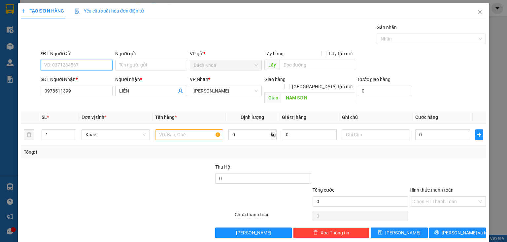
click at [75, 65] on input "SĐT Người Gửi" at bounding box center [77, 65] width 72 height 11
click at [73, 77] on div "0988475218" at bounding box center [75, 78] width 63 height 7
type input "0988475218"
type input "200.000"
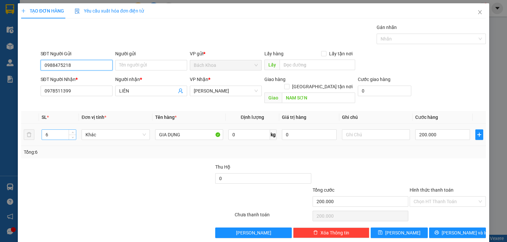
type input "0988475218"
click at [49, 130] on input "6" at bounding box center [59, 135] width 34 height 10
type input "1"
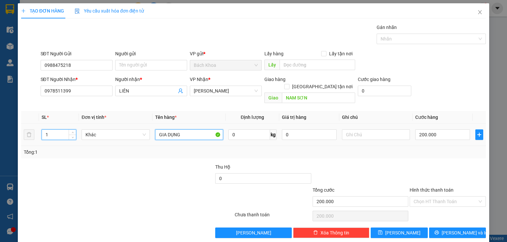
click at [178, 131] on input "GIA DỤNG" at bounding box center [189, 135] width 68 height 11
type input "THIEETSBIJ ĐIỆN TƯ"
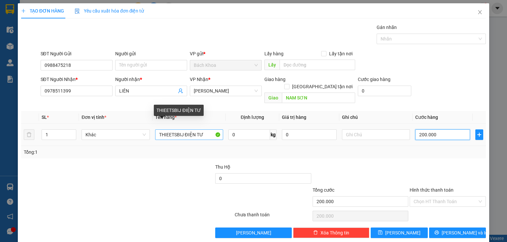
type input "4"
type input "40"
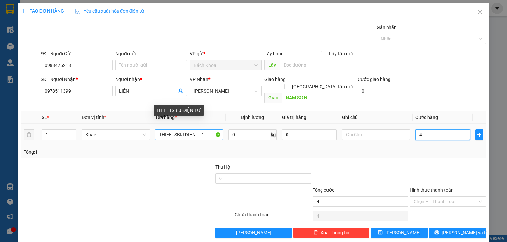
type input "40"
type input "400"
type input "4.000"
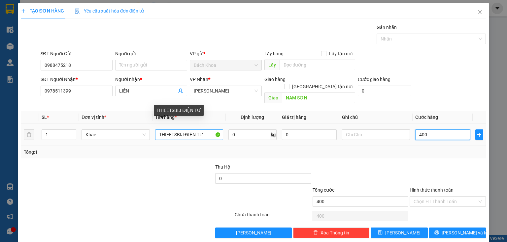
type input "4.000"
type input "40.000"
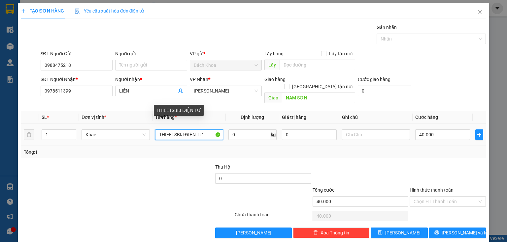
click at [179, 130] on input "THIEETSBIJ ĐIỆN TƯ" at bounding box center [189, 135] width 68 height 11
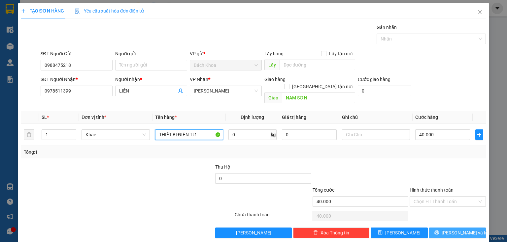
type input "THIẾT BỊ ĐIỆN TƯ"
click at [466, 230] on span "[PERSON_NAME] và In" at bounding box center [464, 233] width 46 height 7
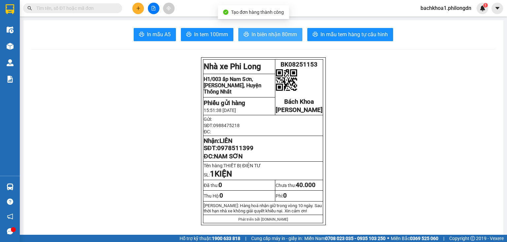
click at [272, 29] on button "In biên nhận 80mm" at bounding box center [270, 34] width 64 height 13
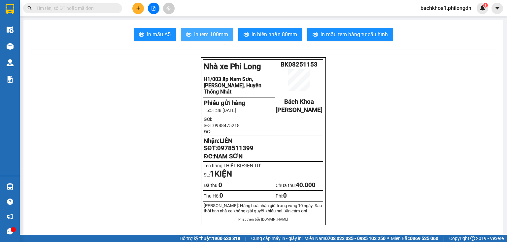
click at [195, 35] on span "In tem 100mm" at bounding box center [211, 34] width 34 height 8
click at [232, 152] on span "0978511399" at bounding box center [235, 148] width 36 height 7
copy span "0978511399"
click at [140, 9] on icon "plus" at bounding box center [138, 8] width 5 height 5
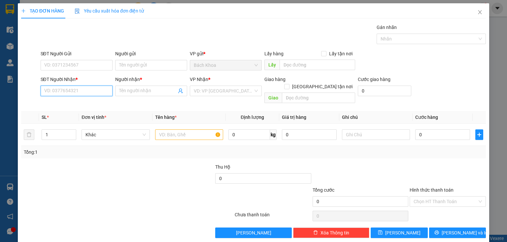
click at [78, 93] on input "SĐT Người Nhận *" at bounding box center [77, 91] width 72 height 11
click at [82, 65] on input "SĐT Người Gửi" at bounding box center [77, 65] width 72 height 11
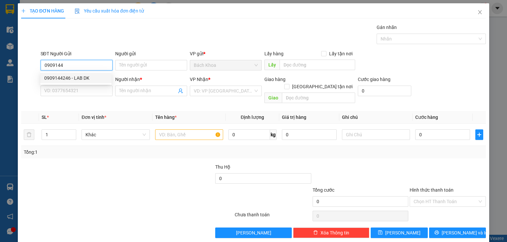
click at [69, 78] on div "0909144246 - LAB DK" at bounding box center [75, 78] width 63 height 7
type input "0909144246"
type input "LAB DK"
type input "0907300781"
type input "NK TÂM ĐỨC"
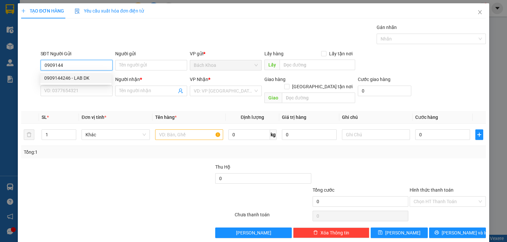
type input "NINH PHÁT"
type input "30.000"
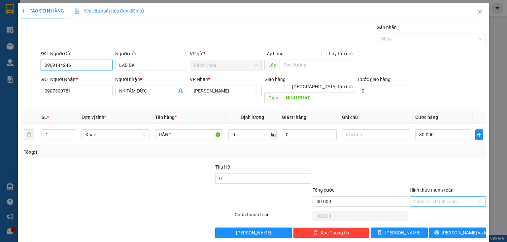
type input "0909144246"
click at [455, 197] on input "Hình thức thanh toán" at bounding box center [445, 202] width 64 height 10
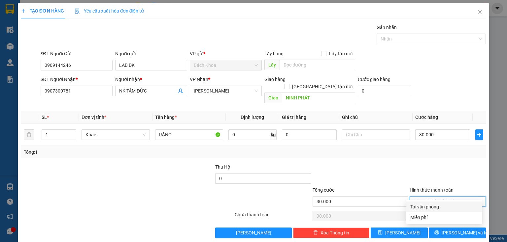
click at [443, 206] on div "Tại văn phòng" at bounding box center [444, 206] width 68 height 7
type input "0"
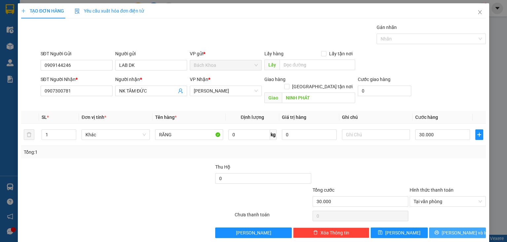
click at [450, 230] on span "[PERSON_NAME] và In" at bounding box center [464, 233] width 46 height 7
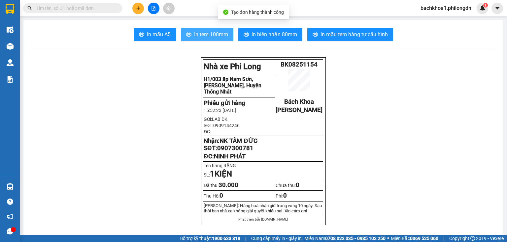
click at [220, 30] on span "In tem 100mm" at bounding box center [211, 34] width 34 height 8
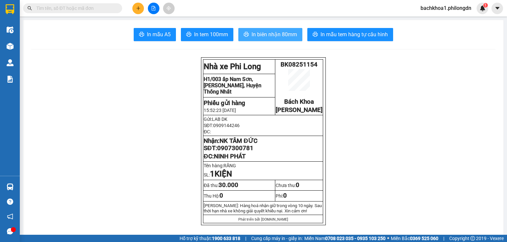
click at [283, 34] on span "In biên nhận 80mm" at bounding box center [274, 34] width 46 height 8
click at [231, 152] on span "0907300781" at bounding box center [235, 148] width 36 height 7
copy span "0907300781"
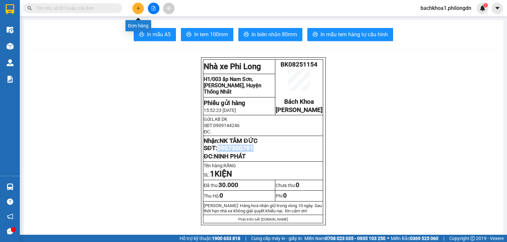
click at [140, 4] on button at bounding box center [138, 9] width 12 height 12
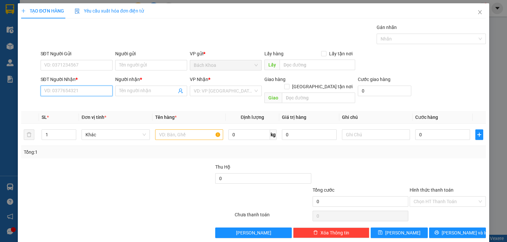
click at [82, 95] on input "SĐT Người Nhận *" at bounding box center [77, 91] width 72 height 11
click at [73, 105] on div "0906255941 - TÝ GK" at bounding box center [75, 103] width 63 height 7
type input "0906255941"
type input "TÝ GK"
type input "[PERSON_NAME]"
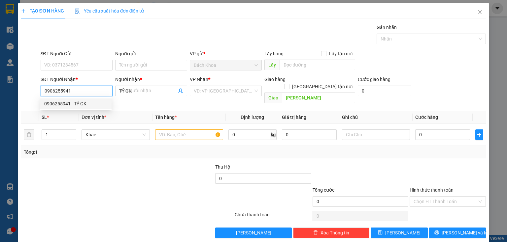
type input "40.000"
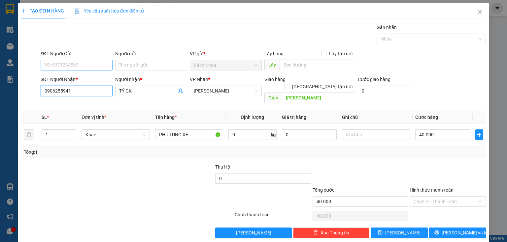
type input "0906255941"
click at [82, 63] on input "SĐT Người Gửi" at bounding box center [77, 65] width 72 height 11
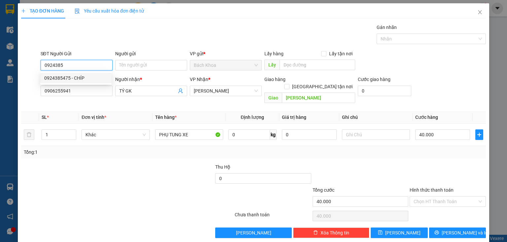
click at [78, 80] on div "0924385475 - CHÍP" at bounding box center [75, 78] width 63 height 7
type input "0924385475"
type input "CHÍP"
type input "30.000"
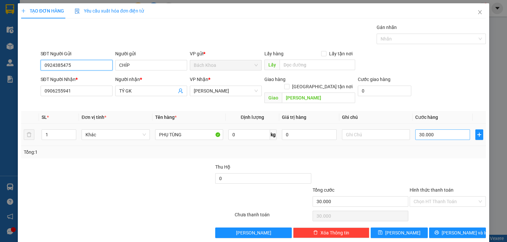
type input "0924385475"
click at [450, 130] on input "30.000" at bounding box center [442, 135] width 55 height 11
type input "5"
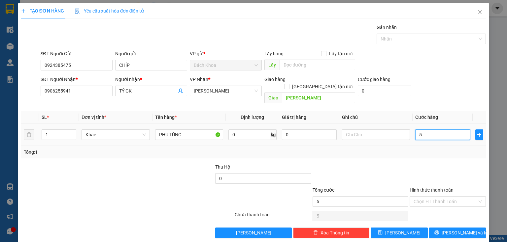
type input "50"
type input "500"
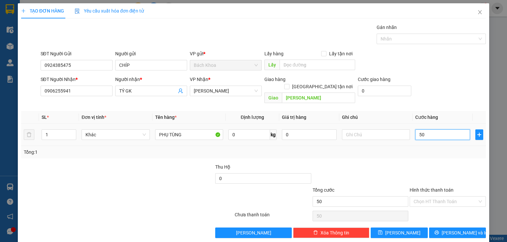
type input "500"
type input "5.000"
type input "50.000"
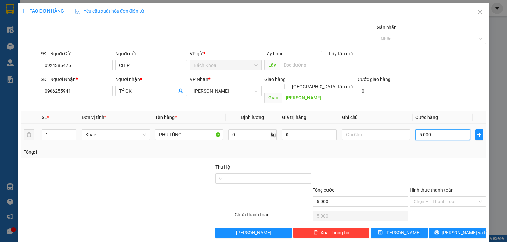
type input "50.000"
click at [466, 230] on span "[PERSON_NAME] và In" at bounding box center [464, 233] width 46 height 7
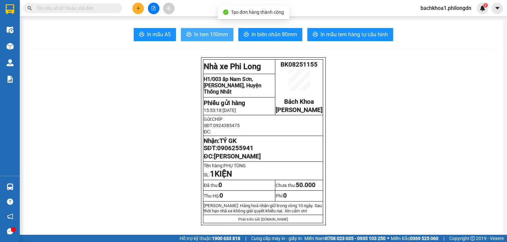
click at [203, 32] on span "In tem 100mm" at bounding box center [211, 34] width 34 height 8
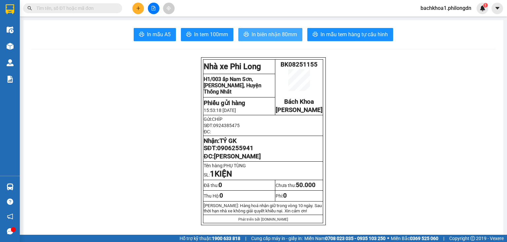
click at [260, 40] on button "In biên nhận 80mm" at bounding box center [270, 34] width 64 height 13
click at [227, 152] on span "0906255941" at bounding box center [235, 148] width 36 height 7
copy span "0906255941"
click at [137, 8] on icon "plus" at bounding box center [138, 8] width 5 height 5
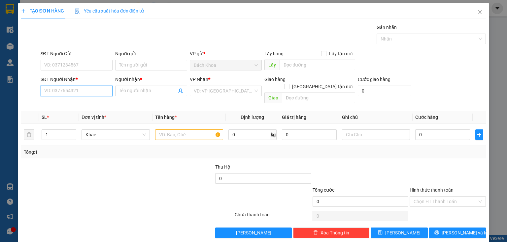
click at [90, 88] on input "SĐT Người Nhận *" at bounding box center [77, 91] width 72 height 11
paste input "0777676757"
type input "0777676757"
click at [85, 106] on div "0777676757 - KIỀU THANH" at bounding box center [76, 103] width 65 height 7
type input "KIỀU THANH"
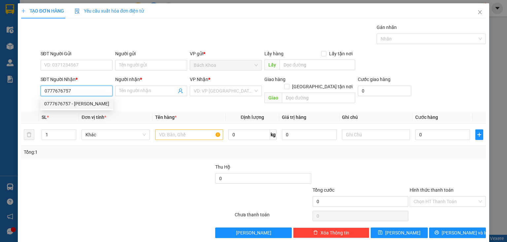
type input "[PERSON_NAME]"
type input "60.000"
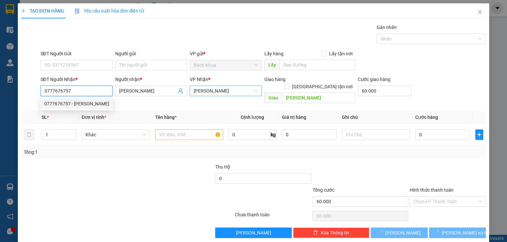
type input "110.000"
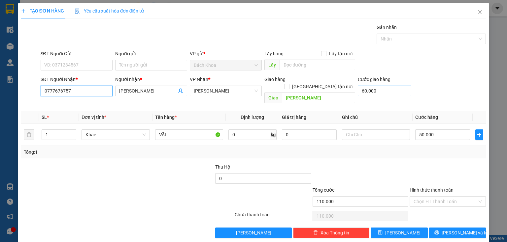
type input "0777676757"
click at [392, 92] on input "60.000" at bounding box center [384, 91] width 53 height 11
type input "5"
type input "50.005"
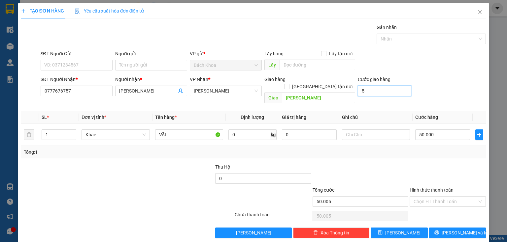
type input "50"
type input "50.050"
type input "500"
type input "50.500"
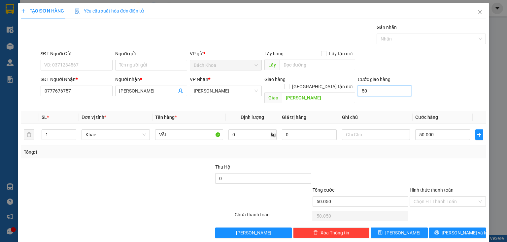
type input "50.500"
type input "5.000"
type input "55.000"
type input "50.000"
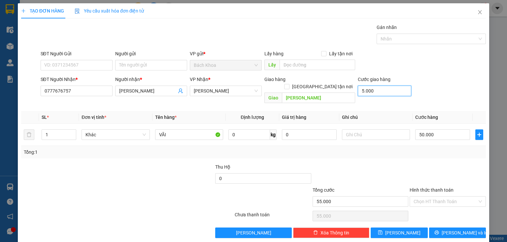
type input "100.000"
type input "50.000"
click at [442, 131] on input "50.000" at bounding box center [442, 135] width 55 height 11
type input "50.004"
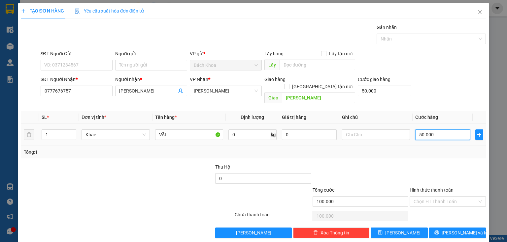
type input "50.004"
type input "4"
type input "50.040"
type input "40"
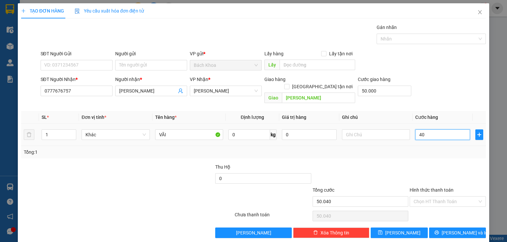
type input "50.400"
type input "400"
type input "54.000"
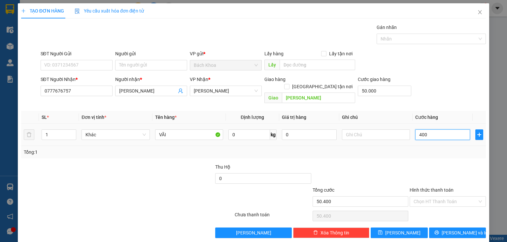
type input "4.000"
type input "90.000"
type input "40.000"
click at [453, 230] on button "[PERSON_NAME] và In" at bounding box center [457, 233] width 57 height 11
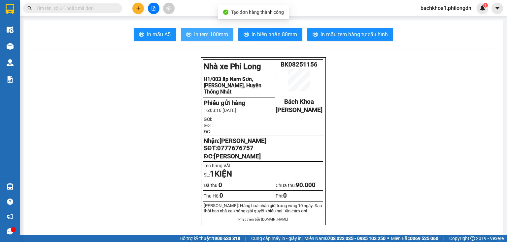
click at [220, 34] on span "In tem 100mm" at bounding box center [211, 34] width 34 height 8
click at [241, 152] on span "0777676757" at bounding box center [235, 148] width 36 height 7
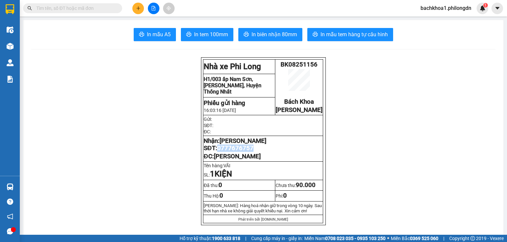
click at [241, 152] on span "0777676757" at bounding box center [235, 148] width 36 height 7
copy span "0777676757"
click at [135, 7] on button at bounding box center [138, 9] width 12 height 12
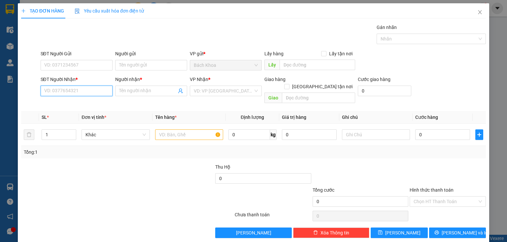
click at [75, 90] on input "SĐT Người Nhận *" at bounding box center [77, 91] width 72 height 11
click at [85, 104] on div "0985621090 - TUYẾT" at bounding box center [75, 103] width 63 height 7
type input "0985621090"
type input "TUYẾT"
type input "[PERSON_NAME]"
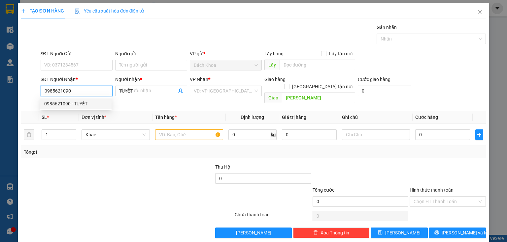
type input "30.000"
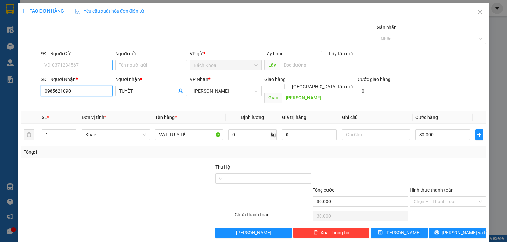
type input "0985621090"
click at [72, 62] on input "SĐT Người Gửi" at bounding box center [77, 65] width 72 height 11
click at [83, 168] on div at bounding box center [68, 175] width 97 height 23
type input "2"
click at [71, 131] on span "up" at bounding box center [73, 133] width 4 height 4
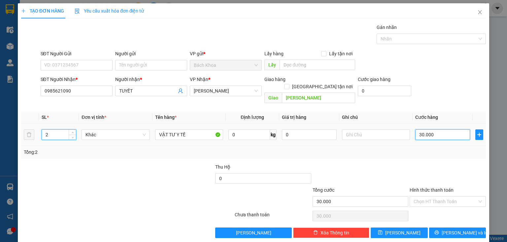
click at [437, 130] on input "30.000" at bounding box center [442, 135] width 55 height 11
type input "8"
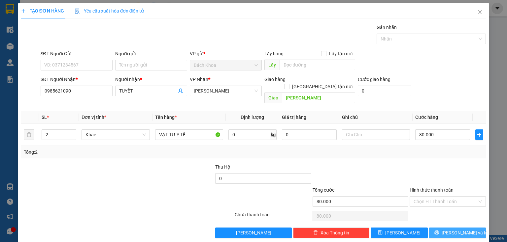
click at [459, 230] on span "[PERSON_NAME] và In" at bounding box center [464, 233] width 46 height 7
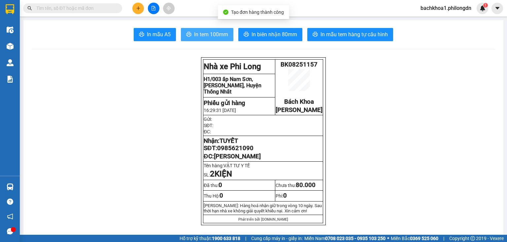
click at [200, 31] on span "In tem 100mm" at bounding box center [211, 34] width 34 height 8
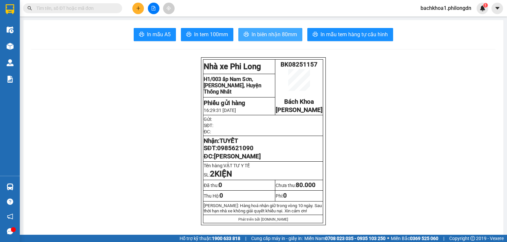
click at [277, 32] on span "In biên nhận 80mm" at bounding box center [274, 34] width 46 height 8
click at [239, 152] on span "0985621090" at bounding box center [235, 148] width 36 height 7
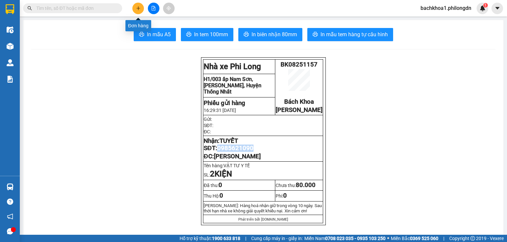
click at [135, 11] on button at bounding box center [138, 9] width 12 height 12
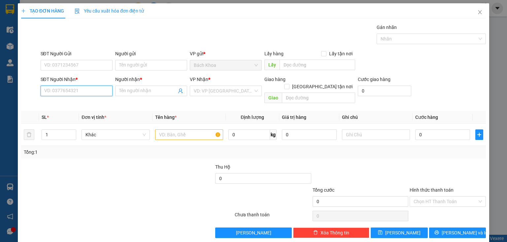
click at [63, 87] on input "SĐT Người Nhận *" at bounding box center [77, 91] width 72 height 11
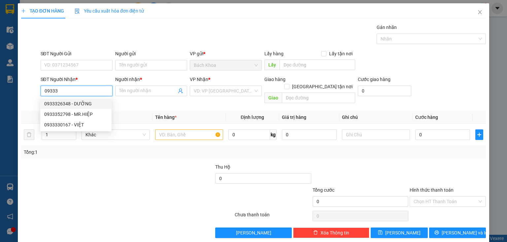
click at [76, 106] on div "0933326348 - DƯỠNG" at bounding box center [75, 103] width 63 height 7
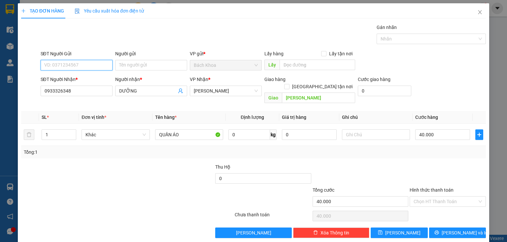
click at [92, 65] on input "SĐT Người Gửi" at bounding box center [77, 65] width 72 height 11
click at [98, 79] on div "0985639992 - LỘC SPORT" at bounding box center [75, 78] width 63 height 7
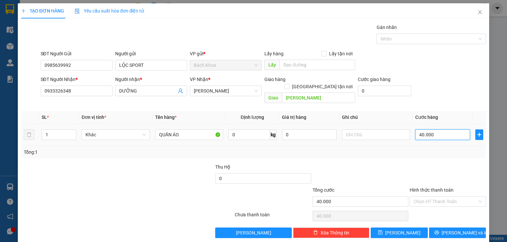
click at [450, 130] on input "40.000" at bounding box center [442, 135] width 55 height 11
click at [451, 230] on span "[PERSON_NAME] và In" at bounding box center [464, 233] width 46 height 7
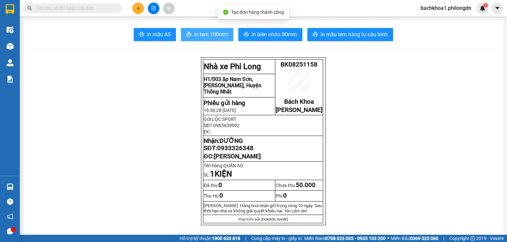
click at [198, 35] on span "In tem 100mm" at bounding box center [211, 34] width 34 height 8
click at [238, 152] on span "0933326348" at bounding box center [235, 148] width 36 height 7
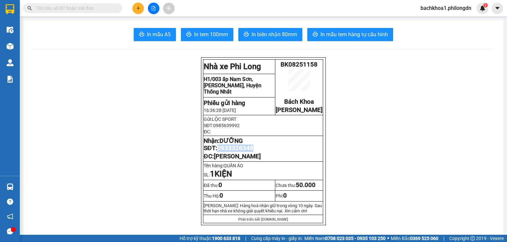
click at [238, 152] on span "0933326348" at bounding box center [235, 148] width 36 height 7
click at [140, 3] on button at bounding box center [138, 9] width 12 height 12
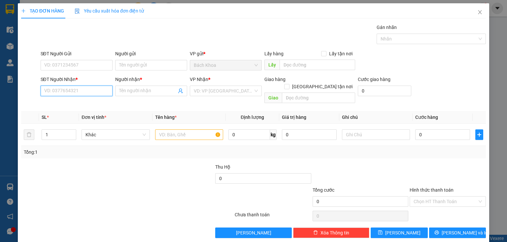
click at [70, 87] on input "SĐT Người Nhận *" at bounding box center [77, 91] width 72 height 11
click at [84, 107] on div "0985183780 - THUỲ TRÂM" at bounding box center [75, 103] width 63 height 7
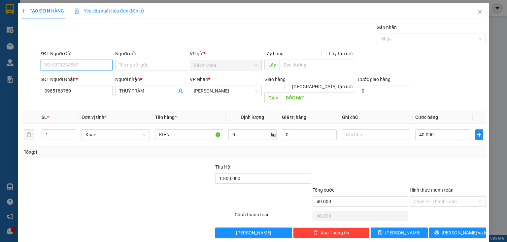
click at [82, 66] on input "SĐT Người Gửi" at bounding box center [77, 65] width 72 height 11
click at [72, 78] on div "0913888787 - TÂM" at bounding box center [75, 78] width 63 height 7
click at [239, 173] on input "900.000" at bounding box center [263, 178] width 96 height 11
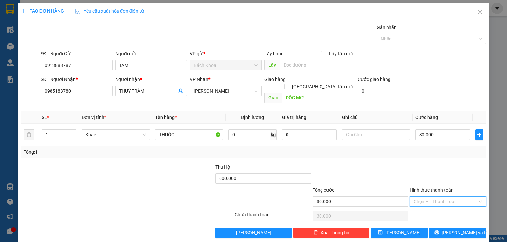
click at [437, 197] on input "Hình thức thanh toán" at bounding box center [445, 202] width 64 height 10
click at [438, 205] on div "Tại văn phòng" at bounding box center [444, 206] width 68 height 7
click at [446, 228] on button "[PERSON_NAME] và In" at bounding box center [457, 233] width 57 height 11
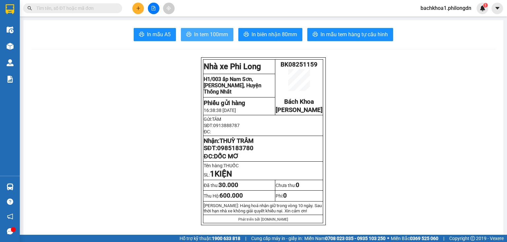
click at [203, 32] on span "In tem 100mm" at bounding box center [211, 34] width 34 height 8
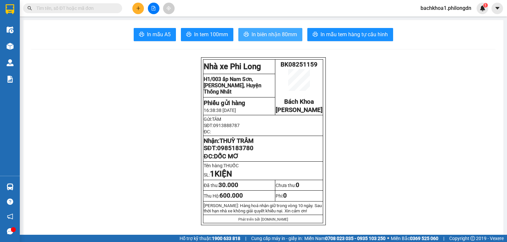
click at [268, 34] on span "In biên nhận 80mm" at bounding box center [274, 34] width 46 height 8
click at [272, 40] on button "In biên nhận 80mm" at bounding box center [270, 34] width 64 height 13
click at [233, 152] on span "0985183780" at bounding box center [235, 148] width 36 height 7
click at [139, 8] on icon "plus" at bounding box center [138, 8] width 4 height 0
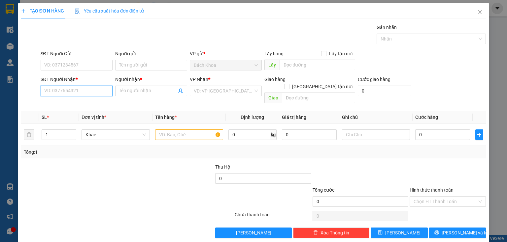
click at [89, 91] on input "SĐT Người Nhận *" at bounding box center [77, 91] width 72 height 11
paste input "0983528552"
click at [89, 103] on div "0983528552 - KIM NGÔN" at bounding box center [76, 103] width 65 height 7
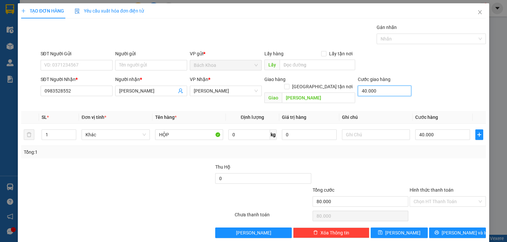
click at [379, 89] on input "40.000" at bounding box center [384, 91] width 53 height 11
click at [379, 89] on input "100.000" at bounding box center [384, 91] width 53 height 11
click at [443, 130] on input "40.000" at bounding box center [442, 135] width 55 height 11
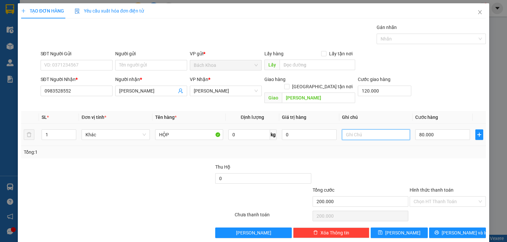
click at [371, 130] on input "text" at bounding box center [376, 135] width 68 height 11
click at [422, 69] on div "SĐT Người Gửi VD: 0371234567 Người gửi Tên người gửi VP gửi * Bách Khoa Lấy hà…" at bounding box center [263, 61] width 448 height 23
click at [458, 230] on span "[PERSON_NAME] và In" at bounding box center [464, 233] width 46 height 7
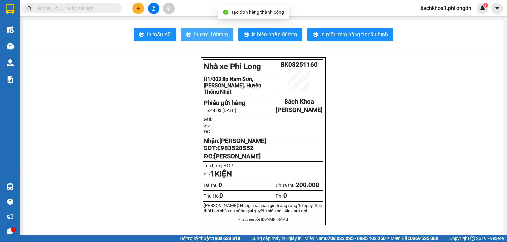
click at [213, 37] on span "In tem 100mm" at bounding box center [211, 34] width 34 height 8
click at [247, 152] on span "0983528552" at bounding box center [235, 148] width 36 height 7
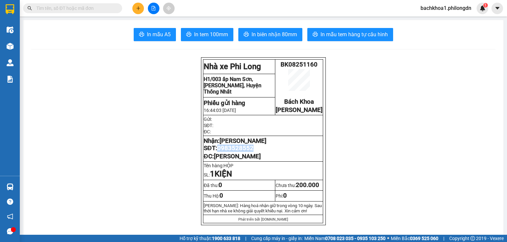
click at [247, 152] on span "0983528552" at bounding box center [235, 148] width 36 height 7
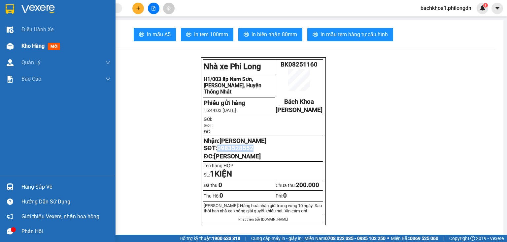
click at [37, 48] on span "Kho hàng" at bounding box center [32, 46] width 23 height 6
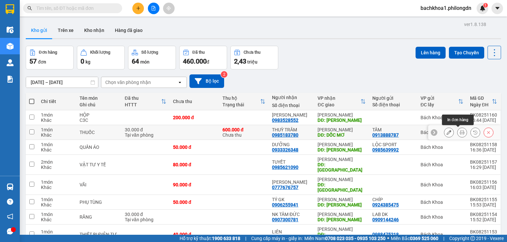
click at [459, 133] on icon at bounding box center [461, 132] width 5 height 5
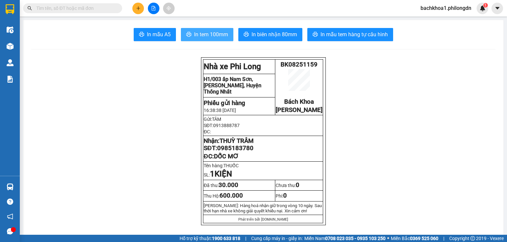
click at [209, 37] on span "In tem 100mm" at bounding box center [211, 34] width 34 height 8
click at [134, 7] on button at bounding box center [138, 9] width 12 height 12
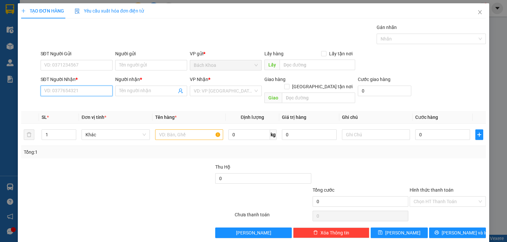
click at [77, 86] on input "SĐT Người Nhận *" at bounding box center [77, 91] width 72 height 11
click at [81, 103] on div "0868697704 - HIỆP" at bounding box center [75, 103] width 63 height 7
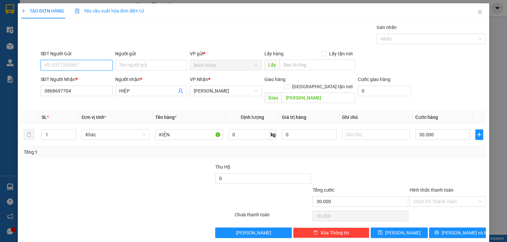
click at [82, 61] on input "SĐT Người Gửi" at bounding box center [77, 65] width 72 height 11
click at [84, 75] on div "0562494949" at bounding box center [76, 78] width 65 height 7
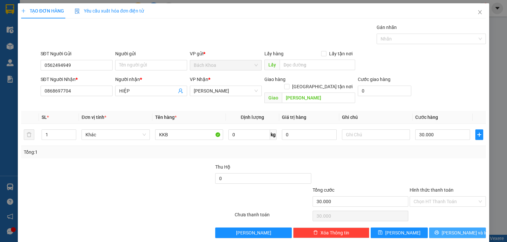
click at [454, 230] on span "[PERSON_NAME] và In" at bounding box center [464, 233] width 46 height 7
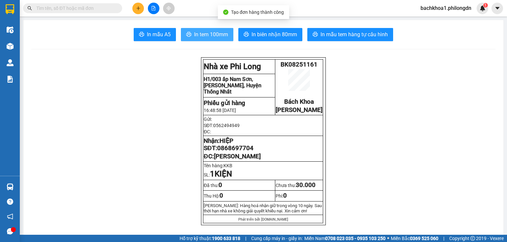
click at [213, 36] on span "In tem 100mm" at bounding box center [211, 34] width 34 height 8
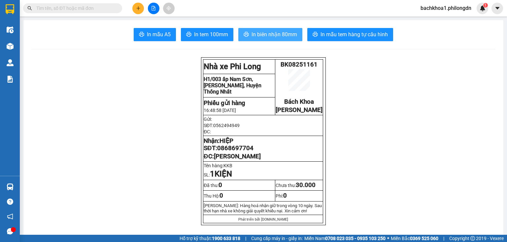
click at [273, 34] on span "In biên nhận 80mm" at bounding box center [274, 34] width 46 height 8
click at [234, 152] on span "0868697704" at bounding box center [235, 148] width 36 height 7
click at [233, 152] on span "0868697704" at bounding box center [235, 148] width 36 height 7
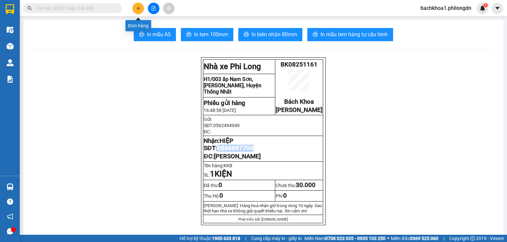
click at [141, 11] on button at bounding box center [138, 9] width 12 height 12
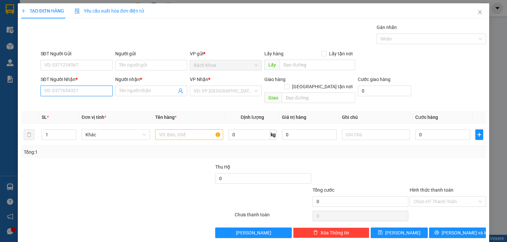
click at [102, 91] on input "SĐT Người Nhận *" at bounding box center [77, 91] width 72 height 11
click at [79, 105] on div "0364866974 - TÀU" at bounding box center [75, 103] width 63 height 7
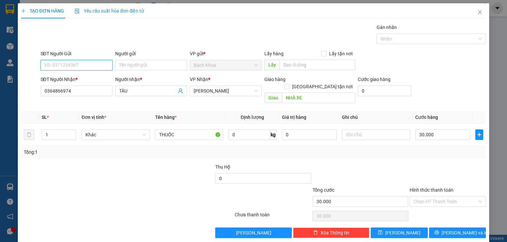
click at [85, 66] on input "SĐT Người Gửi" at bounding box center [77, 65] width 72 height 11
click at [75, 75] on div "0938228771" at bounding box center [75, 78] width 63 height 7
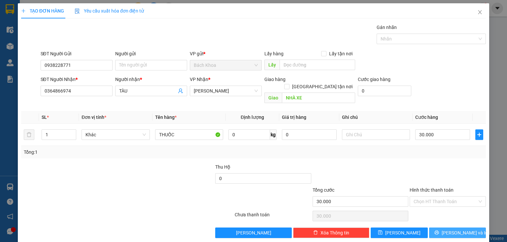
click at [438, 228] on button "[PERSON_NAME] và In" at bounding box center [457, 233] width 57 height 11
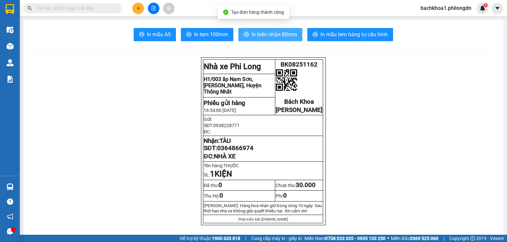
click at [248, 31] on button "In biên nhận 80mm" at bounding box center [270, 34] width 64 height 13
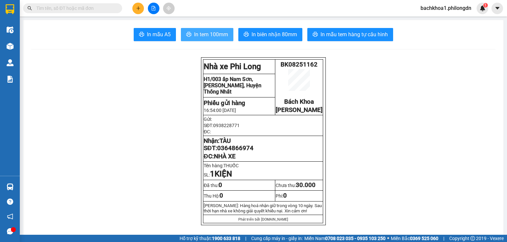
click at [219, 28] on button "In tem 100mm" at bounding box center [207, 34] width 52 height 13
click at [237, 152] on span "0364866974" at bounding box center [235, 148] width 36 height 7
click at [138, 12] on button at bounding box center [138, 9] width 12 height 12
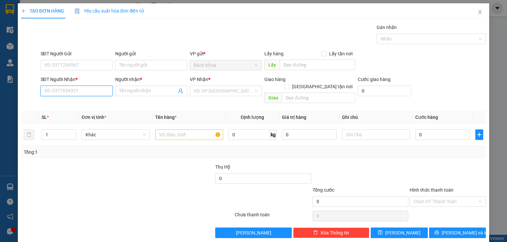
click at [94, 91] on input "SĐT Người Nhận *" at bounding box center [77, 91] width 72 height 11
click at [99, 106] on div "0981678118 - LONG" at bounding box center [75, 103] width 63 height 7
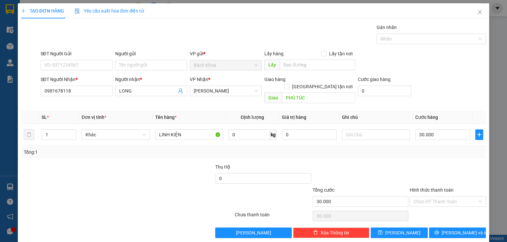
click at [91, 59] on div "SĐT Người Gửi" at bounding box center [77, 55] width 72 height 10
click at [91, 62] on input "SĐT Người Gửi" at bounding box center [77, 65] width 72 height 11
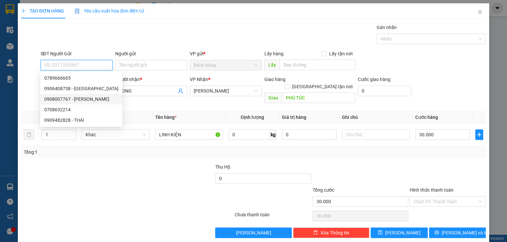
click at [93, 98] on div "0908007767 - [PERSON_NAME]" at bounding box center [81, 99] width 74 height 7
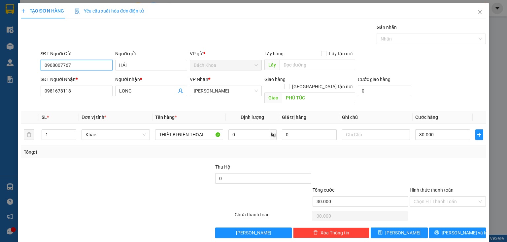
drag, startPoint x: 85, startPoint y: 66, endPoint x: 0, endPoint y: 58, distance: 85.1
click at [0, 58] on div "TẠO ĐƠN HÀNG Yêu cầu xuất hóa đơn điện tử Transit Pickup Surcharge Ids Transit …" at bounding box center [253, 121] width 507 height 242
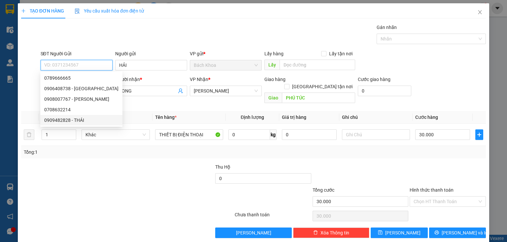
click at [83, 120] on div "0909482828 - THÁI" at bounding box center [81, 120] width 74 height 7
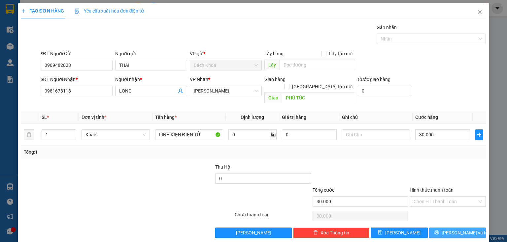
click at [461, 230] on span "[PERSON_NAME] và In" at bounding box center [464, 233] width 46 height 7
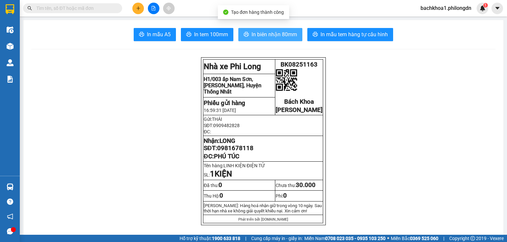
click at [262, 38] on span "In biên nhận 80mm" at bounding box center [274, 34] width 46 height 8
click at [288, 37] on span "In biên nhận 80mm" at bounding box center [274, 34] width 46 height 8
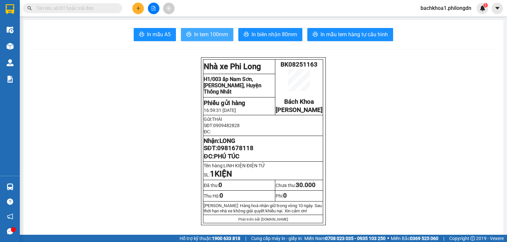
click at [211, 35] on span "In tem 100mm" at bounding box center [211, 34] width 34 height 8
click at [245, 152] on span "0981678118" at bounding box center [235, 148] width 36 height 7
click at [141, 5] on button at bounding box center [138, 9] width 12 height 12
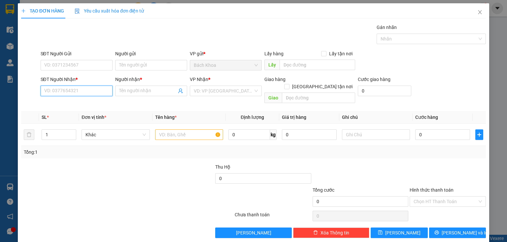
click at [99, 89] on input "SĐT Người Nhận *" at bounding box center [77, 91] width 72 height 11
click at [74, 102] on div "0931301310 - ƯỚC APPLE" at bounding box center [75, 103] width 63 height 7
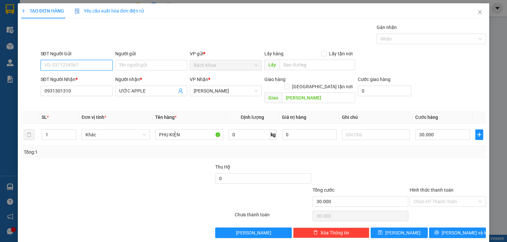
click at [84, 67] on input "SĐT Người Gửi" at bounding box center [77, 65] width 72 height 11
click at [91, 77] on div "0974782211" at bounding box center [75, 78] width 63 height 7
drag, startPoint x: 463, startPoint y: 193, endPoint x: 465, endPoint y: 198, distance: 4.9
click at [463, 197] on input "Hình thức thanh toán" at bounding box center [445, 202] width 64 height 10
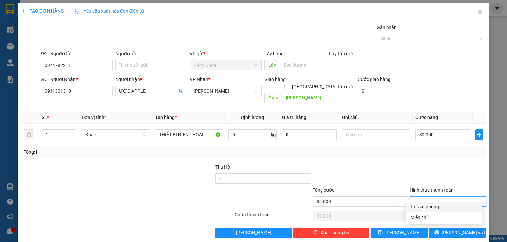
click at [467, 206] on div "Tại văn phòng" at bounding box center [444, 206] width 68 height 7
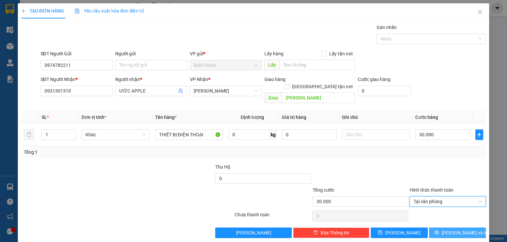
click at [472, 228] on button "[PERSON_NAME] và In" at bounding box center [457, 233] width 57 height 11
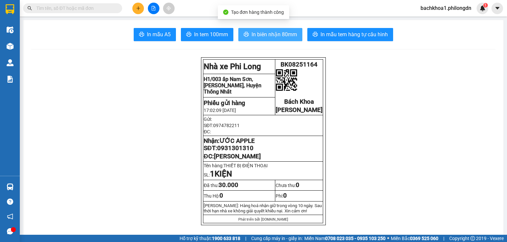
click at [254, 31] on span "In biên nhận 80mm" at bounding box center [274, 34] width 46 height 8
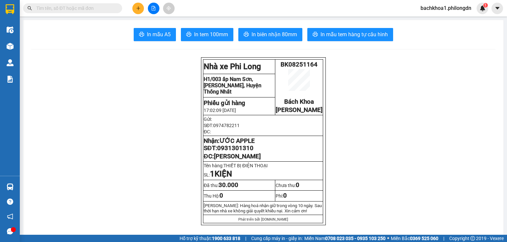
click at [237, 152] on span "0931301310" at bounding box center [235, 148] width 36 height 7
click at [210, 34] on span "In tem 100mm" at bounding box center [211, 34] width 34 height 8
click at [138, 8] on icon "plus" at bounding box center [138, 8] width 0 height 4
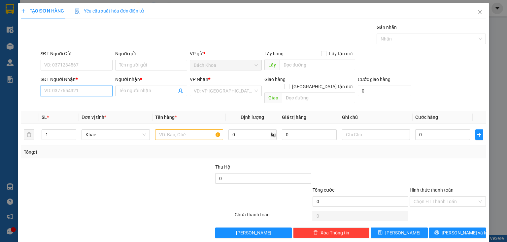
click at [84, 93] on input "SĐT Người Nhận *" at bounding box center [77, 91] width 72 height 11
click at [88, 104] on div "0913756560 - LÝ" at bounding box center [75, 103] width 63 height 7
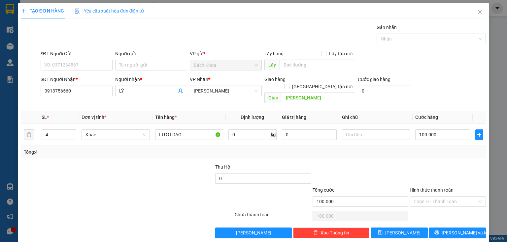
click at [92, 59] on div "SĐT Người Gửi" at bounding box center [77, 55] width 72 height 10
click at [56, 65] on input "SĐT Người Gửi" at bounding box center [77, 65] width 72 height 11
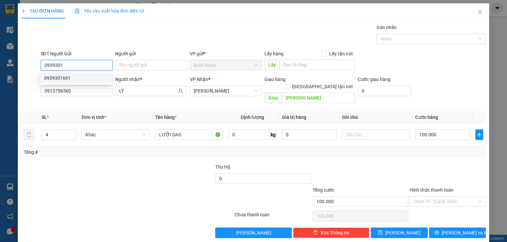
click at [80, 77] on div "0939301661" at bounding box center [75, 78] width 63 height 7
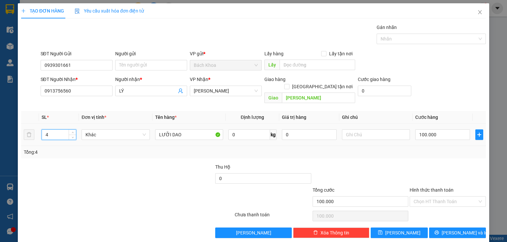
drag, startPoint x: 60, startPoint y: 128, endPoint x: 0, endPoint y: 130, distance: 60.0
click at [0, 130] on div "TẠO ĐƠN HÀNG Yêu cầu xuất hóa đơn điện tử Transit Pickup Surcharge Ids Transit …" at bounding box center [253, 121] width 507 height 242
click at [444, 130] on input "100.000" at bounding box center [442, 135] width 55 height 11
drag, startPoint x: 193, startPoint y: 126, endPoint x: 10, endPoint y: 117, distance: 182.6
click at [10, 117] on div "TẠO ĐƠN HÀNG Yêu cầu xuất hóa đơn điện tử Transit Pickup Surcharge Ids Transit …" at bounding box center [253, 121] width 507 height 242
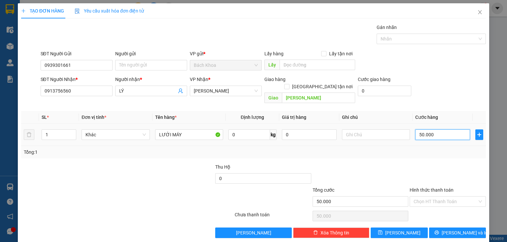
click at [450, 130] on input "50.000" at bounding box center [442, 135] width 55 height 11
drag, startPoint x: 450, startPoint y: 125, endPoint x: 373, endPoint y: 149, distance: 80.7
click at [373, 149] on div "SL * Đơn vị tính * Tên hàng * Định lượng Giá trị hàng Ghi chú Cước hàng 1 Khác …" at bounding box center [253, 134] width 464 height 47
click at [456, 230] on span "[PERSON_NAME] và In" at bounding box center [464, 233] width 46 height 7
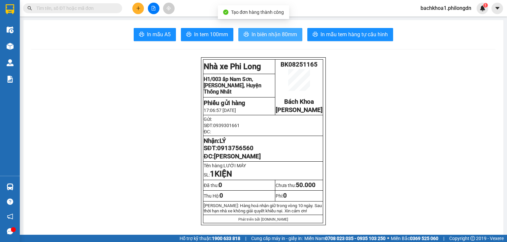
click at [263, 33] on span "In biên nhận 80mm" at bounding box center [274, 34] width 46 height 8
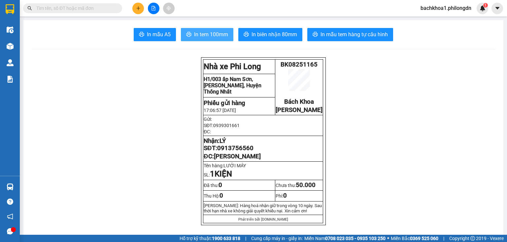
click at [194, 34] on span "In tem 100mm" at bounding box center [211, 34] width 34 height 8
click at [230, 152] on span "0913756560" at bounding box center [235, 148] width 36 height 7
click at [234, 152] on span "0913756560" at bounding box center [235, 148] width 36 height 7
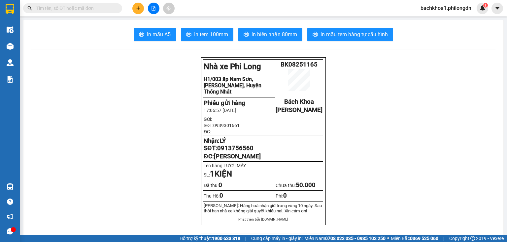
click at [234, 152] on span "0913756560" at bounding box center [235, 148] width 36 height 7
click at [137, 8] on icon "plus" at bounding box center [138, 8] width 5 height 5
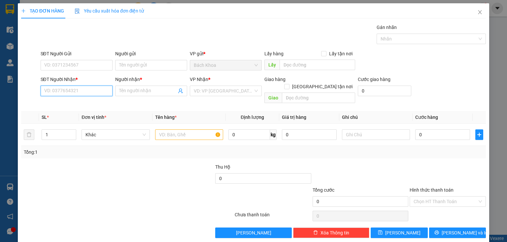
click at [99, 90] on input "SĐT Người Nhận *" at bounding box center [77, 91] width 72 height 11
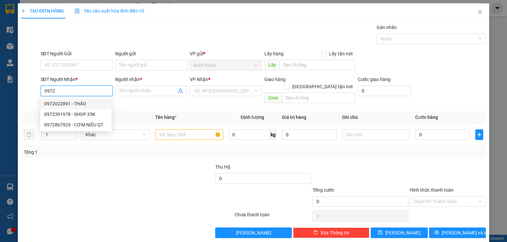
click at [95, 103] on div "0972022891 - THẢO" at bounding box center [75, 103] width 63 height 7
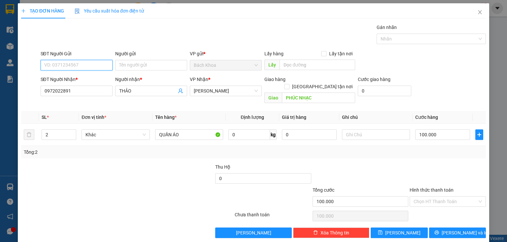
click at [95, 66] on input "SĐT Người Gửi" at bounding box center [77, 65] width 72 height 11
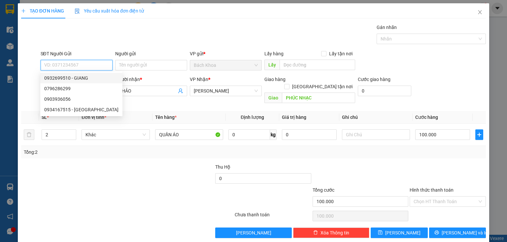
click at [98, 79] on div "0932699510 - GIANG" at bounding box center [81, 78] width 74 height 7
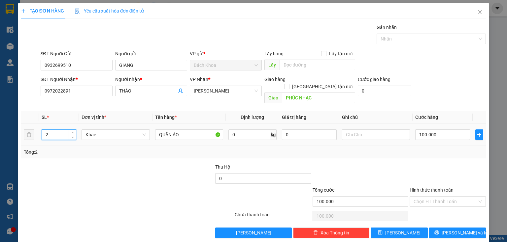
click at [47, 130] on input "2" at bounding box center [59, 135] width 34 height 10
click at [49, 130] on input "2" at bounding box center [59, 135] width 34 height 10
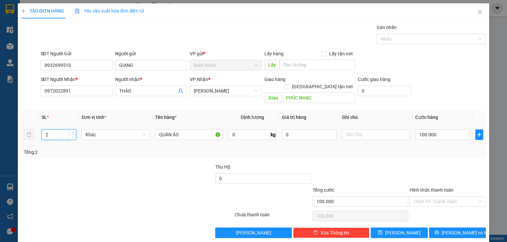
click at [49, 130] on input "2" at bounding box center [59, 135] width 34 height 10
click at [440, 130] on input "100.000" at bounding box center [442, 135] width 55 height 11
click at [461, 230] on span "[PERSON_NAME] và In" at bounding box center [464, 233] width 46 height 7
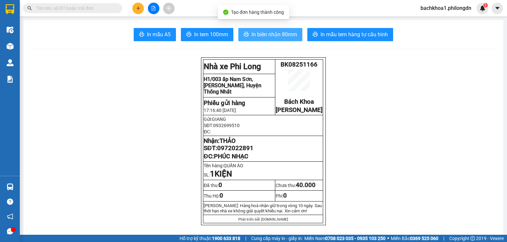
click at [262, 35] on span "In biên nhận 80mm" at bounding box center [274, 34] width 46 height 8
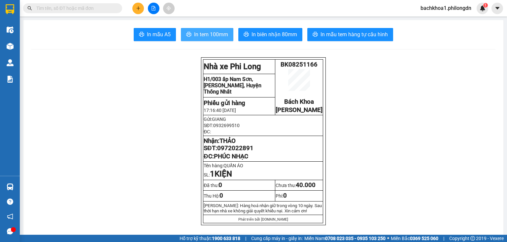
click at [213, 37] on span "In tem 100mm" at bounding box center [211, 34] width 34 height 8
click at [227, 152] on span "0972022891" at bounding box center [235, 148] width 36 height 7
click at [234, 152] on span "0972022891" at bounding box center [235, 148] width 36 height 7
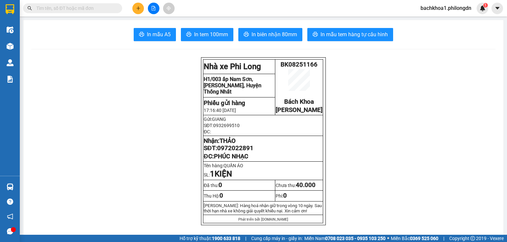
click at [136, 10] on icon "plus" at bounding box center [138, 8] width 5 height 5
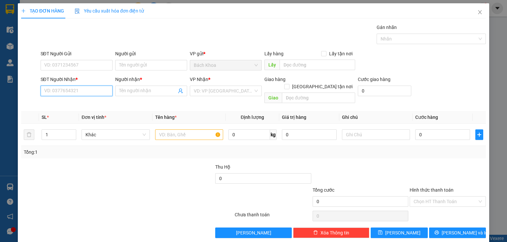
click at [101, 90] on input "SĐT Người Nhận *" at bounding box center [77, 91] width 72 height 11
click at [51, 91] on input "09872343911" at bounding box center [77, 91] width 72 height 11
click at [78, 103] on div "0972343911 - TUẤN" at bounding box center [75, 103] width 63 height 7
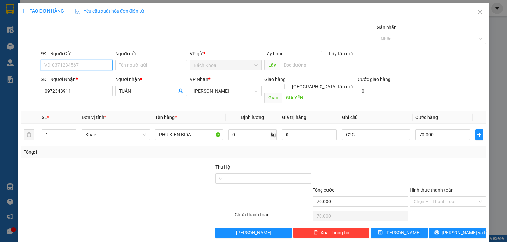
click at [99, 70] on input "SĐT Người Gửi" at bounding box center [77, 65] width 72 height 11
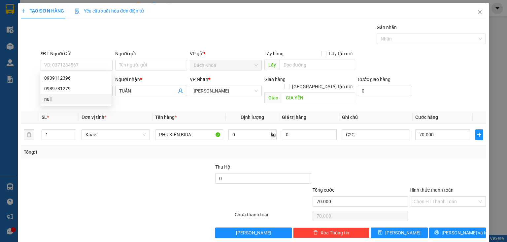
click at [99, 164] on div at bounding box center [68, 175] width 97 height 23
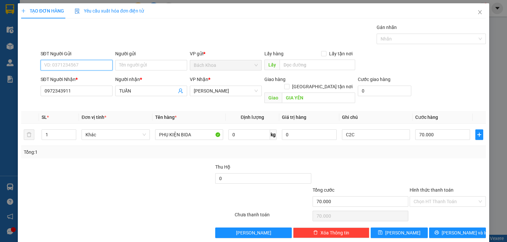
click at [82, 67] on input "SĐT Người Gửi" at bounding box center [77, 65] width 72 height 11
click at [86, 82] on div "0939112396" at bounding box center [75, 78] width 71 height 11
click at [438, 130] on input "70.000" at bounding box center [442, 135] width 55 height 11
drag, startPoint x: 442, startPoint y: 121, endPoint x: 432, endPoint y: 122, distance: 10.3
click at [423, 124] on td "70.000" at bounding box center [442, 135] width 60 height 22
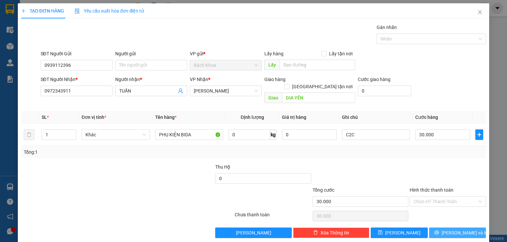
click at [461, 230] on button "[PERSON_NAME] và In" at bounding box center [457, 233] width 57 height 11
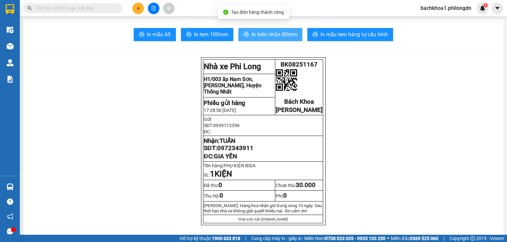
click at [261, 34] on span "In biên nhận 80mm" at bounding box center [274, 34] width 46 height 8
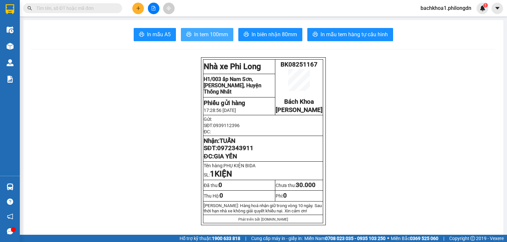
click at [214, 33] on span "In tem 100mm" at bounding box center [211, 34] width 34 height 8
click at [239, 152] on span "0972343911" at bounding box center [235, 148] width 36 height 7
click at [238, 152] on span "0972343911" at bounding box center [235, 148] width 36 height 7
click at [240, 152] on span "0972343911" at bounding box center [235, 148] width 36 height 7
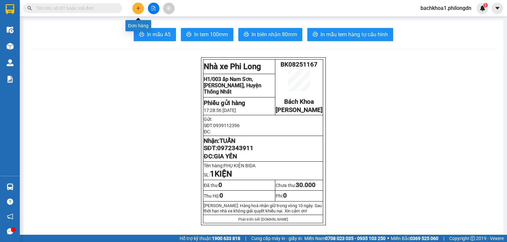
click at [137, 8] on icon "plus" at bounding box center [138, 8] width 5 height 5
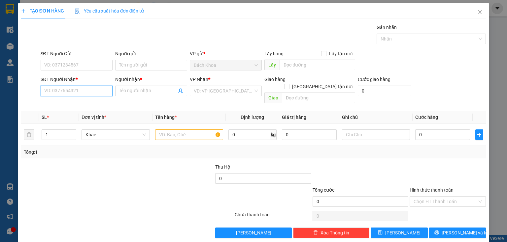
click at [72, 91] on input "SĐT Người Nhận *" at bounding box center [77, 91] width 72 height 11
click at [63, 105] on div "0981678118 - LONG" at bounding box center [75, 103] width 63 height 7
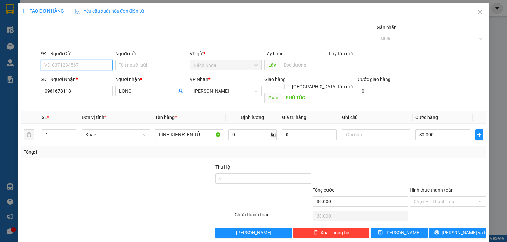
click at [107, 65] on input "SĐT Người Gửi" at bounding box center [77, 65] width 72 height 11
click at [90, 80] on div "0933852013" at bounding box center [75, 78] width 63 height 7
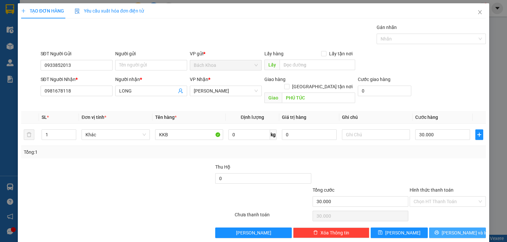
click at [459, 230] on span "[PERSON_NAME] và In" at bounding box center [464, 233] width 46 height 7
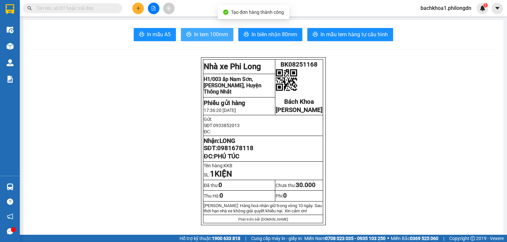
click at [197, 38] on span "In tem 100mm" at bounding box center [211, 34] width 34 height 8
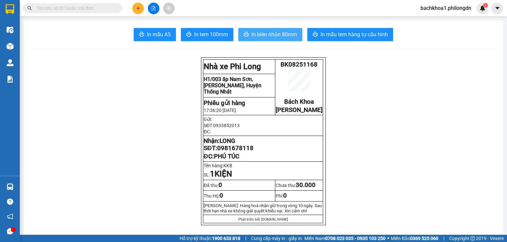
click at [256, 30] on button "In biên nhận 80mm" at bounding box center [270, 34] width 64 height 13
click at [231, 152] on span "0981678118" at bounding box center [235, 148] width 36 height 7
click at [136, 9] on icon "plus" at bounding box center [138, 8] width 5 height 5
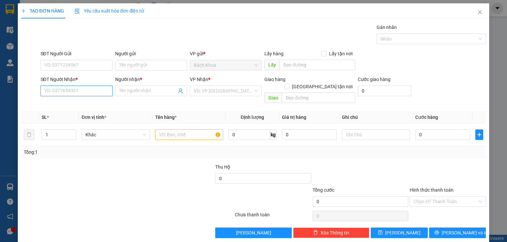
click at [79, 86] on input "SĐT Người Nhận *" at bounding box center [77, 91] width 72 height 11
click at [90, 102] on div "0962888465 - GIA BẢO" at bounding box center [76, 103] width 65 height 7
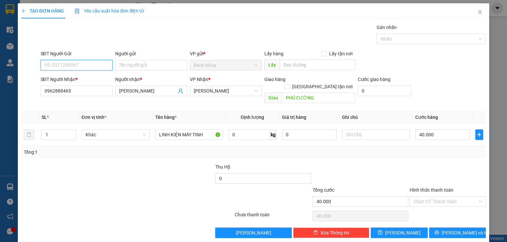
click at [95, 64] on input "SĐT Người Gửi" at bounding box center [77, 65] width 72 height 11
click at [86, 76] on div "0827058888" at bounding box center [75, 78] width 63 height 7
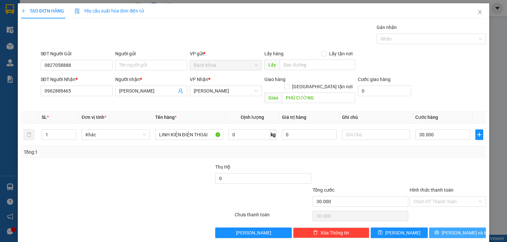
click at [453, 230] on span "[PERSON_NAME] và In" at bounding box center [464, 233] width 46 height 7
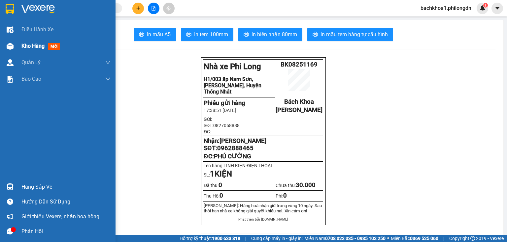
click at [45, 46] on div "Kho hàng mới" at bounding box center [41, 46] width 41 height 8
click at [36, 43] on span "Kho hàng" at bounding box center [32, 46] width 23 height 6
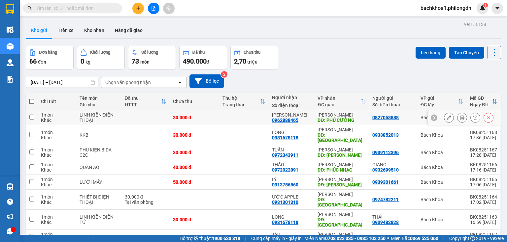
click at [446, 116] on icon at bounding box center [448, 117] width 5 height 5
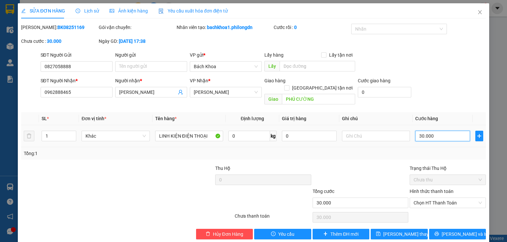
click at [447, 131] on input "30.000" at bounding box center [442, 136] width 55 height 11
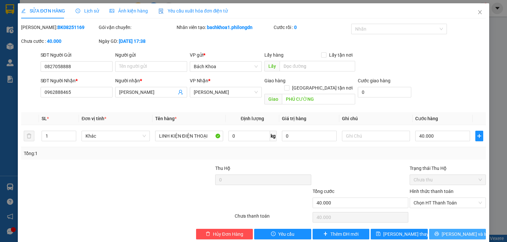
click at [475, 229] on button "[PERSON_NAME] và In" at bounding box center [457, 234] width 57 height 11
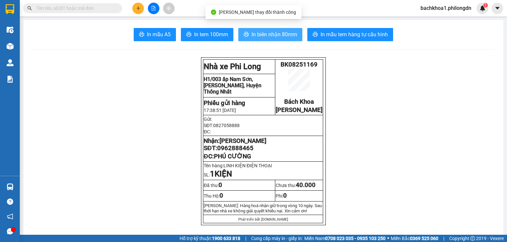
click at [283, 35] on span "In biên nhận 80mm" at bounding box center [274, 34] width 46 height 8
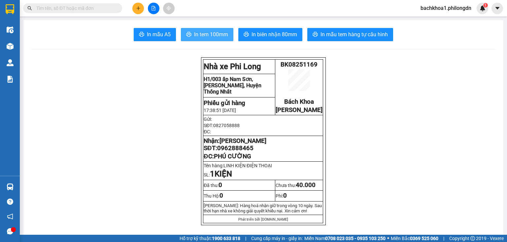
click at [194, 34] on span "In tem 100mm" at bounding box center [211, 34] width 34 height 8
click at [247, 152] on span "0962888465" at bounding box center [235, 148] width 36 height 7
click at [137, 7] on icon "plus" at bounding box center [138, 8] width 5 height 5
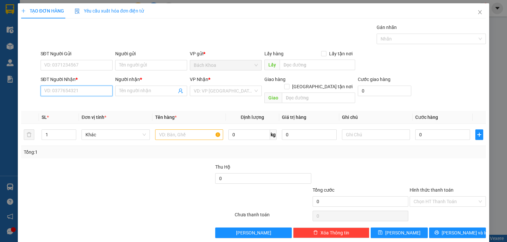
click at [99, 87] on input "SĐT Người Nhận *" at bounding box center [77, 91] width 72 height 11
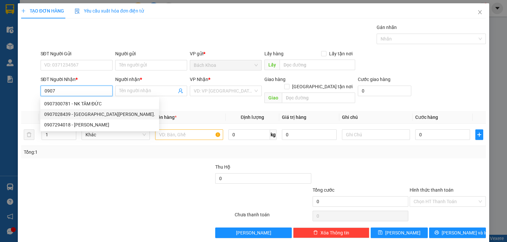
click at [99, 113] on div "0907028439 - [GEOGRAPHIC_DATA][PERSON_NAME]." at bounding box center [99, 114] width 111 height 7
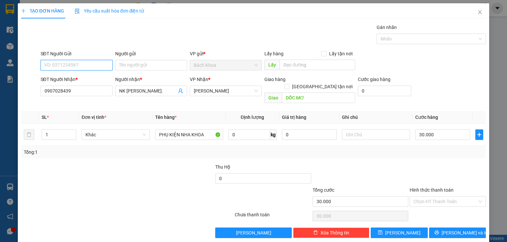
click at [93, 69] on input "SĐT Người Gửi" at bounding box center [77, 65] width 72 height 11
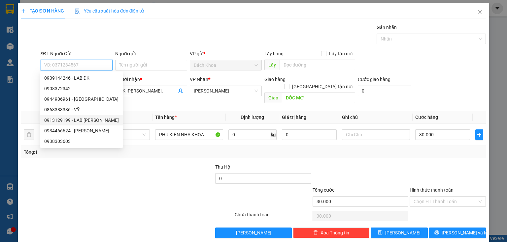
click at [95, 121] on div "0913129199 - LAB [PERSON_NAME]" at bounding box center [81, 120] width 75 height 7
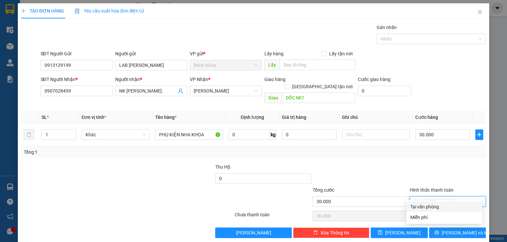
click at [465, 197] on input "Hình thức thanh toán" at bounding box center [445, 202] width 64 height 10
click at [461, 203] on div "Tại văn phòng" at bounding box center [444, 207] width 76 height 11
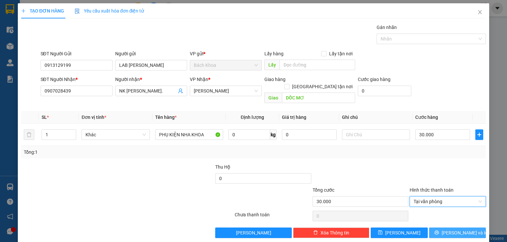
click at [468, 231] on div "TẠO ĐƠN HÀNG Yêu cầu xuất hóa đơn điện tử Transit Pickup Surcharge Ids Transit …" at bounding box center [253, 123] width 471 height 240
click at [467, 228] on button "[PERSON_NAME] và In" at bounding box center [457, 233] width 57 height 11
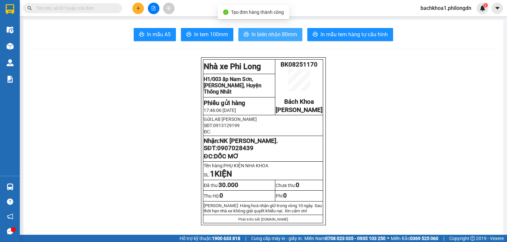
click at [247, 38] on button "In biên nhận 80mm" at bounding box center [270, 34] width 64 height 13
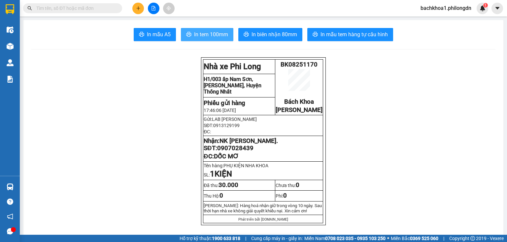
click at [211, 31] on span "In tem 100mm" at bounding box center [211, 34] width 34 height 8
click at [234, 152] on span "0907028439" at bounding box center [235, 148] width 36 height 7
click at [138, 12] on button at bounding box center [138, 9] width 12 height 12
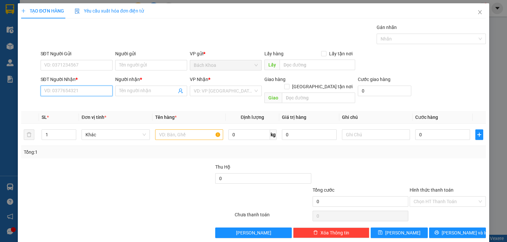
click at [62, 88] on input "SĐT Người Nhận *" at bounding box center [77, 91] width 72 height 11
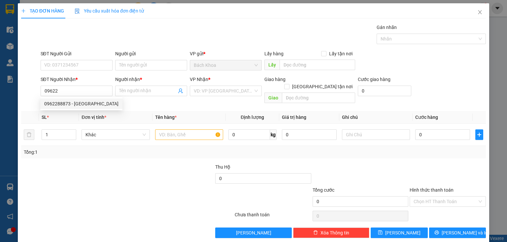
click at [63, 97] on div "SĐT Người Nhận * 09622" at bounding box center [77, 87] width 72 height 23
drag, startPoint x: 75, startPoint y: 90, endPoint x: 79, endPoint y: 90, distance: 4.0
click at [75, 90] on input "09622" at bounding box center [77, 91] width 72 height 11
click at [85, 103] on div "0962288873 - ĐỨC" at bounding box center [81, 103] width 74 height 7
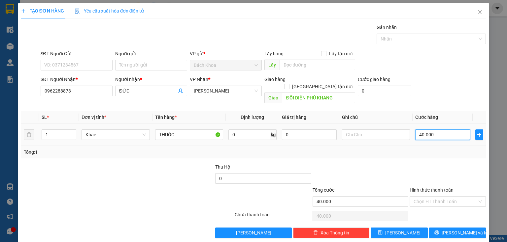
click at [437, 130] on input "40.000" at bounding box center [442, 135] width 55 height 11
click at [435, 198] on input "Hình thức thanh toán" at bounding box center [445, 202] width 64 height 10
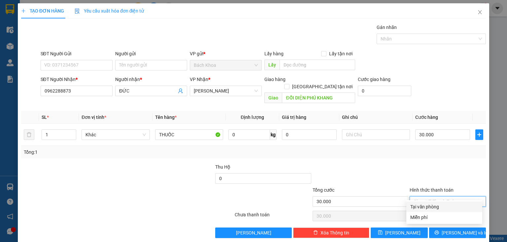
click at [435, 212] on div "Tại văn phòng" at bounding box center [444, 207] width 76 height 11
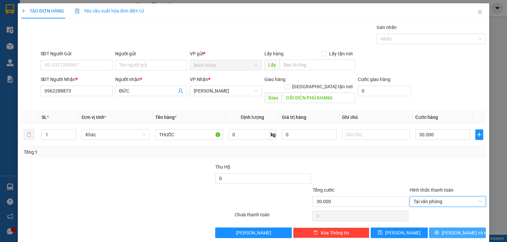
click at [438, 231] on icon "printer" at bounding box center [436, 233] width 4 height 4
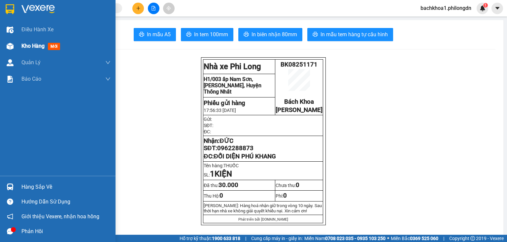
click at [37, 50] on div "Kho hàng mới" at bounding box center [41, 46] width 41 height 8
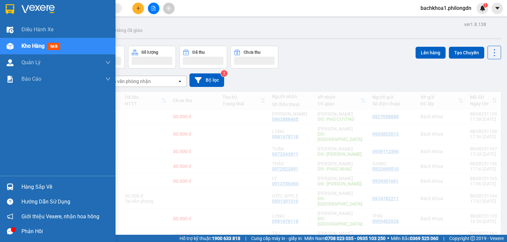
click at [42, 49] on span "Kho hàng" at bounding box center [32, 46] width 23 height 6
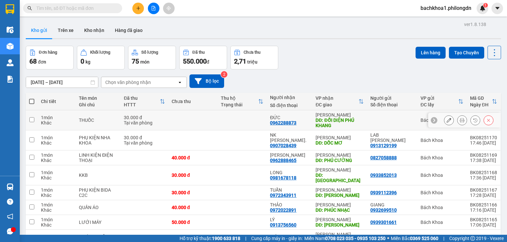
click at [446, 120] on icon at bounding box center [448, 120] width 5 height 5
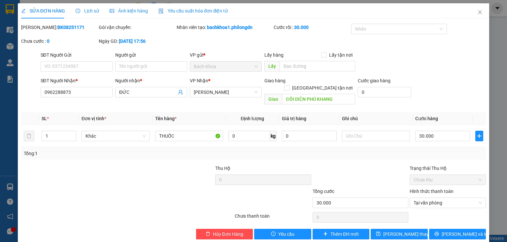
click at [482, 194] on div "Hình thức thanh toán Tại văn phòng" at bounding box center [448, 199] width 78 height 23
click at [401, 231] on span "[PERSON_NAME] thay đổi" at bounding box center [409, 234] width 53 height 7
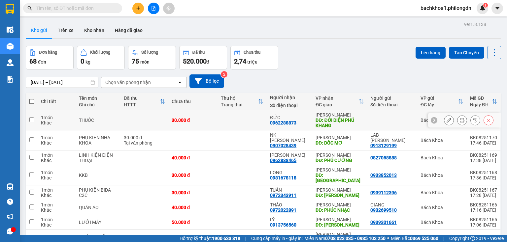
click at [459, 119] on icon at bounding box center [461, 120] width 5 height 5
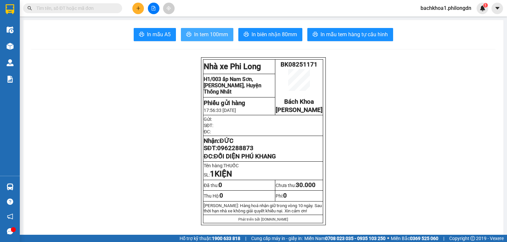
click at [209, 33] on span "In tem 100mm" at bounding box center [211, 34] width 34 height 8
click at [234, 152] on span "0962288873" at bounding box center [235, 148] width 36 height 7
click at [137, 10] on icon "plus" at bounding box center [138, 8] width 5 height 5
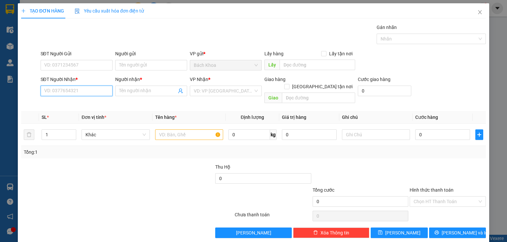
click at [74, 95] on input "SĐT Người Nhận *" at bounding box center [77, 91] width 72 height 11
click at [71, 100] on div "0931301310 - ƯỚC APPLE" at bounding box center [75, 103] width 63 height 7
type input "0931301310"
type input "ƯỚC APPLE"
type input "[PERSON_NAME]"
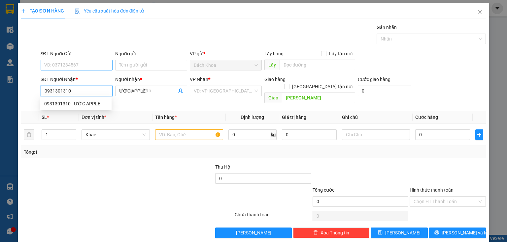
type input "30.000"
type input "0931301310"
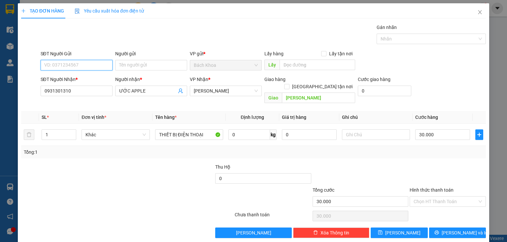
click at [70, 65] on input "SĐT Người Gửi" at bounding box center [77, 65] width 72 height 11
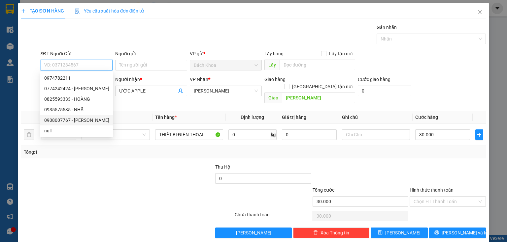
click at [75, 121] on div "0908007767 - [PERSON_NAME]" at bounding box center [76, 120] width 65 height 7
type input "0908007767"
type input "HẢI"
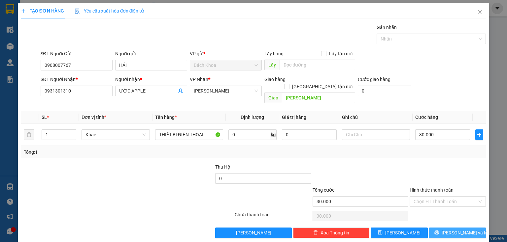
click at [446, 228] on button "[PERSON_NAME] và In" at bounding box center [457, 233] width 57 height 11
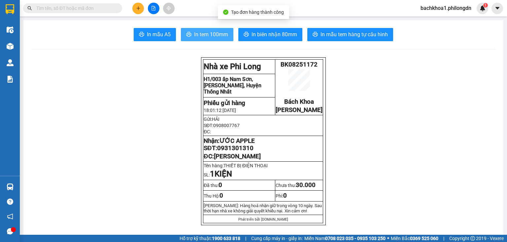
click at [205, 34] on span "In tem 100mm" at bounding box center [211, 34] width 34 height 8
click at [230, 152] on span "0931301310" at bounding box center [235, 148] width 36 height 7
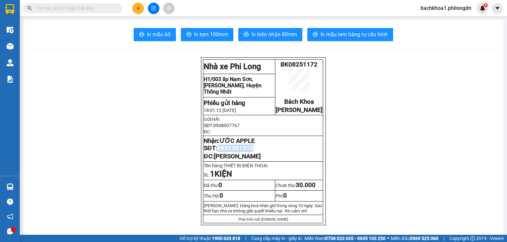
click at [230, 152] on span "0931301310" at bounding box center [235, 148] width 36 height 7
copy span "0931301310"
click at [141, 9] on button at bounding box center [138, 9] width 12 height 12
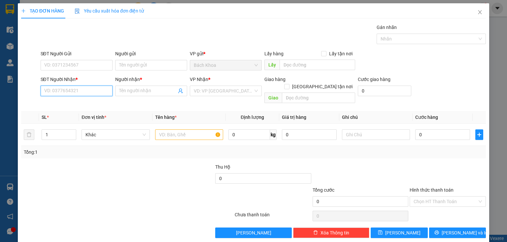
click at [60, 93] on input "SĐT Người Nhận *" at bounding box center [77, 91] width 72 height 11
click at [60, 91] on input "SĐT Người Nhận *" at bounding box center [77, 91] width 72 height 11
type input "0953344"
click at [478, 13] on icon "close" at bounding box center [480, 12] width 4 height 4
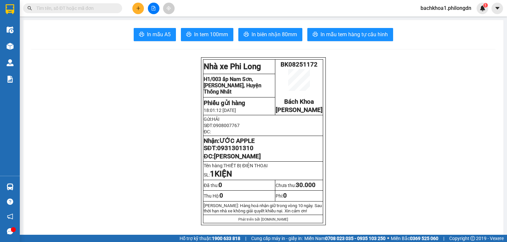
click at [137, 7] on icon "plus" at bounding box center [138, 8] width 5 height 5
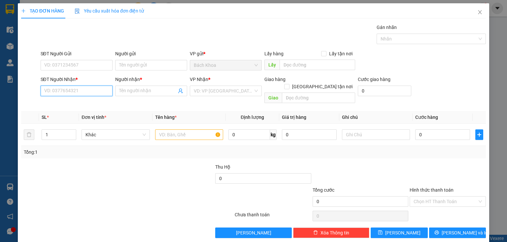
click at [64, 95] on input "SĐT Người Nhận *" at bounding box center [77, 91] width 72 height 11
click at [78, 105] on div "0395334467 - KIỆT" at bounding box center [75, 103] width 63 height 7
type input "0395334467"
type input "KIỆT"
type input "NHÀ XE"
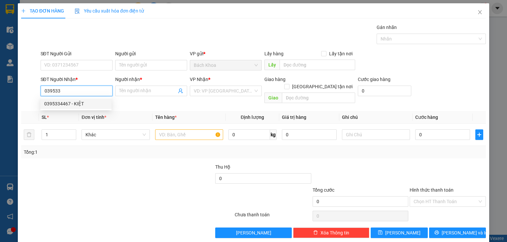
type input "70.000"
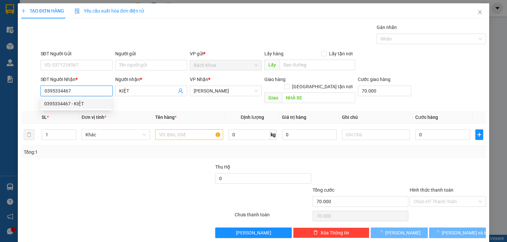
type input "100.000"
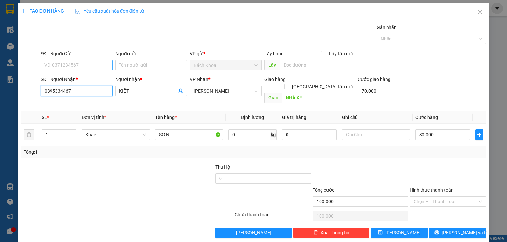
type input "0395334467"
click at [59, 65] on input "SĐT Người Gửi" at bounding box center [77, 65] width 72 height 11
type input "0328579944"
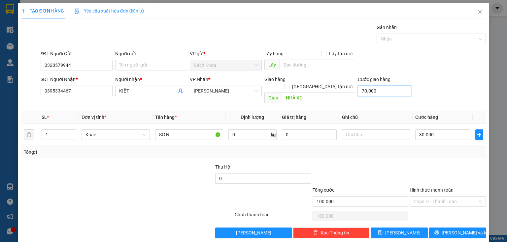
click at [377, 87] on input "70.000" at bounding box center [384, 91] width 53 height 11
type input "0"
type input "30.000"
type input "0"
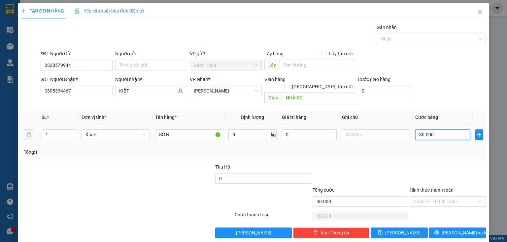
type input "4"
type input "40"
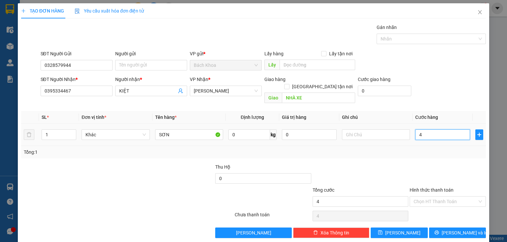
type input "40"
type input "400"
type input "4.000"
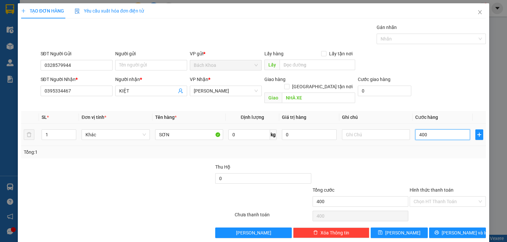
type input "4.000"
type input "40.000"
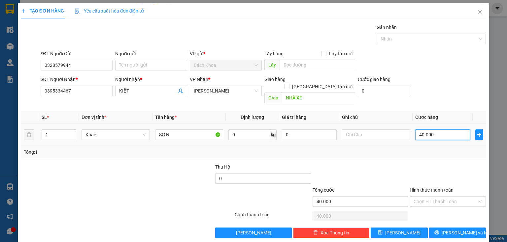
type input "400.000"
type input "40.000"
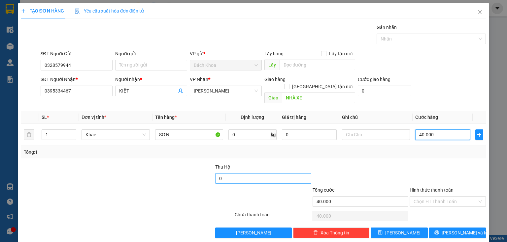
type input "40.000"
click at [227, 173] on input "0" at bounding box center [263, 178] width 96 height 11
click at [248, 173] on input "1.322.000" at bounding box center [263, 178] width 96 height 11
type input "1.328.000"
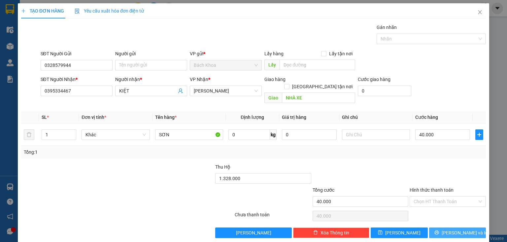
click at [456, 230] on span "[PERSON_NAME] và In" at bounding box center [464, 233] width 46 height 7
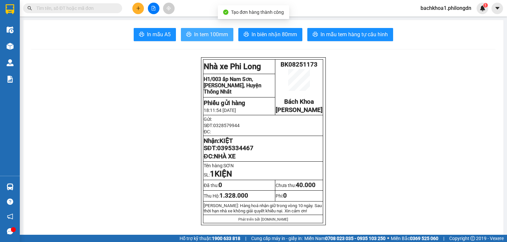
click at [211, 32] on span "In tem 100mm" at bounding box center [211, 34] width 34 height 8
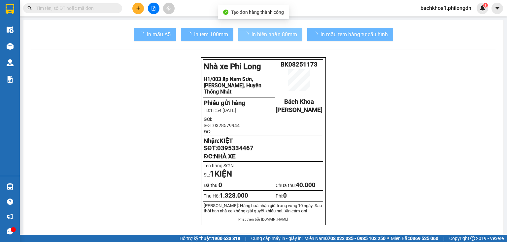
click at [269, 32] on span "In biên nhận 80mm" at bounding box center [274, 34] width 46 height 8
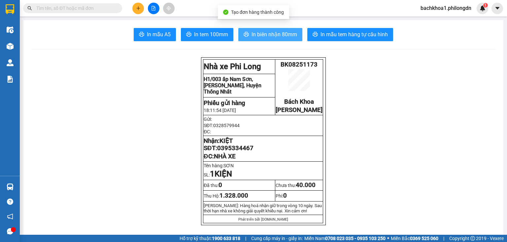
click at [289, 32] on span "In biên nhận 80mm" at bounding box center [274, 34] width 46 height 8
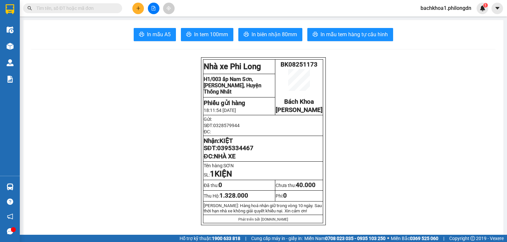
click at [234, 152] on span "0395334467" at bounding box center [235, 148] width 36 height 7
copy span "0395334467"
click at [198, 29] on button "In tem 100mm" at bounding box center [207, 34] width 52 height 13
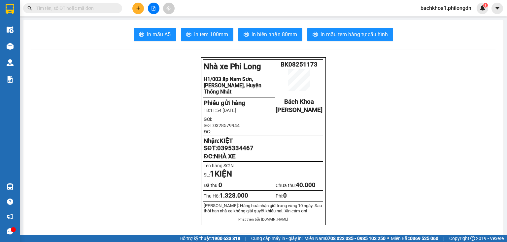
click at [241, 152] on span "0395334467" at bounding box center [235, 148] width 36 height 7
copy span "0395334467"
click at [136, 11] on button at bounding box center [138, 9] width 12 height 12
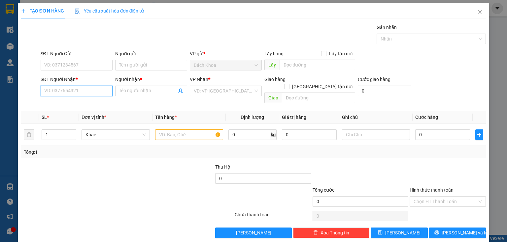
click at [69, 92] on input "SĐT Người Nhận *" at bounding box center [77, 91] width 72 height 11
click at [87, 107] on div "0933244426 - THI" at bounding box center [75, 103] width 63 height 7
type input "0933244426"
type input "THI"
type input "DC 41"
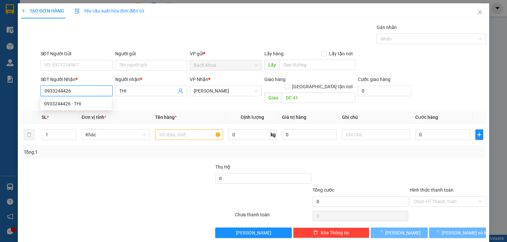
type input "40.000"
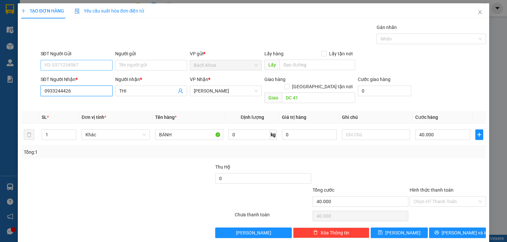
type input "0933244426"
click at [91, 65] on input "SĐT Người Gửi" at bounding box center [77, 65] width 72 height 11
click at [83, 90] on div "0936747876 - HOA" at bounding box center [75, 88] width 63 height 7
type input "0936747876"
type input "HOA"
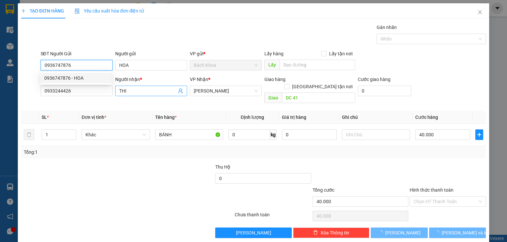
type input "100.000"
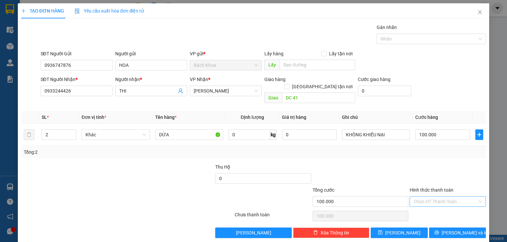
click at [423, 197] on input "Hình thức thanh toán" at bounding box center [445, 202] width 64 height 10
click at [439, 203] on div "Tại văn phòng" at bounding box center [444, 207] width 76 height 11
type input "0"
click at [453, 230] on span "[PERSON_NAME] và In" at bounding box center [464, 233] width 46 height 7
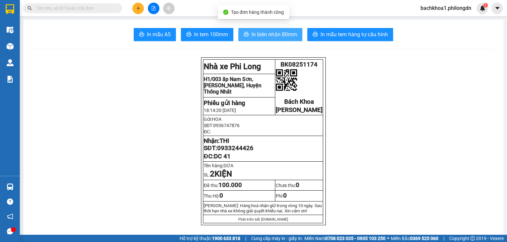
click at [266, 35] on span "In biên nhận 80mm" at bounding box center [274, 34] width 46 height 8
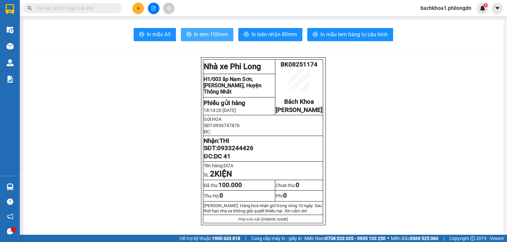
click at [204, 35] on span "In tem 100mm" at bounding box center [211, 34] width 34 height 8
click at [240, 152] on span "0933244426" at bounding box center [235, 148] width 36 height 7
click at [139, 10] on icon "plus" at bounding box center [138, 8] width 5 height 5
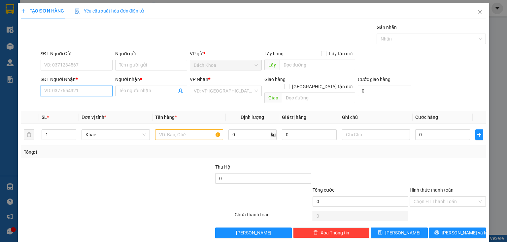
click at [75, 90] on input "SĐT Người Nhận *" at bounding box center [77, 91] width 72 height 11
type input "0385857591"
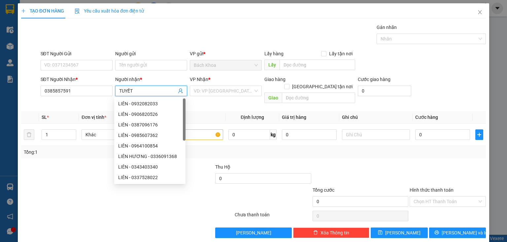
type input "TUYẾT"
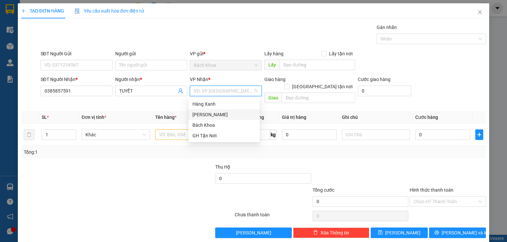
click at [215, 112] on div "[PERSON_NAME]" at bounding box center [223, 114] width 63 height 7
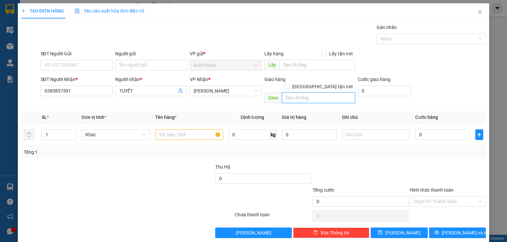
click at [307, 93] on input "text" at bounding box center [318, 98] width 73 height 11
type input "TÍN NGHĨA"
click at [70, 59] on div "SĐT Người Gửi" at bounding box center [77, 55] width 72 height 10
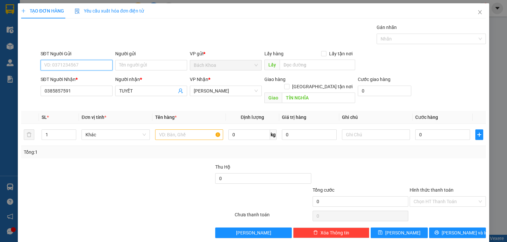
click at [71, 66] on input "SĐT Người Gửi" at bounding box center [77, 65] width 72 height 11
click at [49, 67] on input "09349976087" at bounding box center [77, 65] width 72 height 11
click at [94, 67] on input "0349976087" at bounding box center [77, 65] width 72 height 11
type input "0349976087"
click at [173, 130] on input "text" at bounding box center [189, 135] width 68 height 11
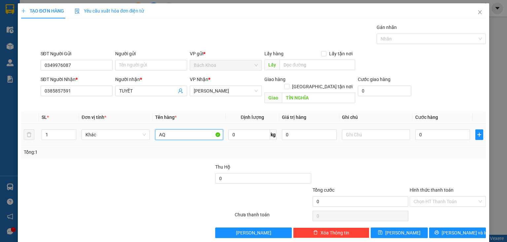
type input "A"
click at [168, 128] on div "QUATJ" at bounding box center [189, 134] width 68 height 13
click at [179, 130] on input "QUATJ" at bounding box center [189, 135] width 68 height 11
type input "QUẠT"
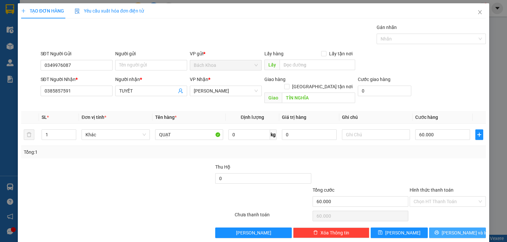
click at [464, 230] on span "[PERSON_NAME] và In" at bounding box center [464, 233] width 46 height 7
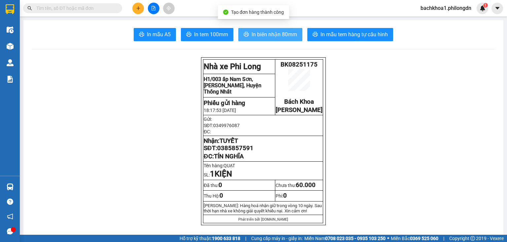
click at [276, 38] on span "In biên nhận 80mm" at bounding box center [274, 34] width 46 height 8
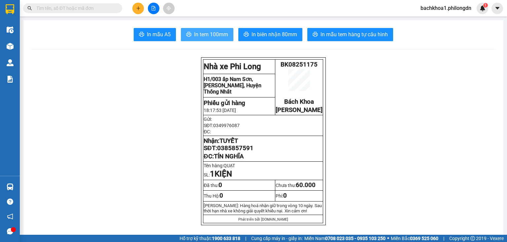
click at [219, 30] on button "In tem 100mm" at bounding box center [207, 34] width 52 height 13
click at [235, 152] on span "0385857591" at bounding box center [235, 148] width 36 height 7
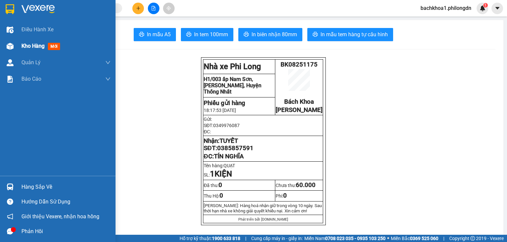
click at [28, 48] on span "Kho hàng" at bounding box center [32, 46] width 23 height 6
click at [38, 48] on span "Kho hàng" at bounding box center [32, 46] width 23 height 6
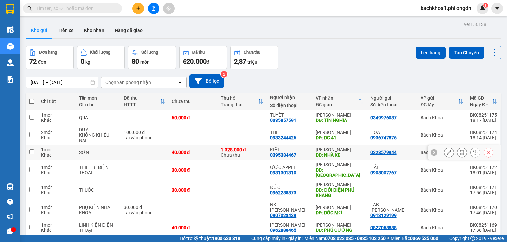
click at [486, 150] on icon at bounding box center [488, 152] width 5 height 5
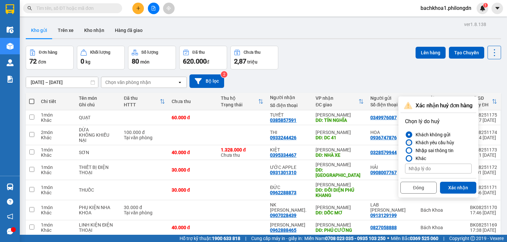
click at [442, 142] on div "Khách yêu cầu hủy" at bounding box center [433, 143] width 41 height 8
click at [405, 143] on input "Khách yêu cầu hủy" at bounding box center [405, 143] width 0 height 0
click at [459, 185] on button "Xác nhận" at bounding box center [458, 188] width 36 height 12
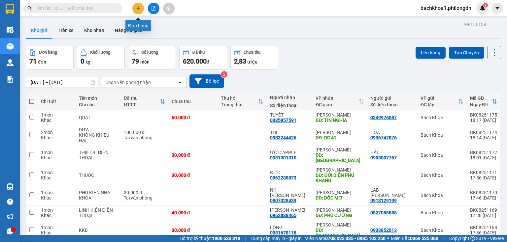
click at [139, 9] on icon "plus" at bounding box center [138, 8] width 5 height 5
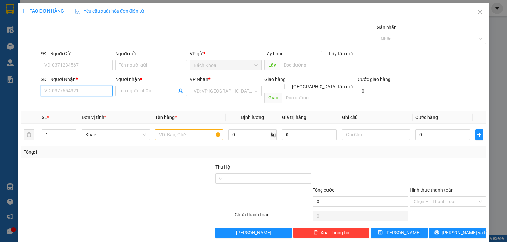
click at [71, 90] on input "SĐT Người Nhận *" at bounding box center [77, 91] width 72 height 11
click at [66, 104] on div "0963503429 - LONG" at bounding box center [75, 103] width 63 height 7
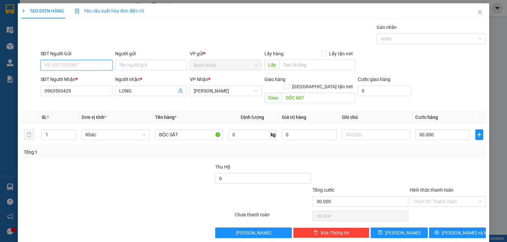
click at [75, 61] on input "SĐT Người Gửi" at bounding box center [77, 65] width 72 height 11
click at [78, 77] on div "0933446642 - LÂM" at bounding box center [75, 78] width 63 height 7
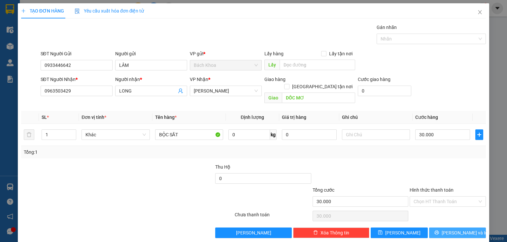
click at [439, 231] on icon "printer" at bounding box center [436, 233] width 5 height 5
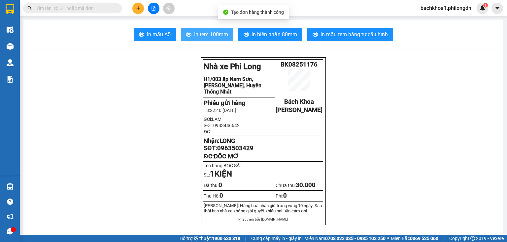
click at [218, 32] on span "In tem 100mm" at bounding box center [211, 34] width 34 height 8
click at [255, 31] on span "In biên nhận 80mm" at bounding box center [274, 34] width 46 height 8
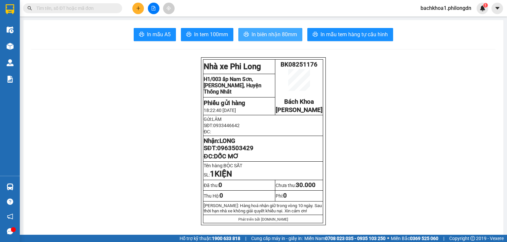
click at [278, 37] on span "In biên nhận 80mm" at bounding box center [274, 34] width 46 height 8
click at [240, 152] on span "0963503429" at bounding box center [235, 148] width 36 height 7
click at [141, 9] on button at bounding box center [138, 9] width 12 height 12
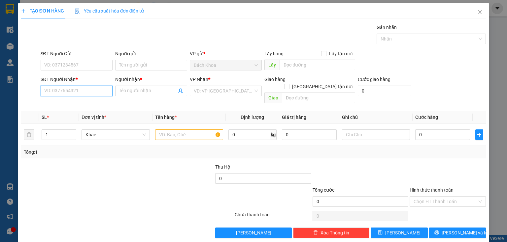
click at [62, 92] on input "SĐT Người Nhận *" at bounding box center [77, 91] width 72 height 11
type input "0939202087"
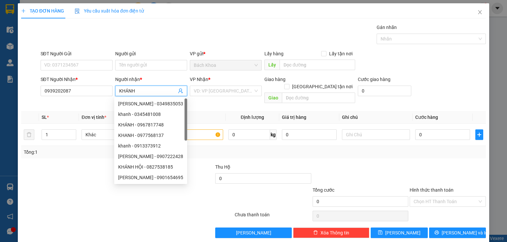
type input "KHÁNH"
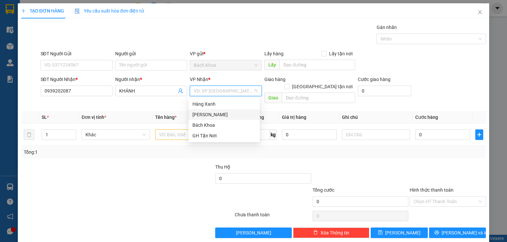
drag, startPoint x: 208, startPoint y: 115, endPoint x: 259, endPoint y: 112, distance: 50.9
click at [210, 115] on div "[PERSON_NAME]" at bounding box center [223, 114] width 63 height 7
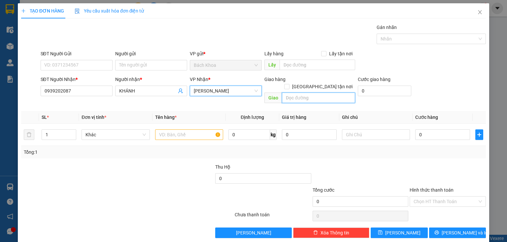
click at [313, 95] on input "text" at bounding box center [318, 98] width 73 height 11
type input "DẦU GIÂY"
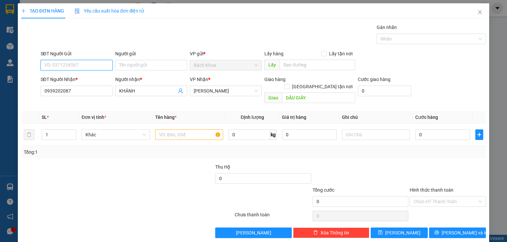
click at [82, 68] on input "SĐT Người Gửi" at bounding box center [77, 65] width 72 height 11
type input "0937177547"
click at [183, 130] on input "text" at bounding box center [189, 135] width 68 height 11
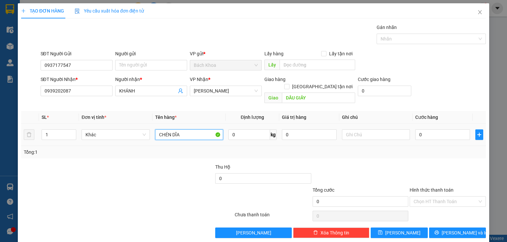
type input "CHÉN DĨA"
type input "4"
type input "40"
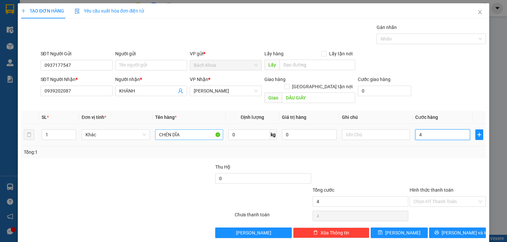
type input "40"
type input "400"
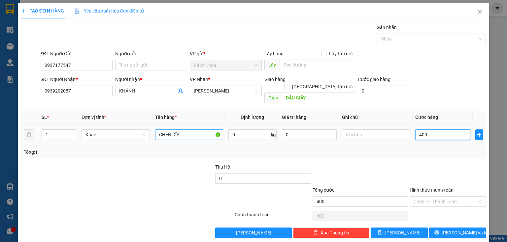
type input "4.000"
type input "40.000"
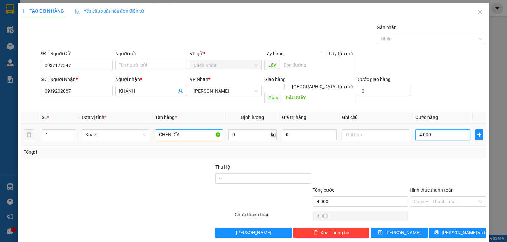
type input "40.000"
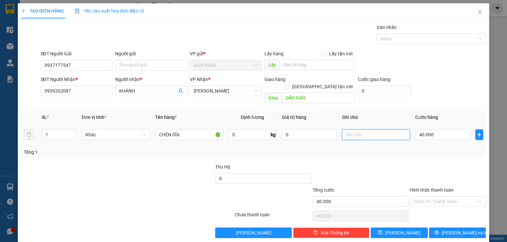
click at [359, 130] on input "text" at bounding box center [376, 135] width 68 height 11
type input "KKN"
click at [447, 197] on input "Hình thức thanh toán" at bounding box center [445, 202] width 64 height 10
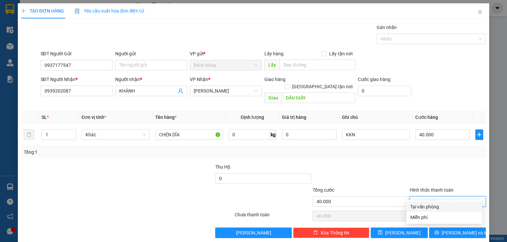
click at [448, 204] on div "Tại văn phòng" at bounding box center [444, 206] width 68 height 7
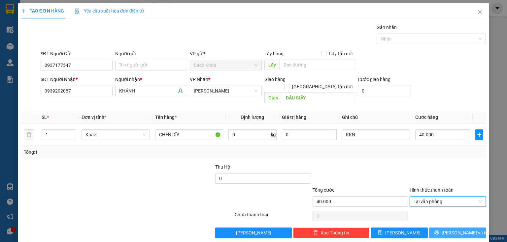
click at [450, 230] on span "[PERSON_NAME] và In" at bounding box center [464, 233] width 46 height 7
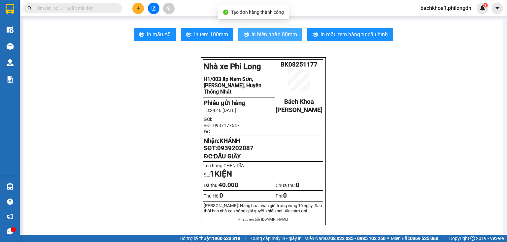
click at [268, 34] on span "In biên nhận 80mm" at bounding box center [274, 34] width 46 height 8
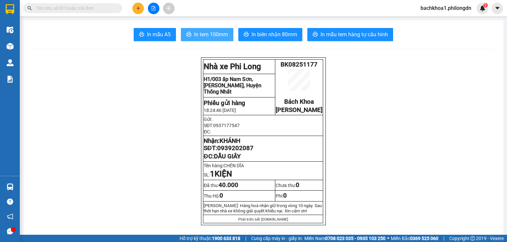
click at [211, 39] on button "In tem 100mm" at bounding box center [207, 34] width 52 height 13
click at [236, 152] on span "0939202087" at bounding box center [235, 148] width 36 height 7
click at [235, 152] on span "0939202087" at bounding box center [235, 148] width 36 height 7
drag, startPoint x: 235, startPoint y: 157, endPoint x: 225, endPoint y: 155, distance: 10.0
click at [225, 152] on span "0939202087" at bounding box center [235, 148] width 36 height 7
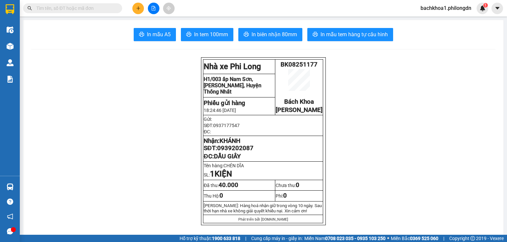
click at [225, 152] on span "0939202087" at bounding box center [235, 148] width 36 height 7
click at [146, 8] on div at bounding box center [153, 9] width 49 height 12
click at [140, 8] on icon "plus" at bounding box center [138, 8] width 5 height 5
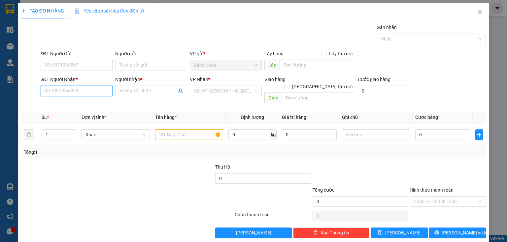
click at [71, 91] on input "SĐT Người Nhận *" at bounding box center [77, 91] width 72 height 11
click at [91, 103] on div "0969704847 - HẰNG" at bounding box center [75, 103] width 63 height 7
type input "0969704847"
type input "HẰNG"
type input "PHÁT HẢI"
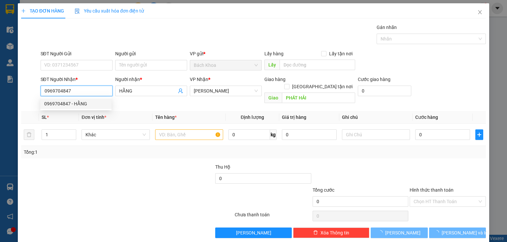
type input "30.000"
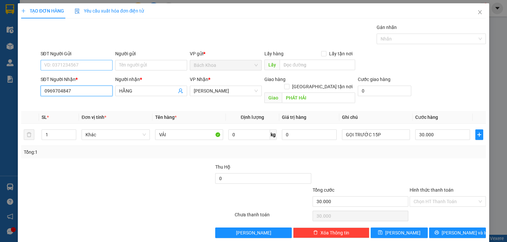
type input "0969704847"
click at [92, 68] on input "SĐT Người Gửi" at bounding box center [77, 65] width 72 height 11
click at [87, 78] on div "0908351010 - KIM CHI" at bounding box center [76, 78] width 65 height 7
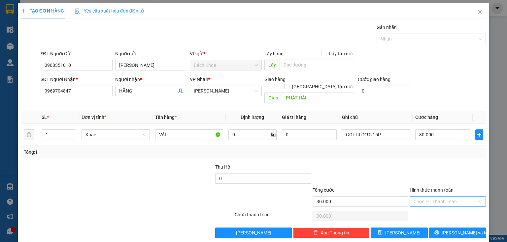
click at [434, 197] on input "Hình thức thanh toán" at bounding box center [445, 202] width 64 height 10
drag, startPoint x: 440, startPoint y: 203, endPoint x: 443, endPoint y: 207, distance: 5.2
click at [440, 204] on div "Tại văn phòng" at bounding box center [444, 206] width 68 height 7
click at [446, 219] on div "Transit Pickup Surcharge Ids Transit Deliver Surcharge Ids Transit Deliver Surc…" at bounding box center [253, 131] width 464 height 215
click at [450, 228] on button "[PERSON_NAME] và In" at bounding box center [457, 233] width 57 height 11
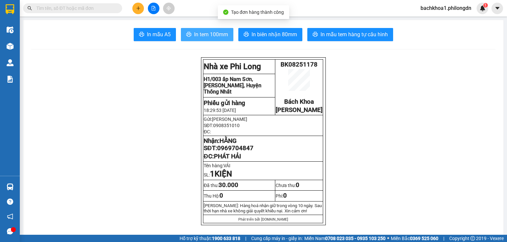
click at [208, 38] on span "In tem 100mm" at bounding box center [211, 34] width 34 height 8
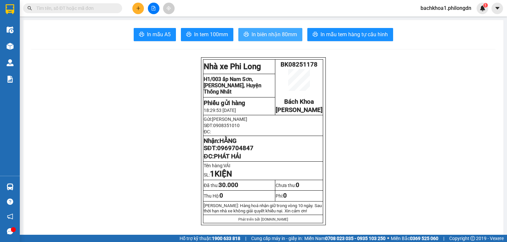
click at [257, 36] on span "In biên nhận 80mm" at bounding box center [274, 34] width 46 height 8
click at [242, 152] on span "0969704847" at bounding box center [235, 148] width 36 height 7
click at [243, 152] on span "0969704847" at bounding box center [235, 148] width 36 height 7
drag, startPoint x: 246, startPoint y: 156, endPoint x: 235, endPoint y: 156, distance: 10.2
click at [235, 152] on span "0969704847" at bounding box center [235, 148] width 36 height 7
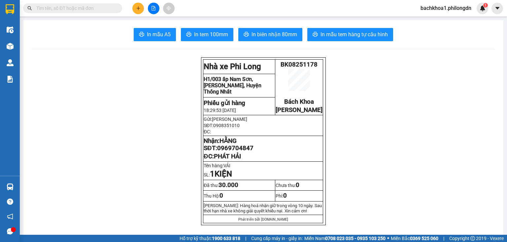
click at [235, 152] on span "0969704847" at bounding box center [235, 148] width 36 height 7
click at [136, 9] on icon "plus" at bounding box center [138, 8] width 5 height 5
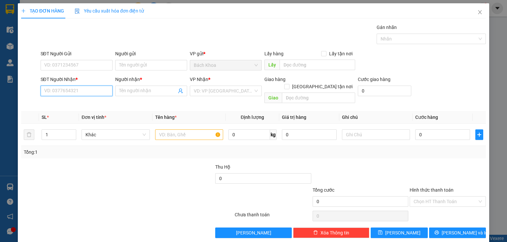
click at [75, 86] on input "SĐT Người Nhận *" at bounding box center [77, 91] width 72 height 11
drag, startPoint x: 83, startPoint y: 104, endPoint x: 66, endPoint y: 86, distance: 24.7
click at [67, 86] on body "Kết quả tìm kiếm ( 0 ) Bộ lọc No Data bachkhoa1.philongdn 1 Điều hành xe Kho hà…" at bounding box center [253, 121] width 507 height 242
click at [68, 88] on input "098167" at bounding box center [77, 91] width 72 height 11
click at [75, 106] on div "0981678118 - LONG" at bounding box center [75, 103] width 63 height 7
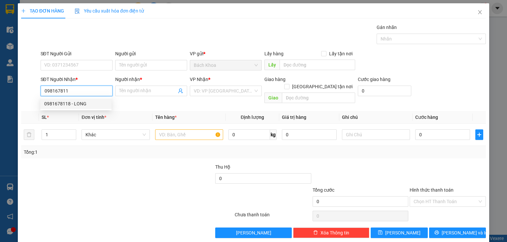
type input "0981678118"
type input "LONG"
type input "PHÚ TÚC"
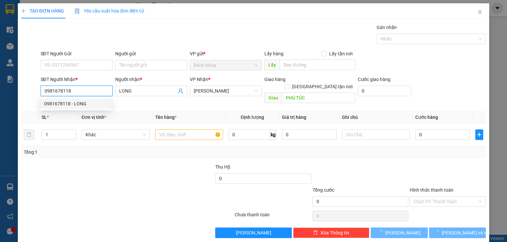
type input "30.000"
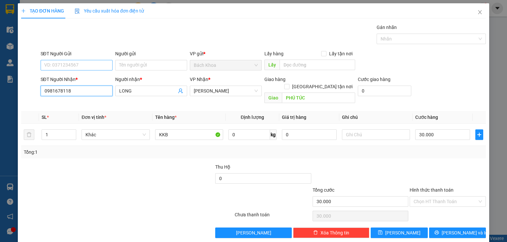
type input "0981678118"
click at [84, 63] on input "SĐT Người Gửi" at bounding box center [77, 65] width 72 height 11
type input "09333"
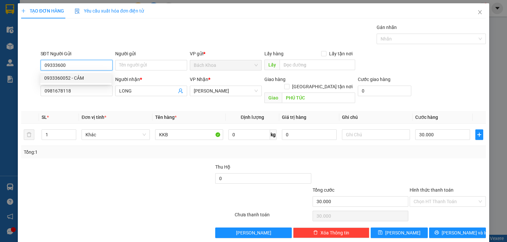
click at [78, 82] on div "0933360052 - CẢM" at bounding box center [75, 78] width 71 height 11
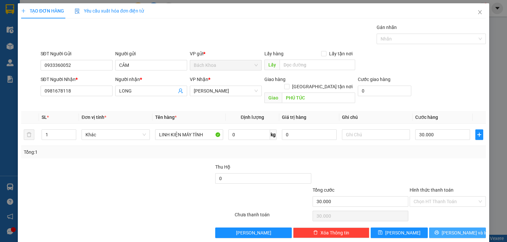
click at [468, 228] on button "[PERSON_NAME] và In" at bounding box center [457, 233] width 57 height 11
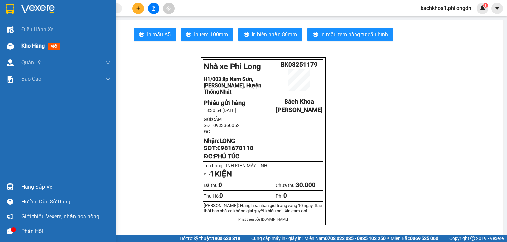
click at [25, 47] on span "Kho hàng" at bounding box center [32, 46] width 23 height 6
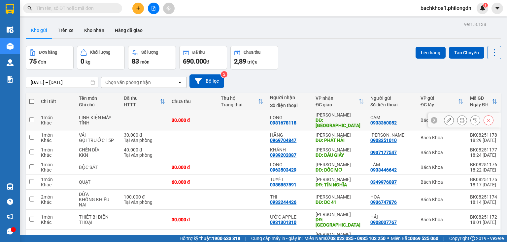
click at [463, 116] on div at bounding box center [468, 120] width 49 height 10
click at [460, 117] on button at bounding box center [461, 121] width 9 height 12
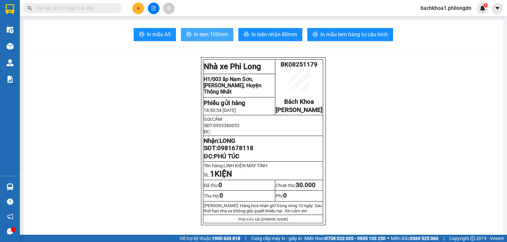
click at [223, 31] on span "In tem 100mm" at bounding box center [211, 34] width 34 height 8
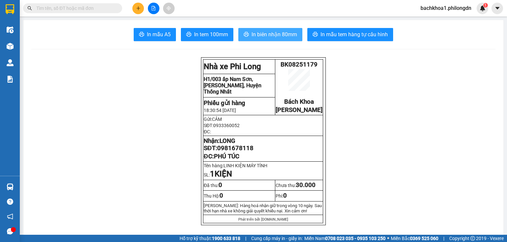
click at [258, 32] on span "In biên nhận 80mm" at bounding box center [274, 34] width 46 height 8
click at [243, 152] on span "0981678118" at bounding box center [235, 148] width 36 height 7
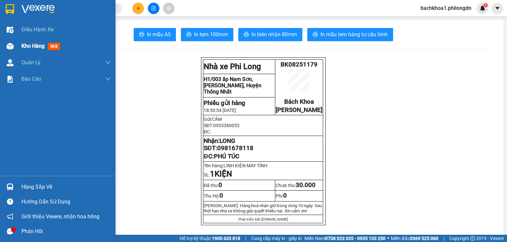
click at [36, 49] on span "Kho hàng" at bounding box center [32, 46] width 23 height 6
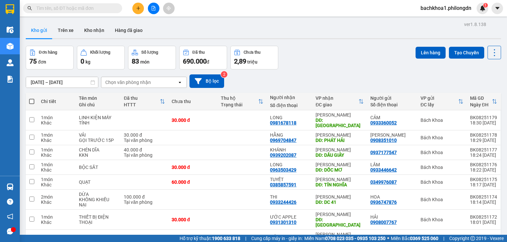
click at [30, 101] on span at bounding box center [31, 101] width 5 height 5
click at [32, 98] on input "checkbox" at bounding box center [32, 98] width 0 height 0
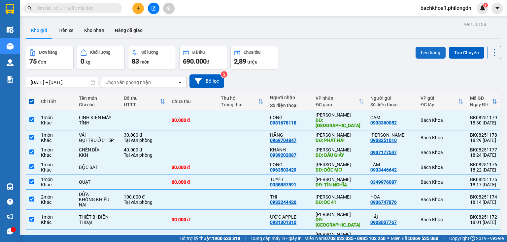
click at [429, 51] on button "Lên hàng" at bounding box center [430, 53] width 30 height 12
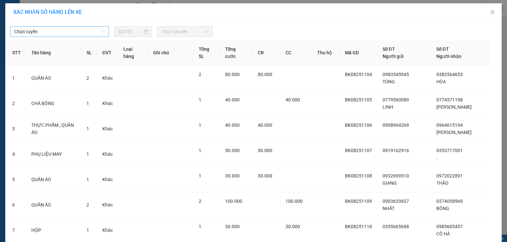
click at [55, 33] on span "Chọn tuyến" at bounding box center [59, 32] width 91 height 10
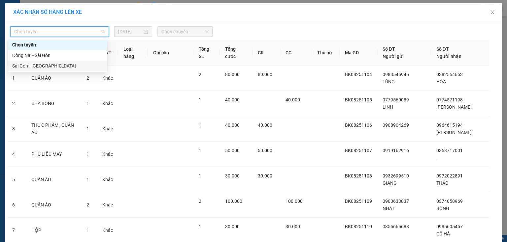
click at [32, 66] on div "Sài Gòn - Đồng Nai" at bounding box center [57, 65] width 91 height 7
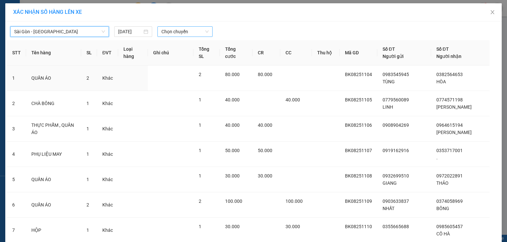
click at [193, 31] on span "Chọn chuyến" at bounding box center [184, 32] width 47 height 10
